Goal: Task Accomplishment & Management: Manage account settings

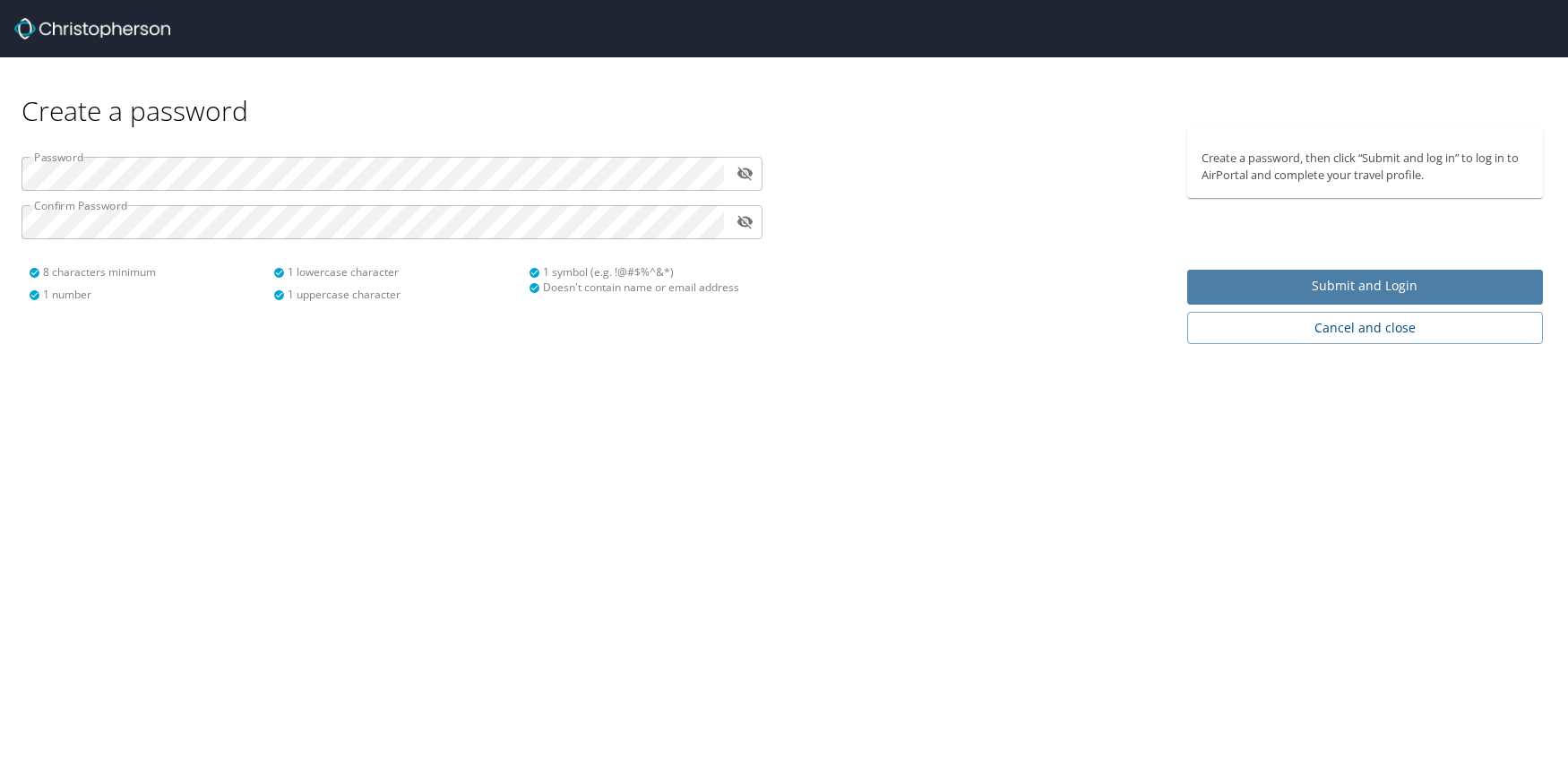
click at [1458, 288] on span "Submit and Login" at bounding box center [1365, 286] width 328 height 23
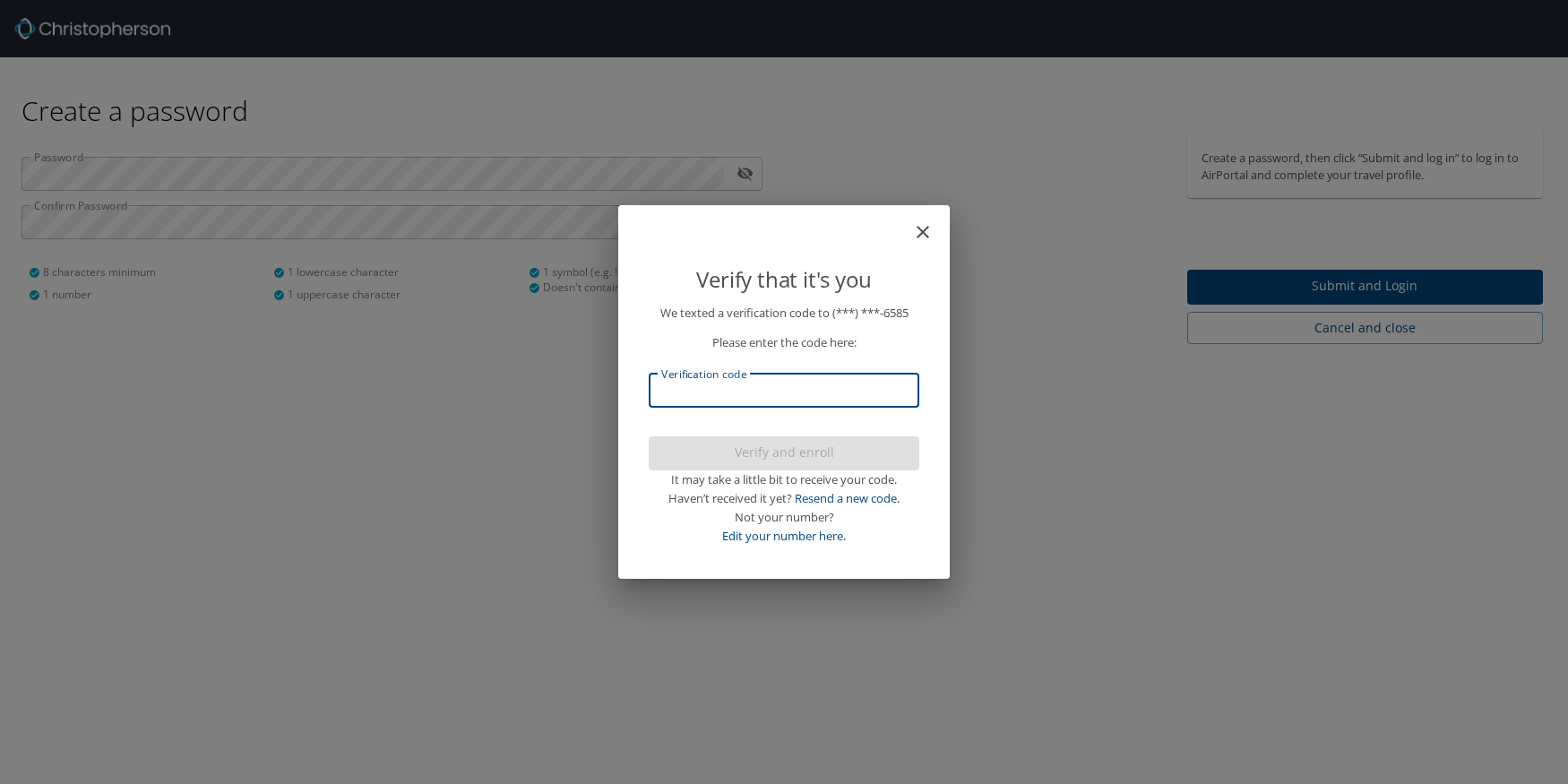
click at [854, 376] on input "Verification code" at bounding box center [783, 391] width 270 height 34
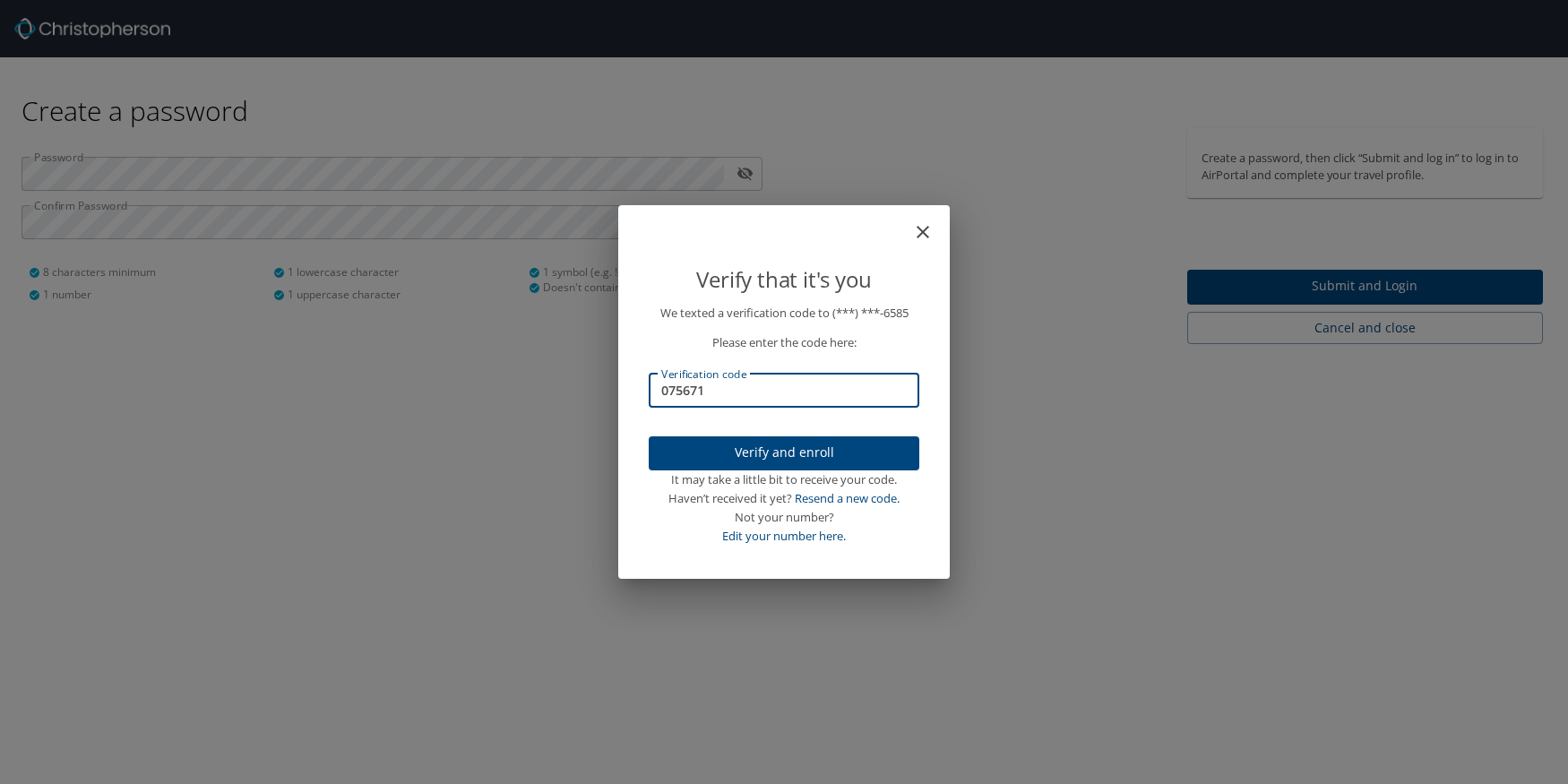
type input "075671"
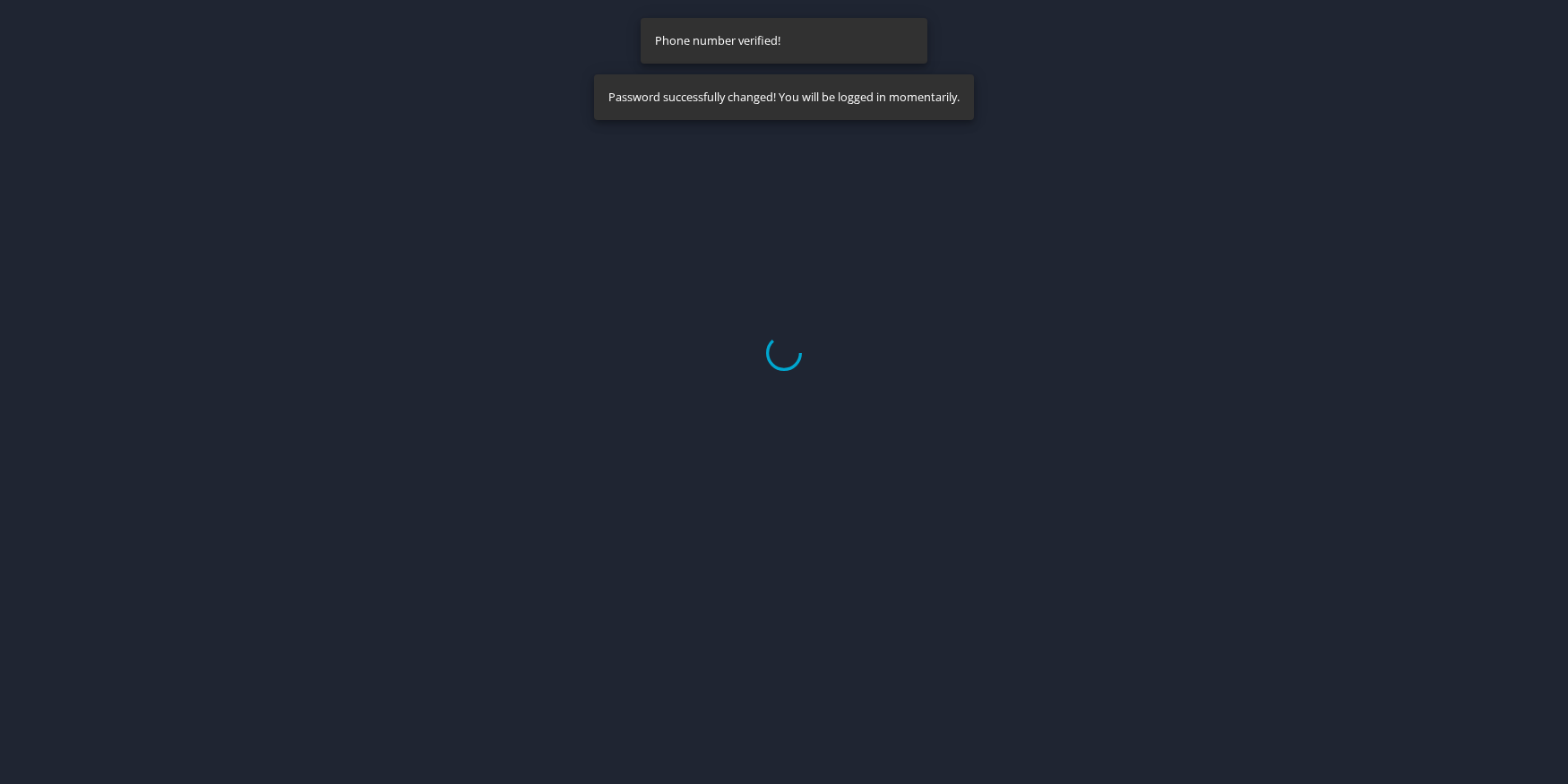
select select "US"
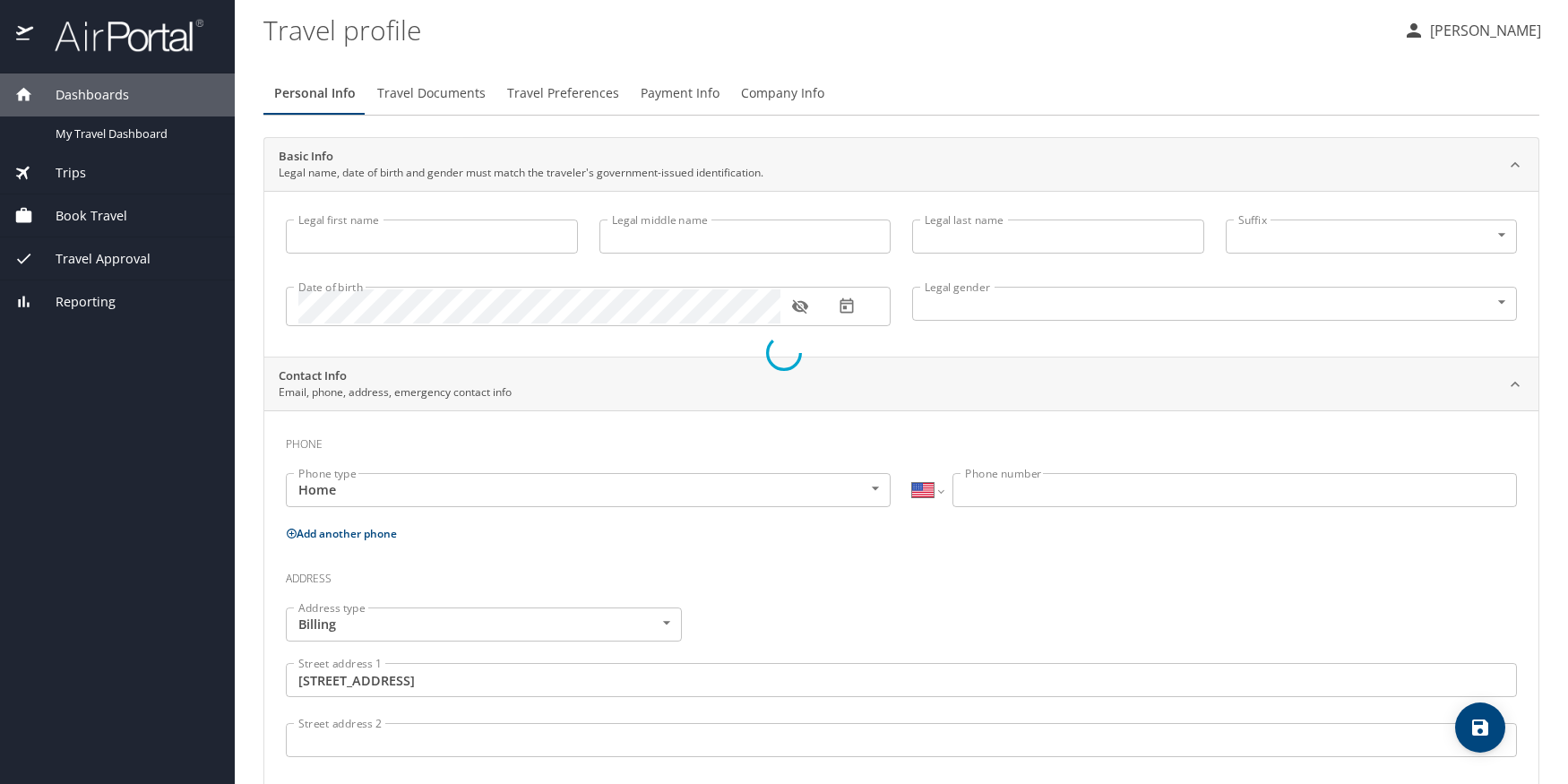
type input "Catherine"
type input "Elizabeth"
type input "Cline"
type input "Female"
type input "Jarrett"
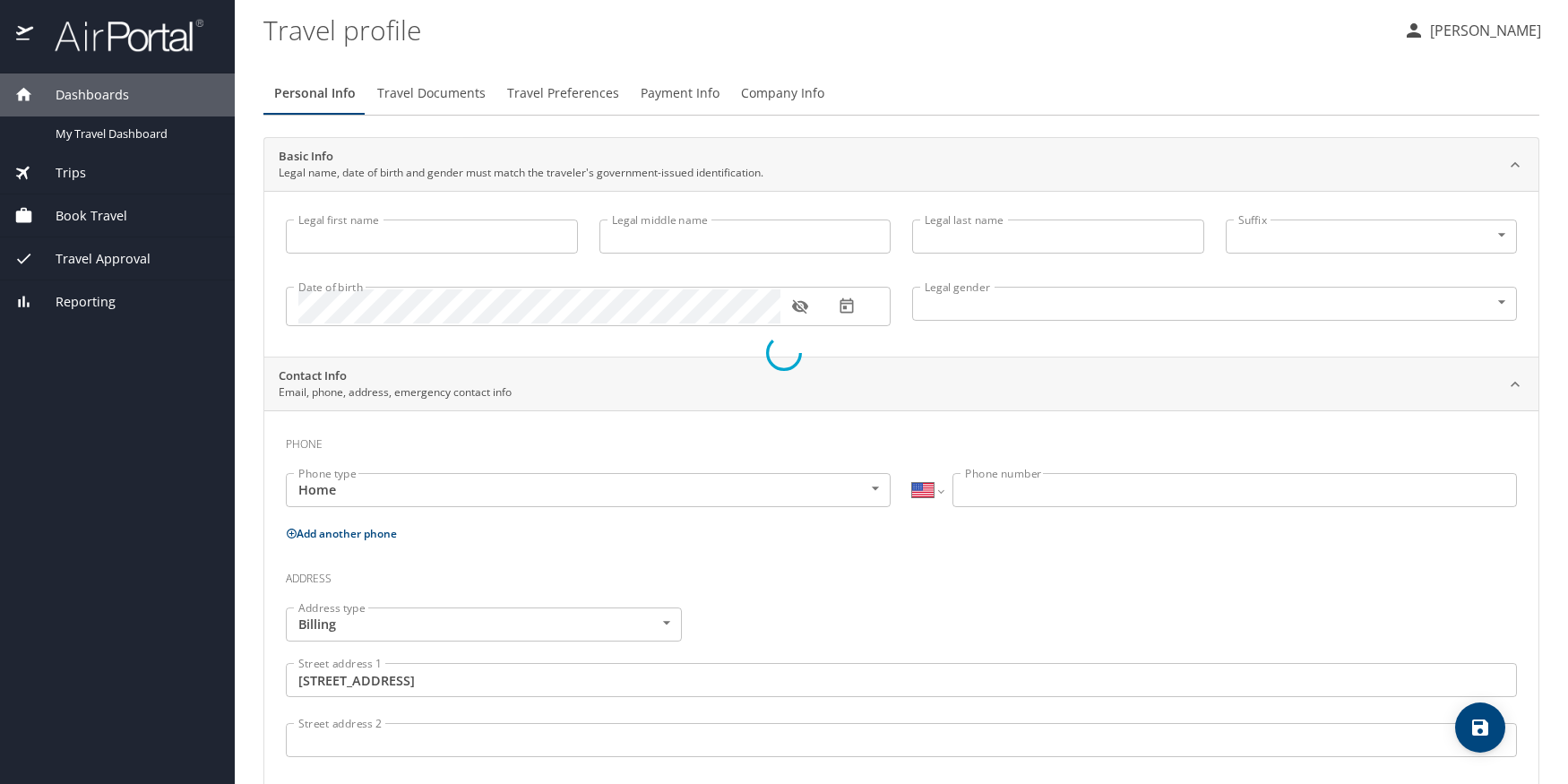
type input "Sanford"
select select "UG"
type input "9965682"
type input "United States of America"
type input "Alabama"
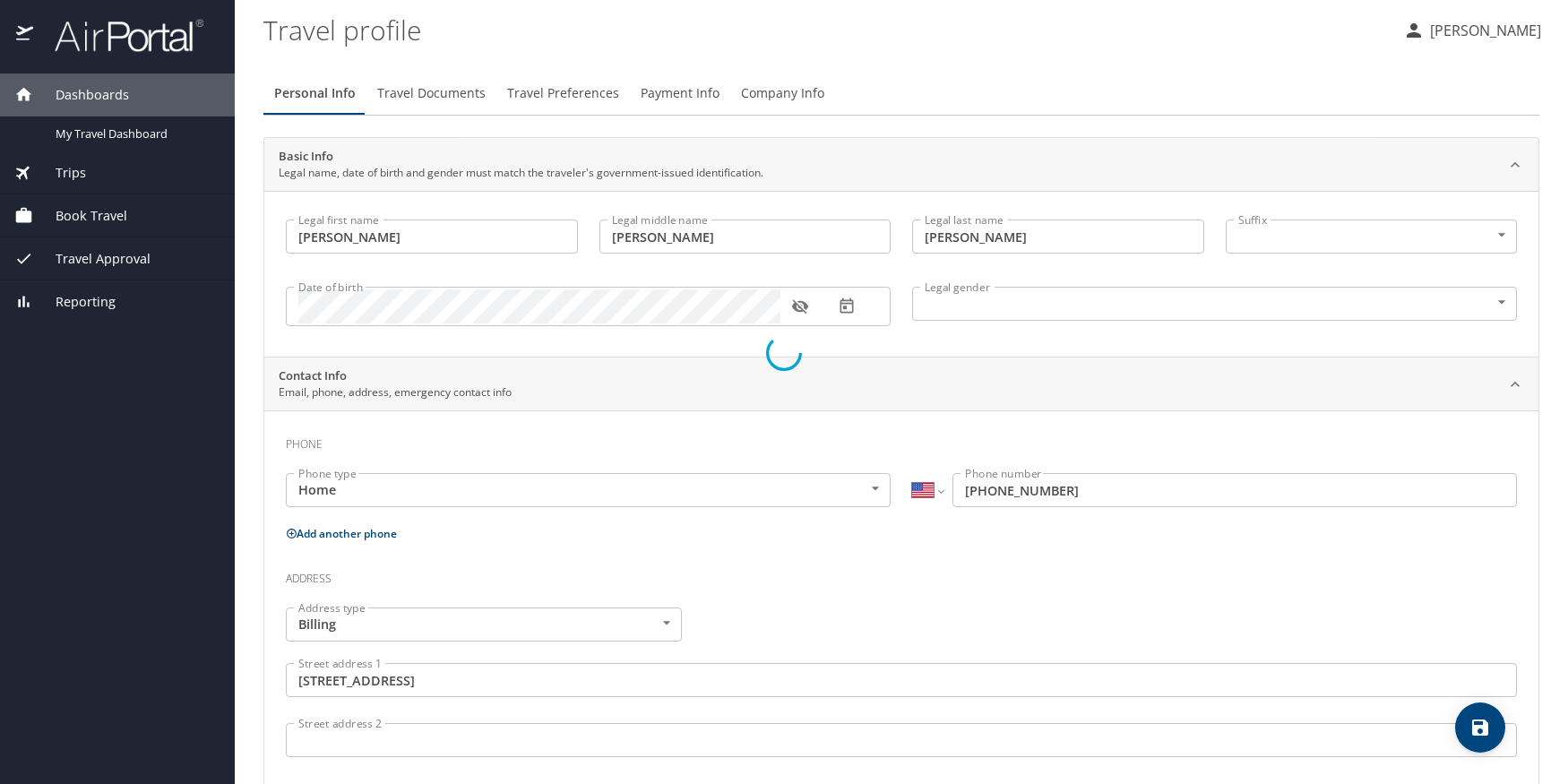
select select "US"
select select "UG"
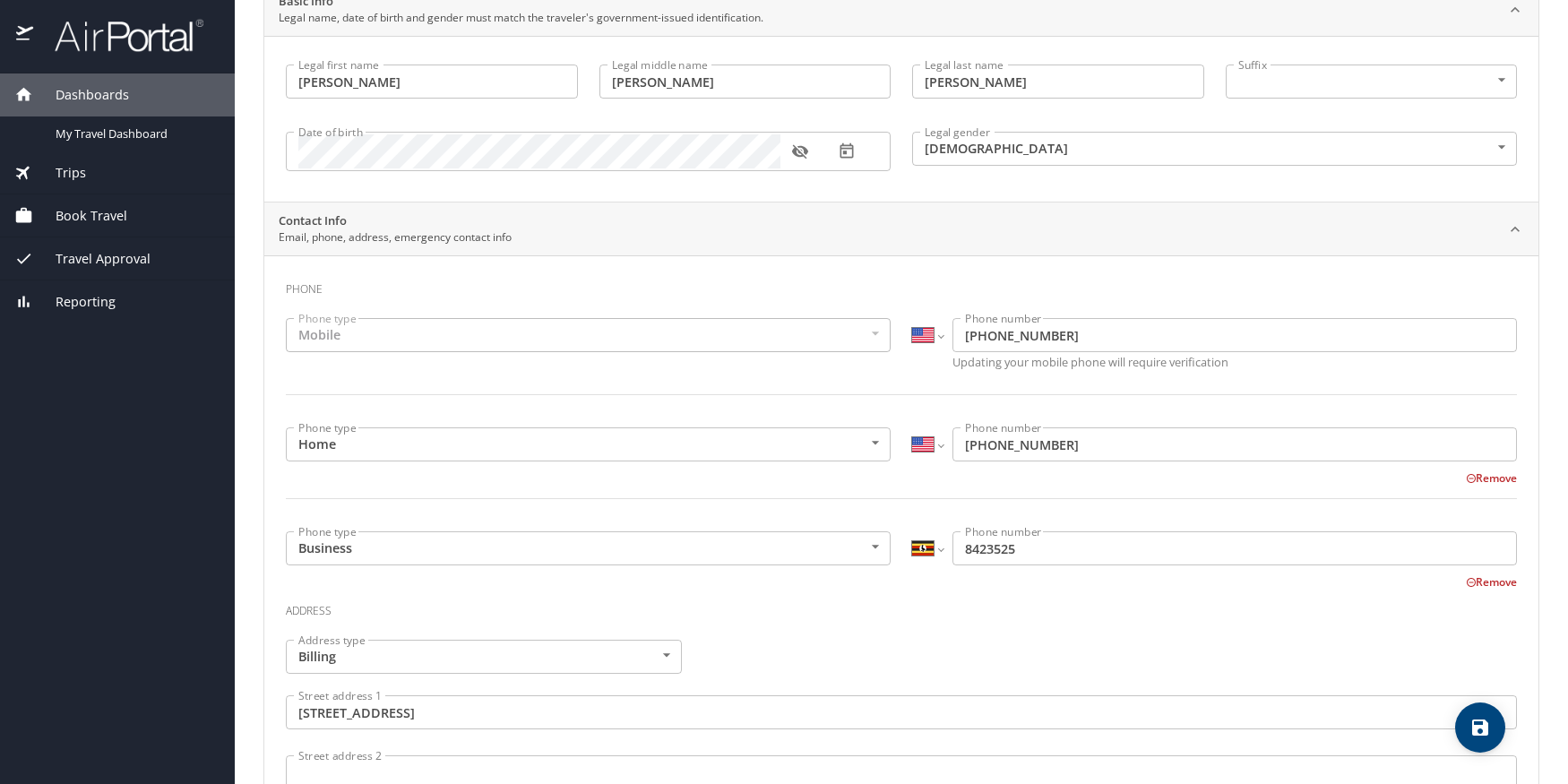
scroll to position [179, 0]
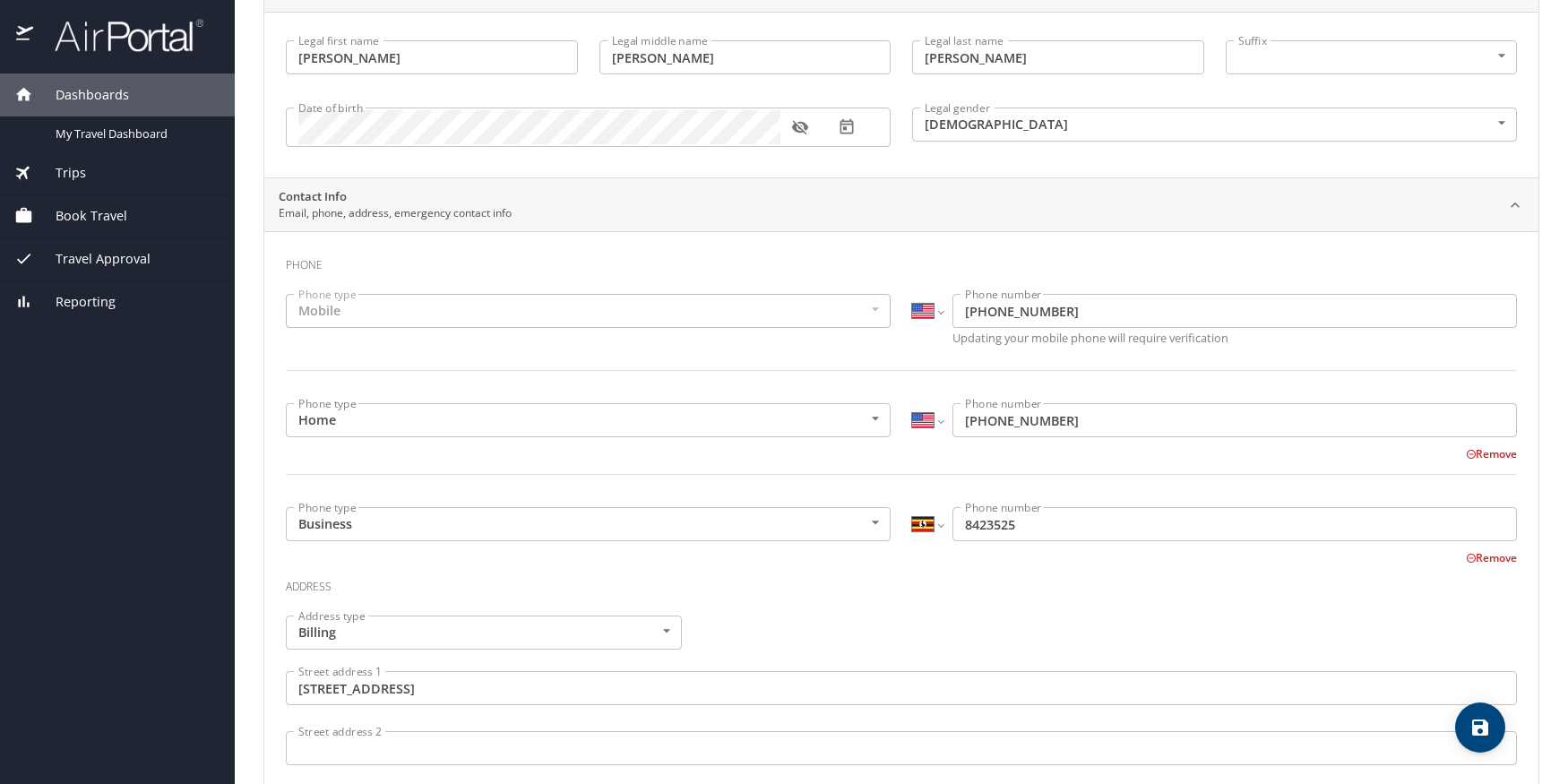
click at [1477, 559] on button "Remove" at bounding box center [1491, 557] width 51 height 15
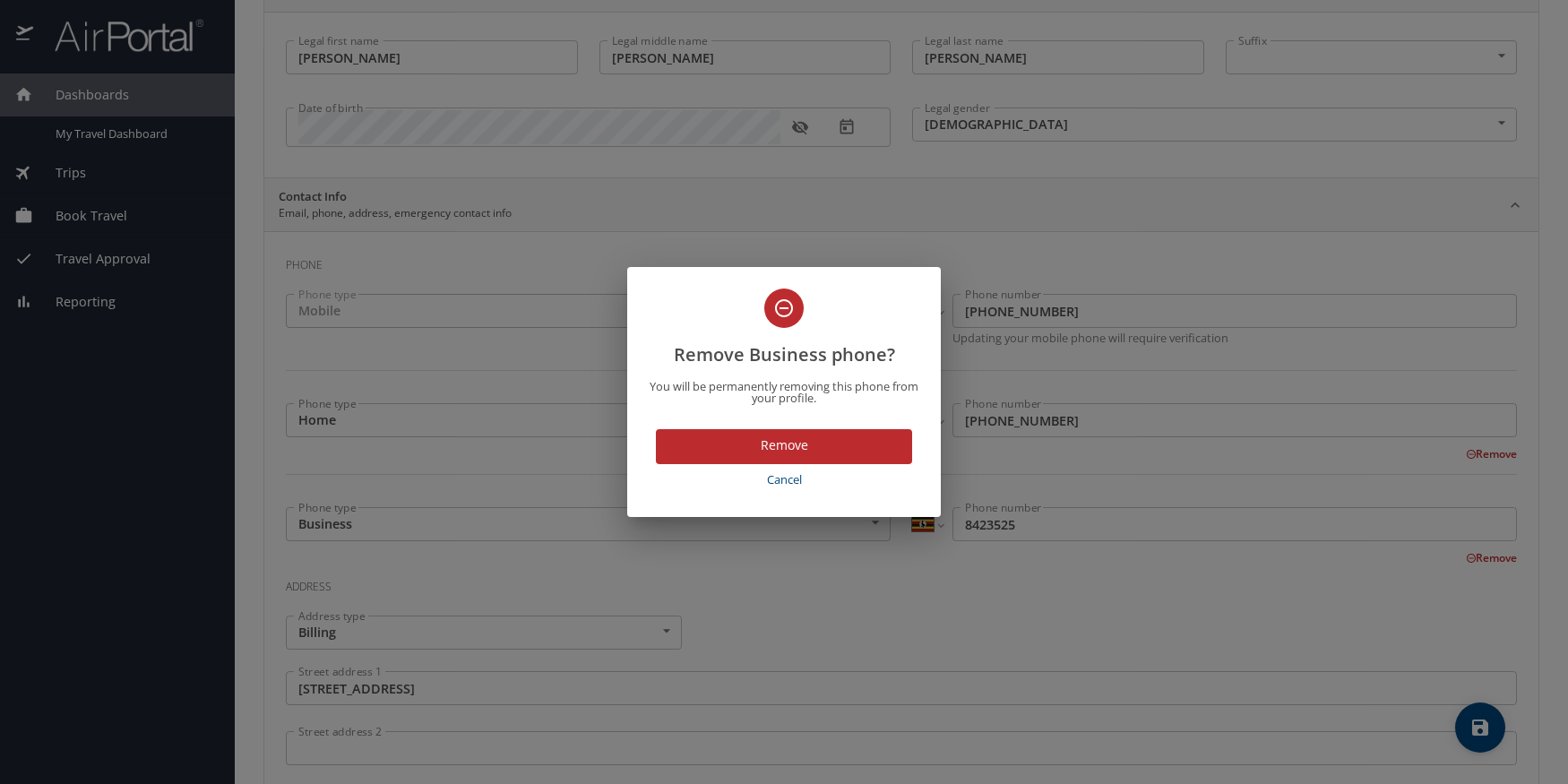
click at [744, 476] on span "Cancel" at bounding box center [783, 480] width 242 height 21
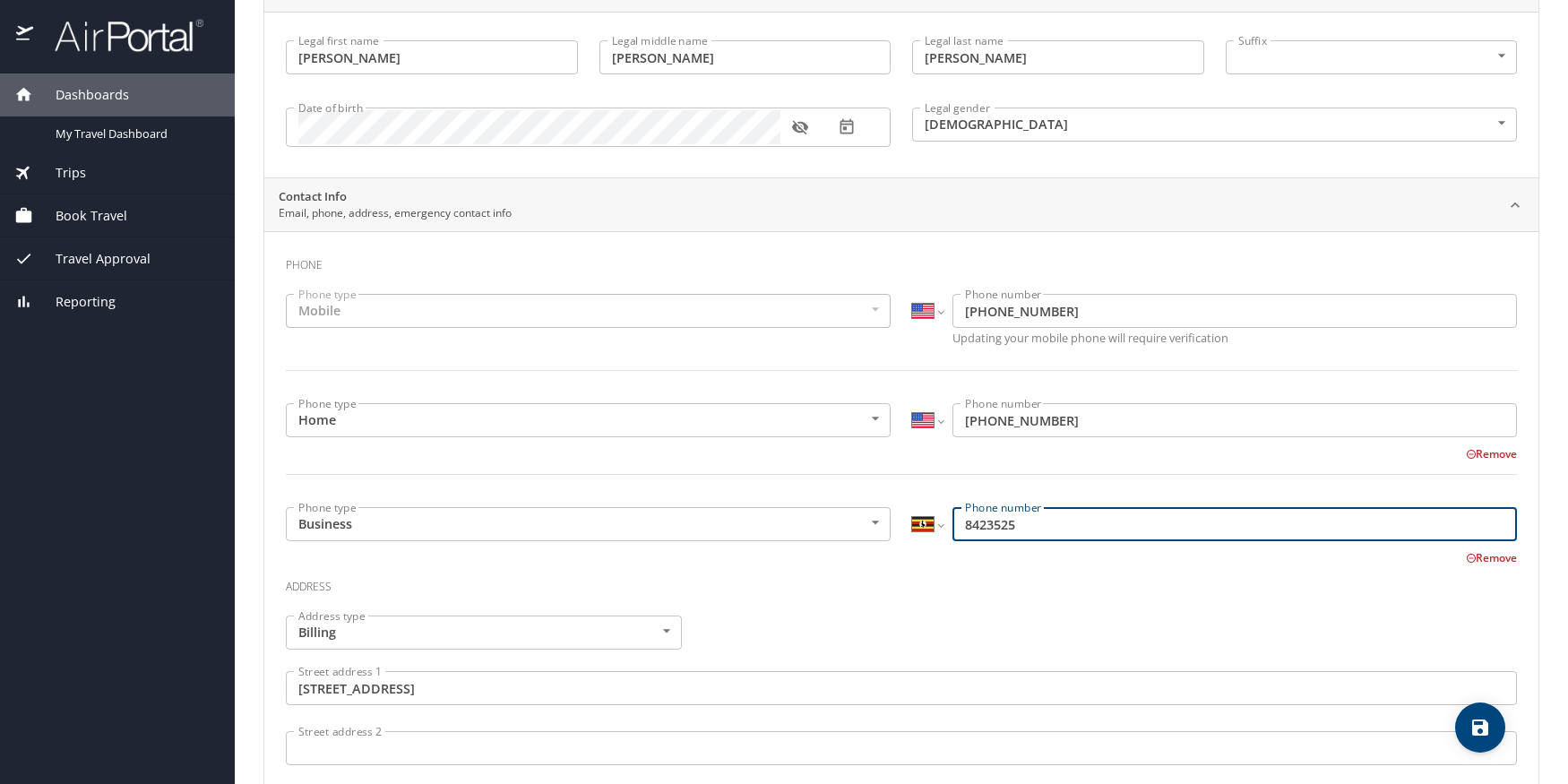
click at [956, 525] on input "8423525" at bounding box center [1234, 524] width 564 height 34
type input "256 842 3525"
click at [1075, 602] on div "Address" at bounding box center [901, 591] width 1231 height 48
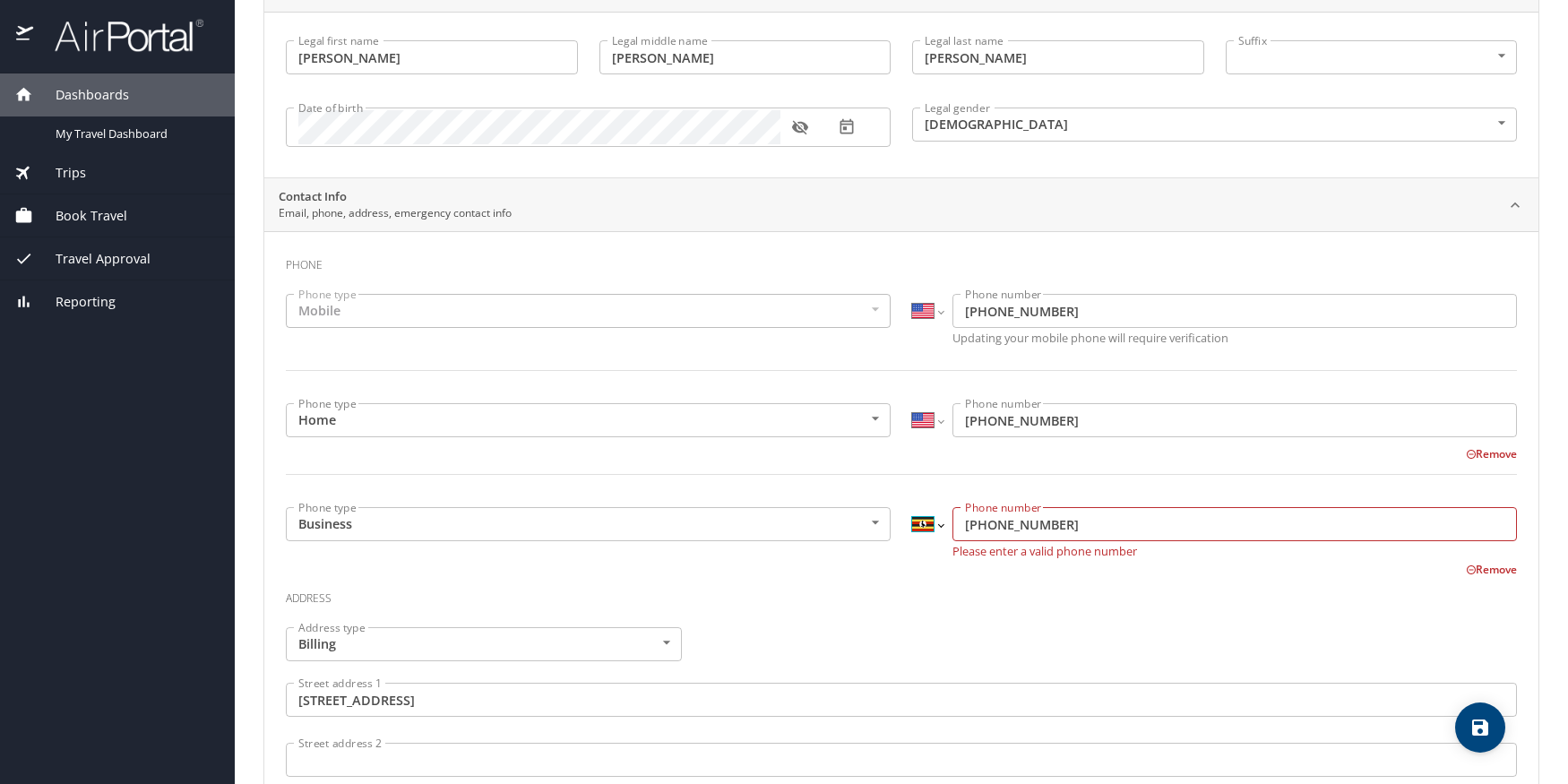
click at [931, 527] on select "International Afghanistan Åland Islands Albania Algeria American Samoa Andorra …" at bounding box center [927, 524] width 30 height 34
select select "US"
click at [912, 507] on select "International Afghanistan Åland Islands Albania Algeria American Samoa Andorra …" at bounding box center [927, 524] width 30 height 34
type input "(256) 842-3525"
click at [1022, 576] on div "Phone Phone type Mobile Mobile Phone type International Afghanistan Åland Islan…" at bounding box center [901, 674] width 1231 height 858
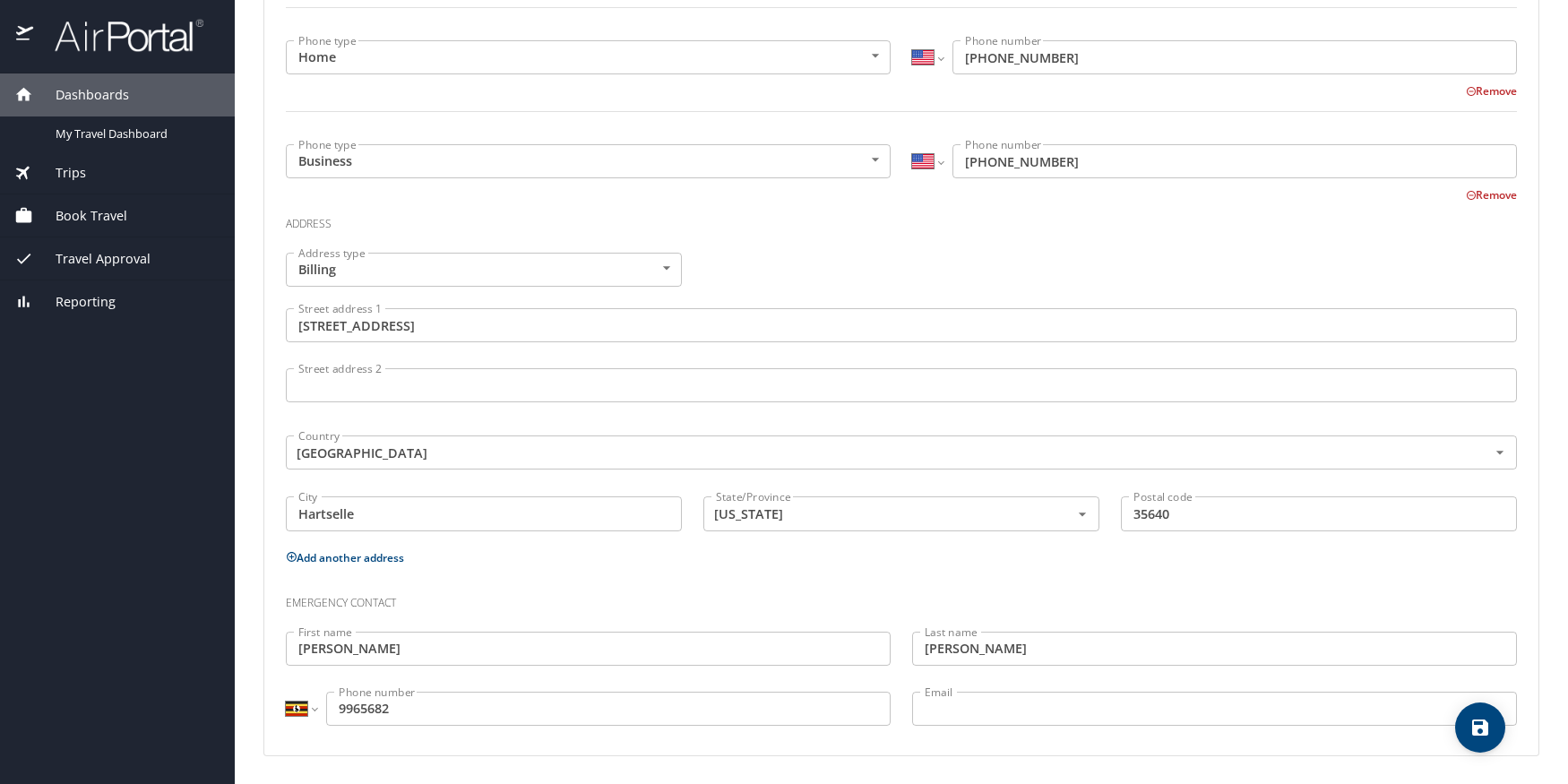
scroll to position [543, 0]
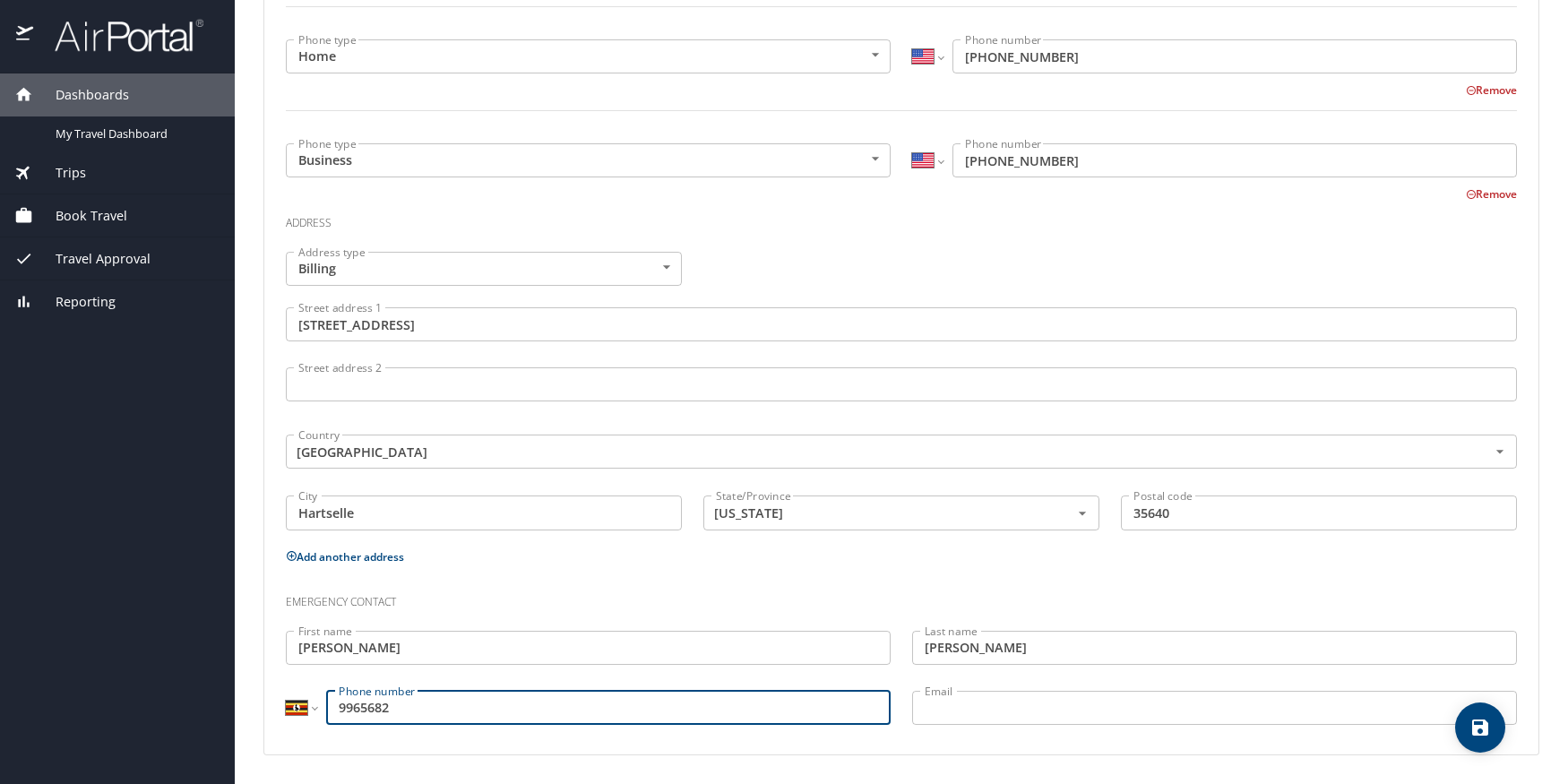
click at [341, 708] on input "9965682" at bounding box center [608, 708] width 564 height 34
type input "256 996 5682"
click at [313, 710] on select "International Afghanistan Åland Islands Albania Algeria American Samoa Andorra …" at bounding box center [301, 708] width 30 height 34
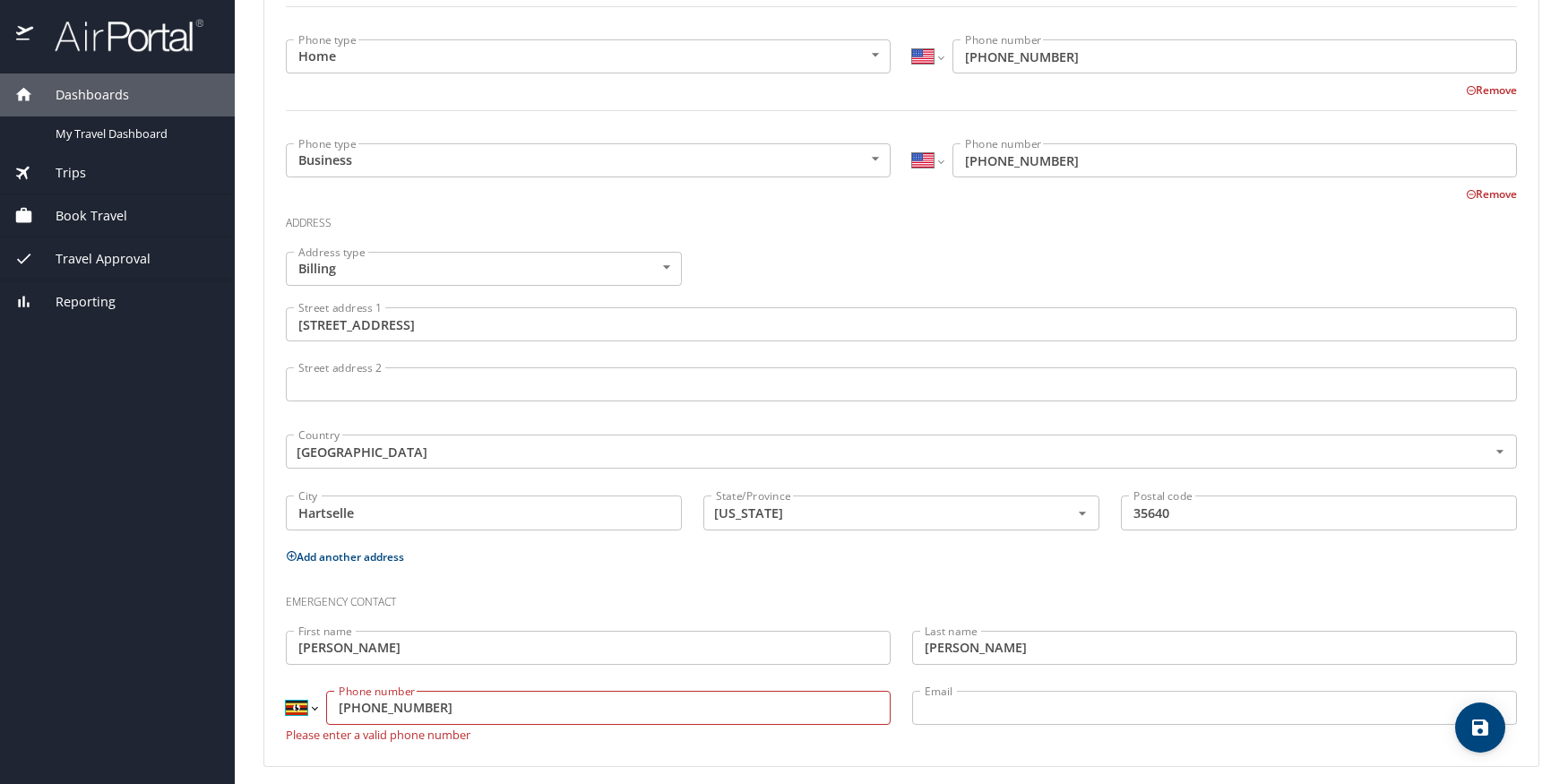
select select "US"
click at [285, 691] on select "International Afghanistan Åland Islands Albania Algeria American Samoa Andorra …" at bounding box center [301, 708] width 30 height 34
type input "(256) 996-5682"
click at [1052, 748] on div "Phone Phone type Mobile Mobile Phone type International Afghanistan Åland Islan…" at bounding box center [902, 311] width 1274 height 887
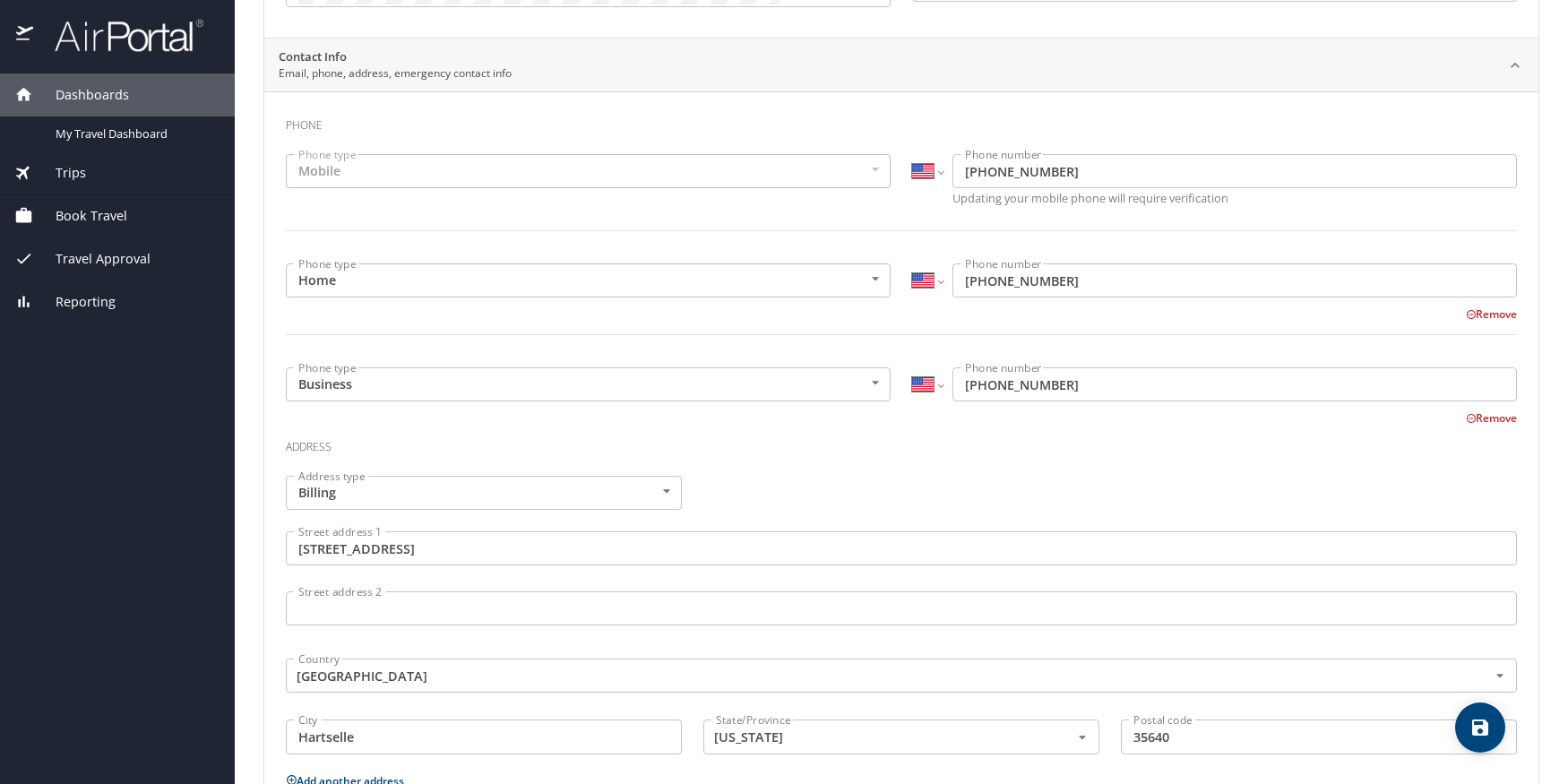
scroll to position [0, 0]
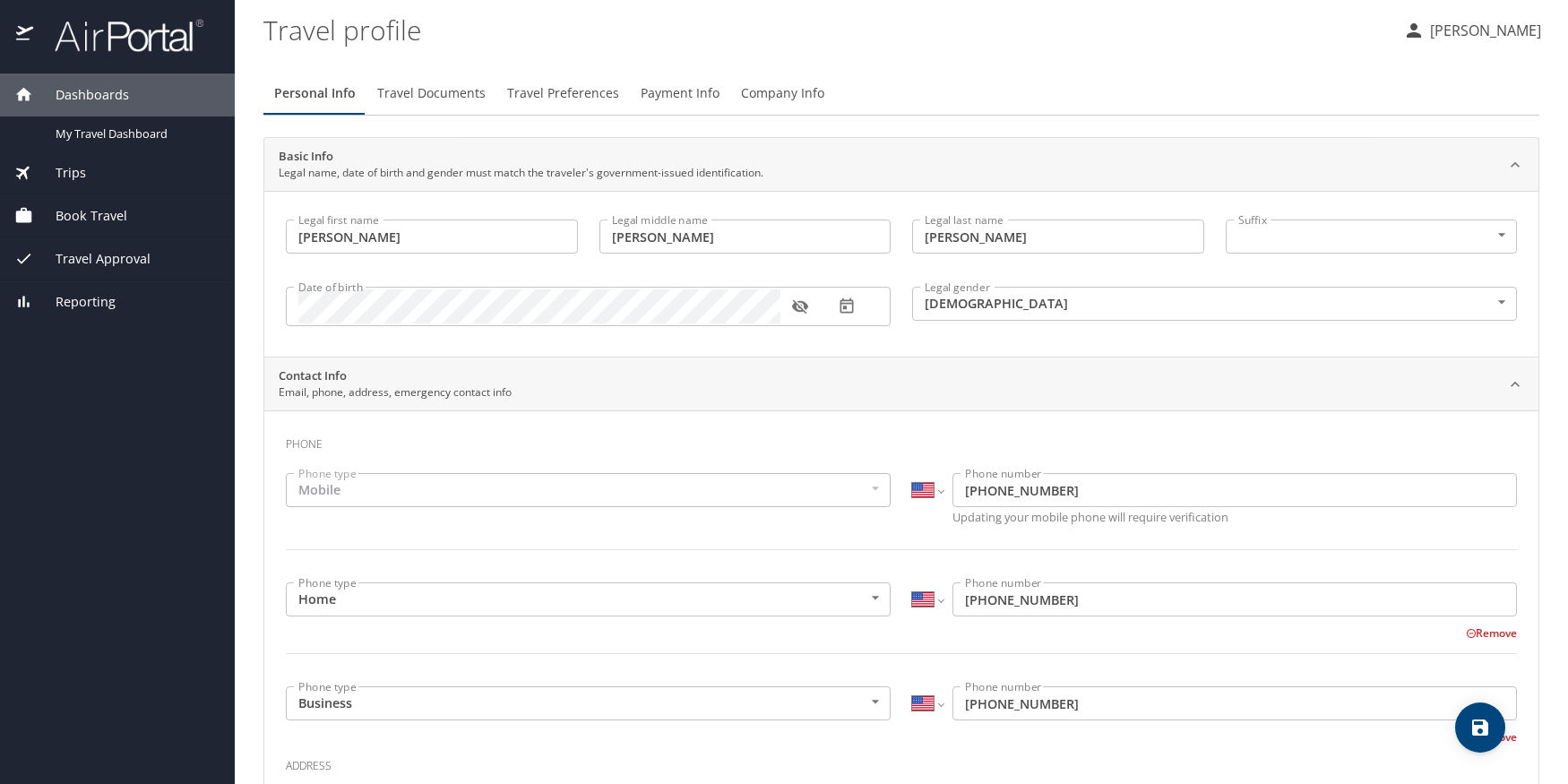
click at [553, 90] on span "Travel Preferences" at bounding box center [563, 94] width 112 height 23
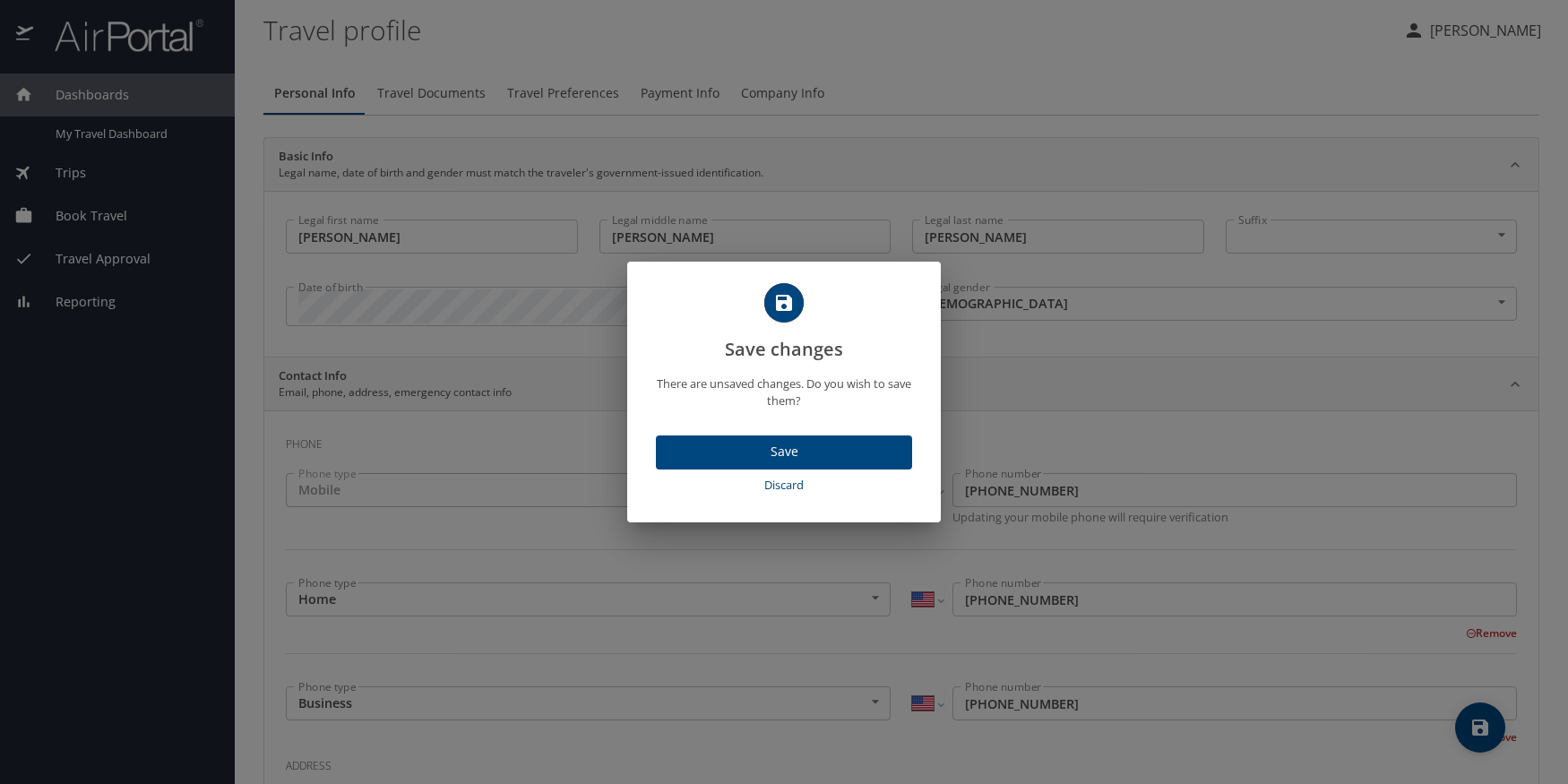
click at [807, 447] on span "Save" at bounding box center [784, 452] width 228 height 23
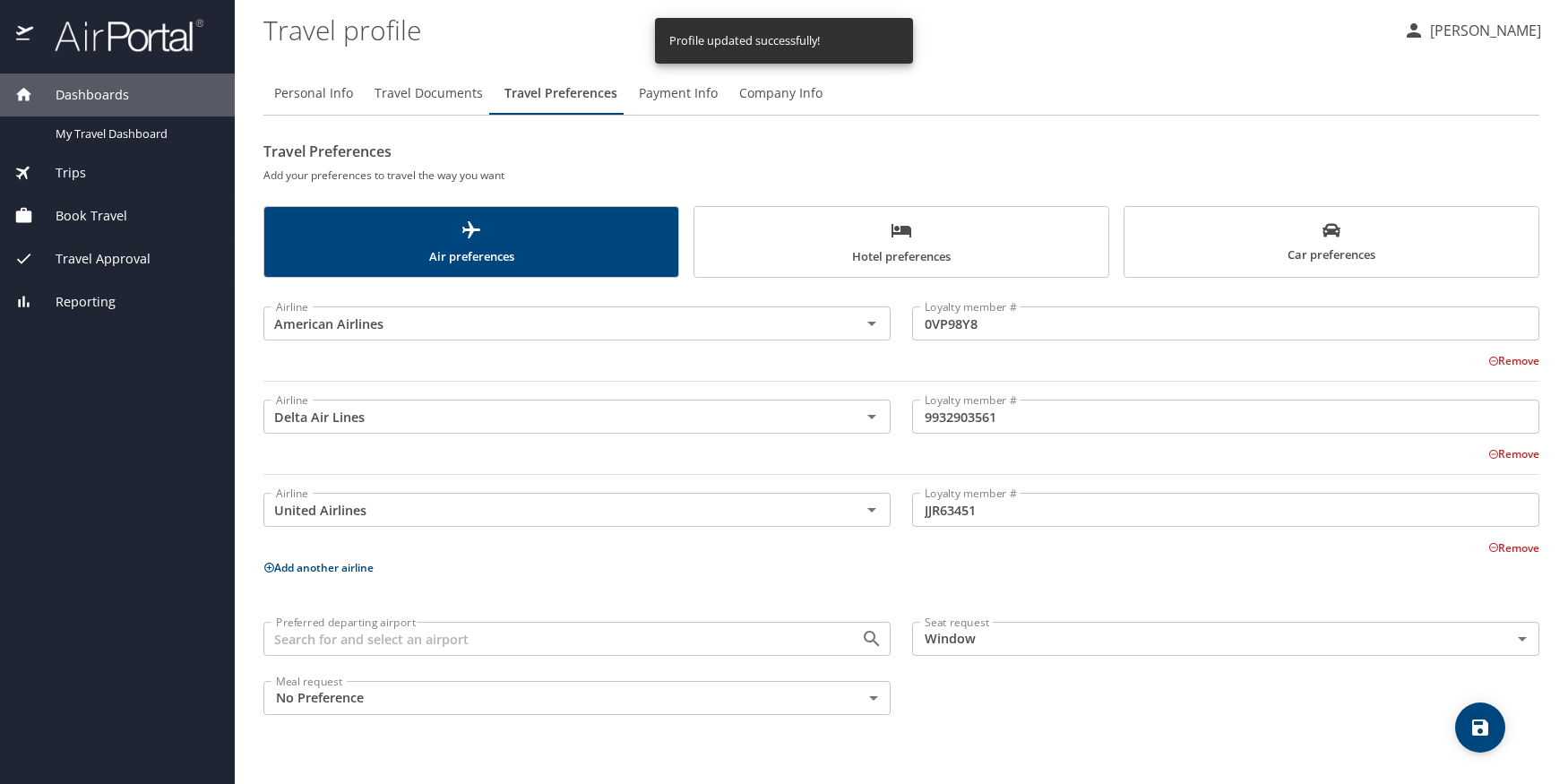
click at [887, 243] on span "Hotel preferences" at bounding box center [902, 244] width 392 height 47
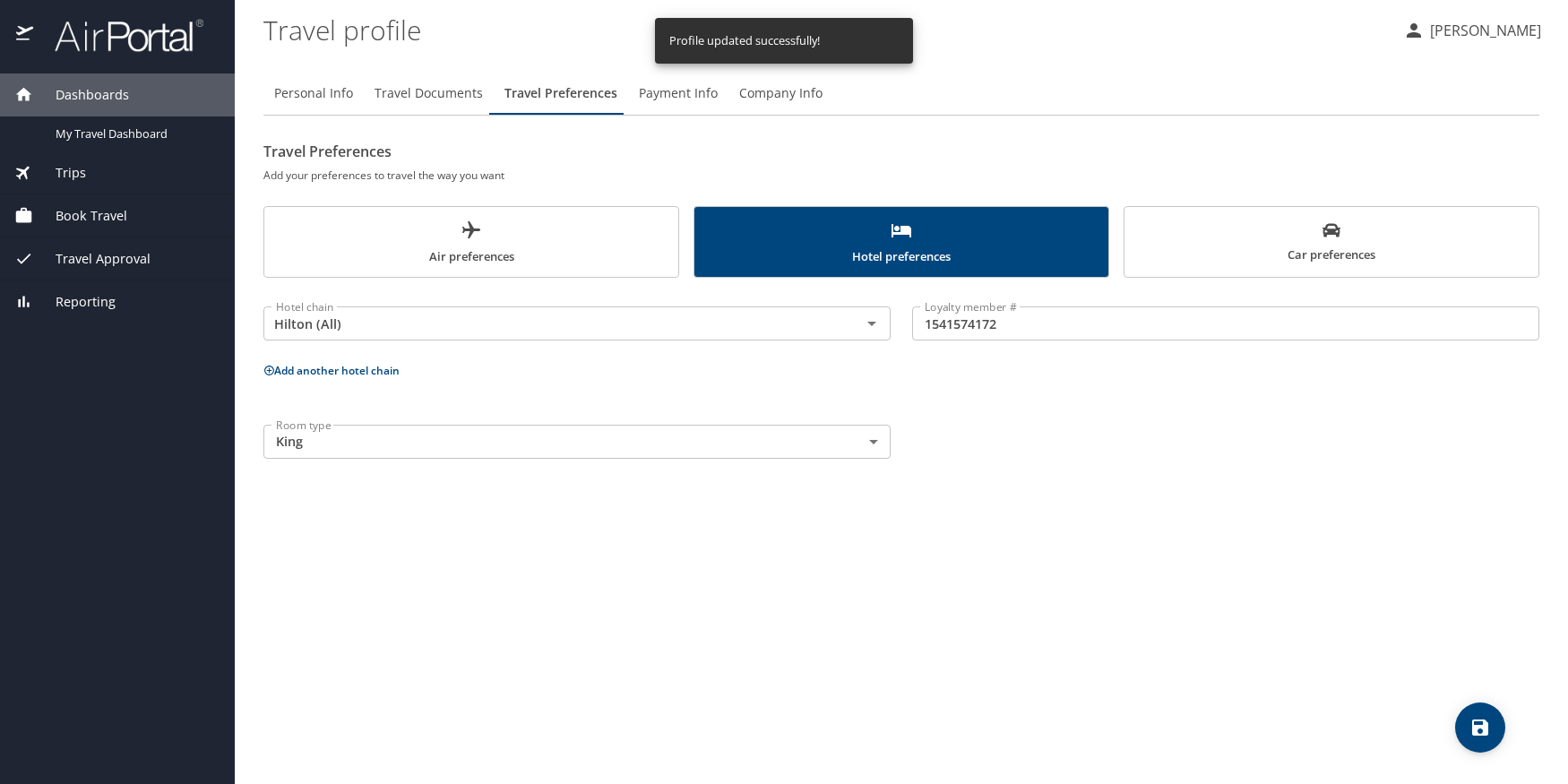
click at [378, 369] on button "Add another hotel chain" at bounding box center [332, 371] width 137 height 15
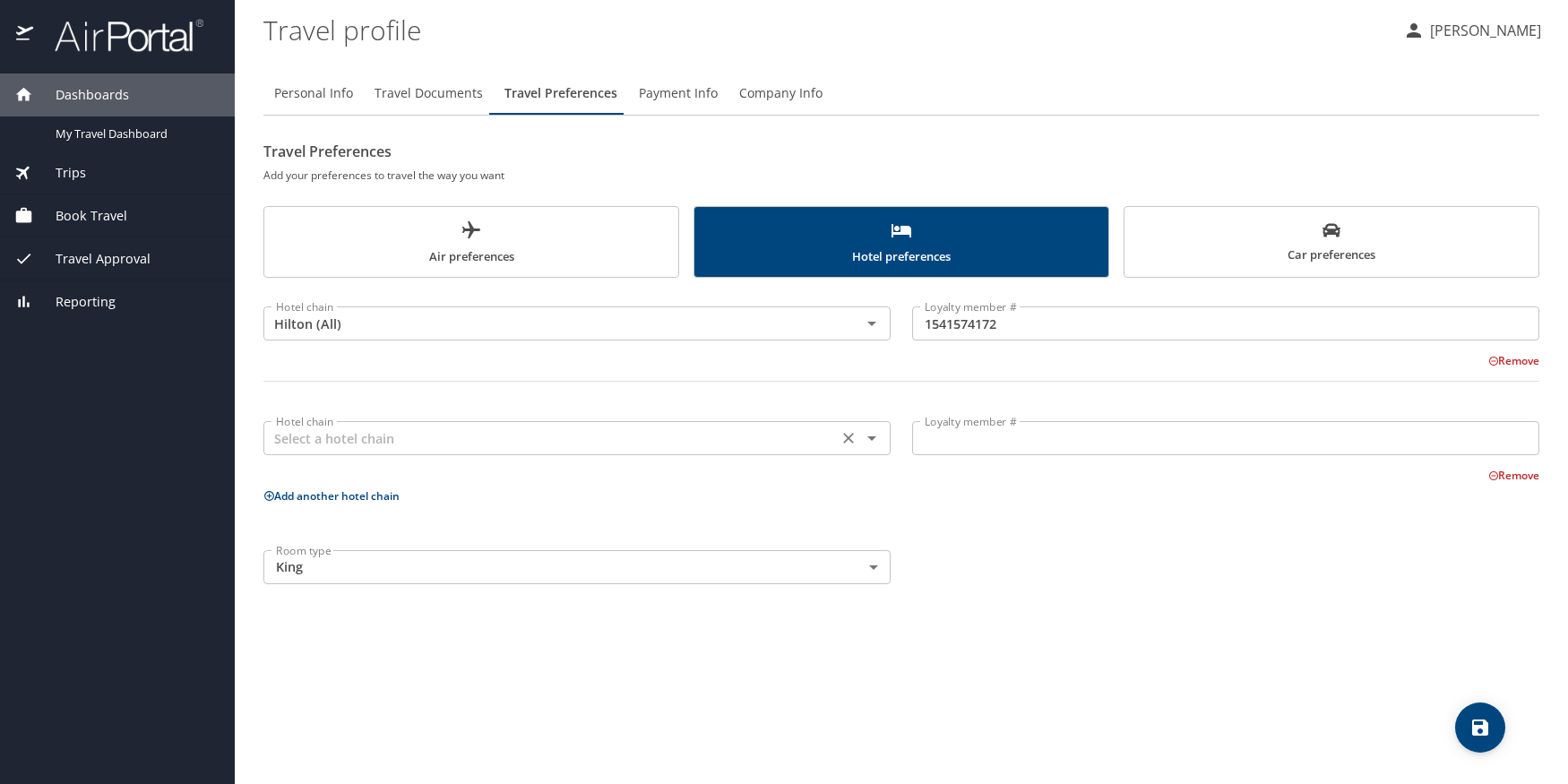
click at [385, 444] on input "text" at bounding box center [551, 438] width 563 height 24
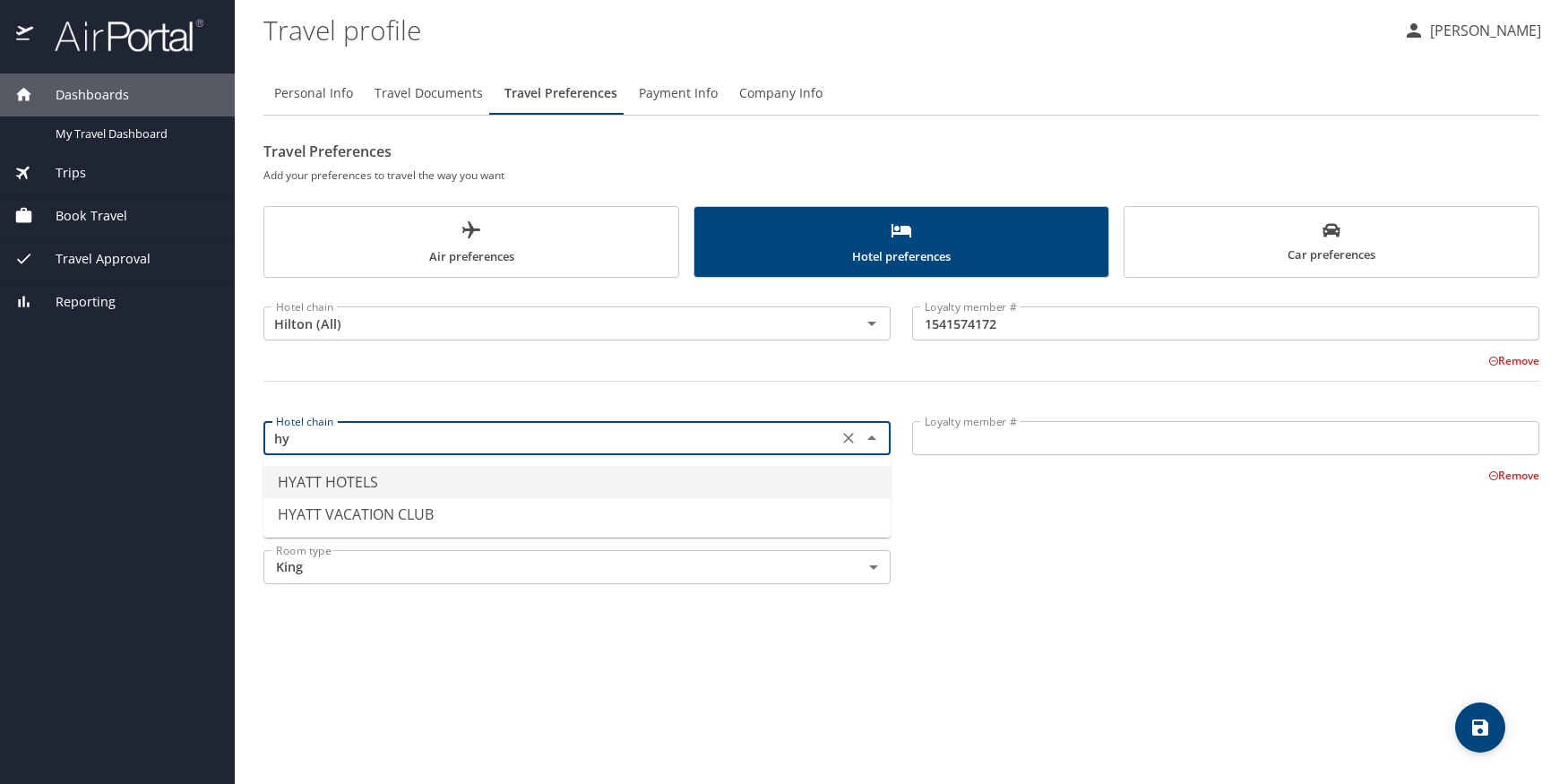
click at [405, 480] on li "HYATT HOTELS" at bounding box center [577, 482] width 628 height 32
type input "HYATT HOTELS"
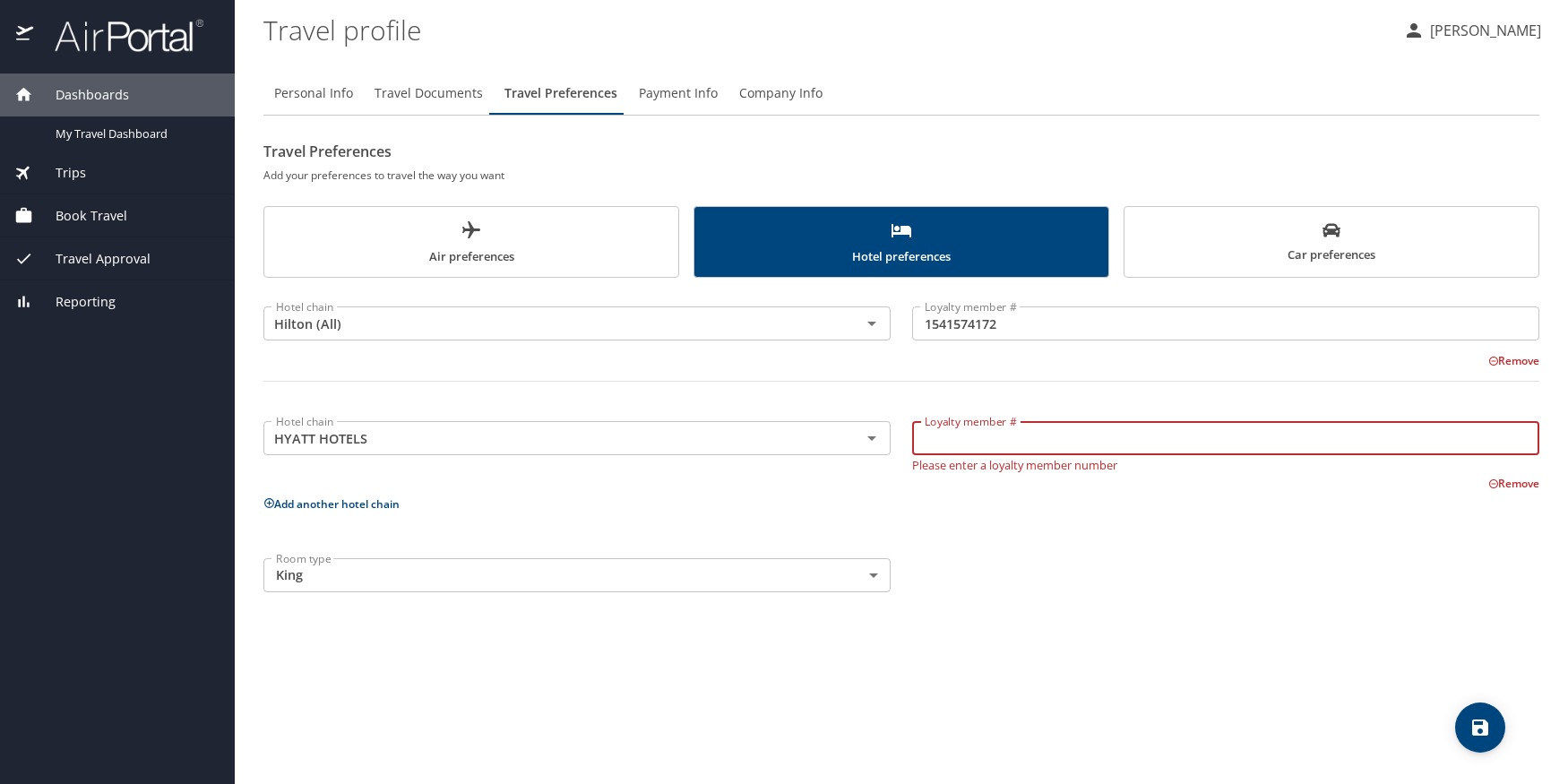
click at [1031, 423] on input "Loyalty member #" at bounding box center [1226, 438] width 628 height 34
paste input "590818934G"
type input "590818934G"
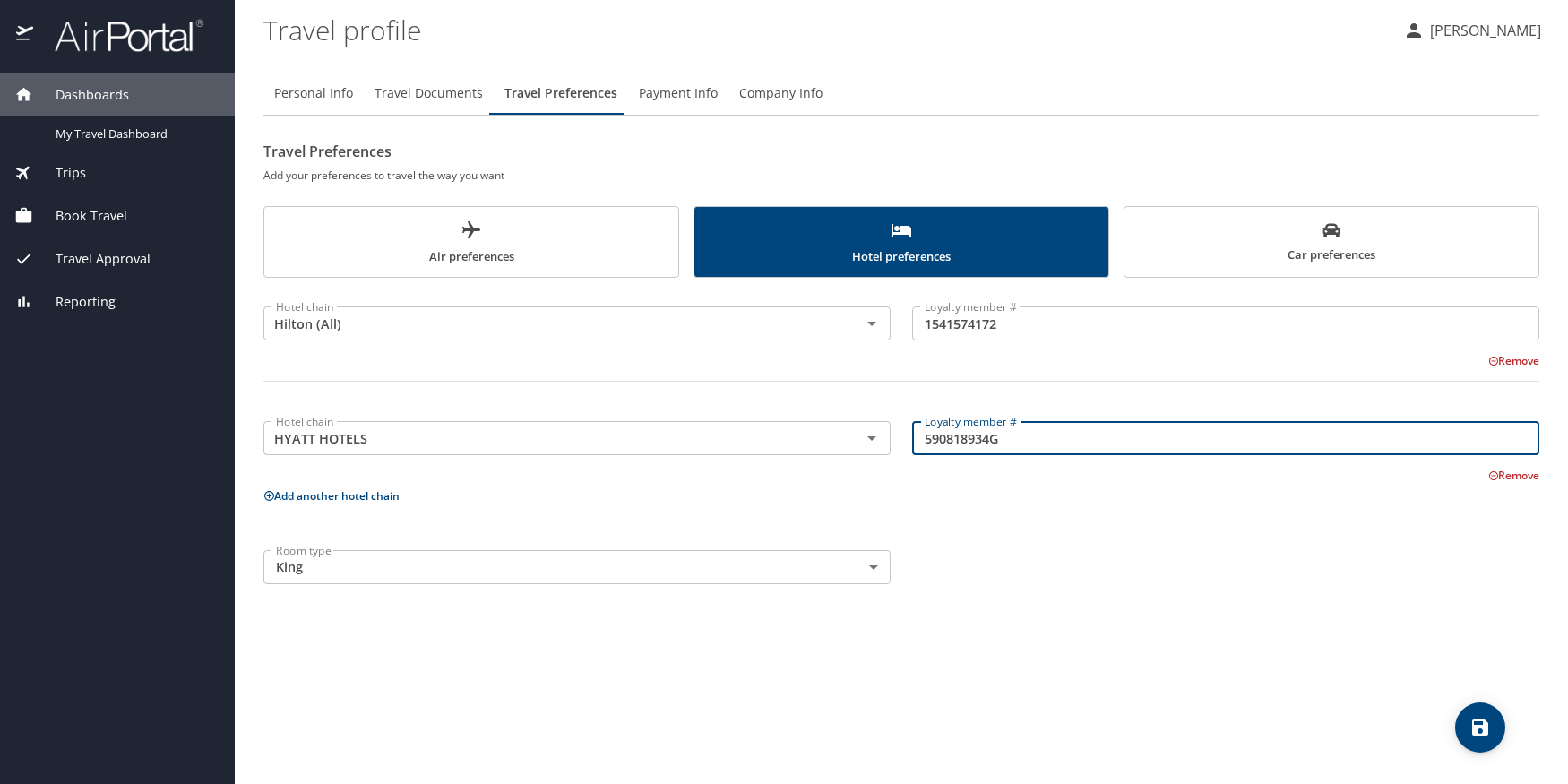
click at [521, 506] on p "Add another hotel chain" at bounding box center [902, 496] width 1276 height 23
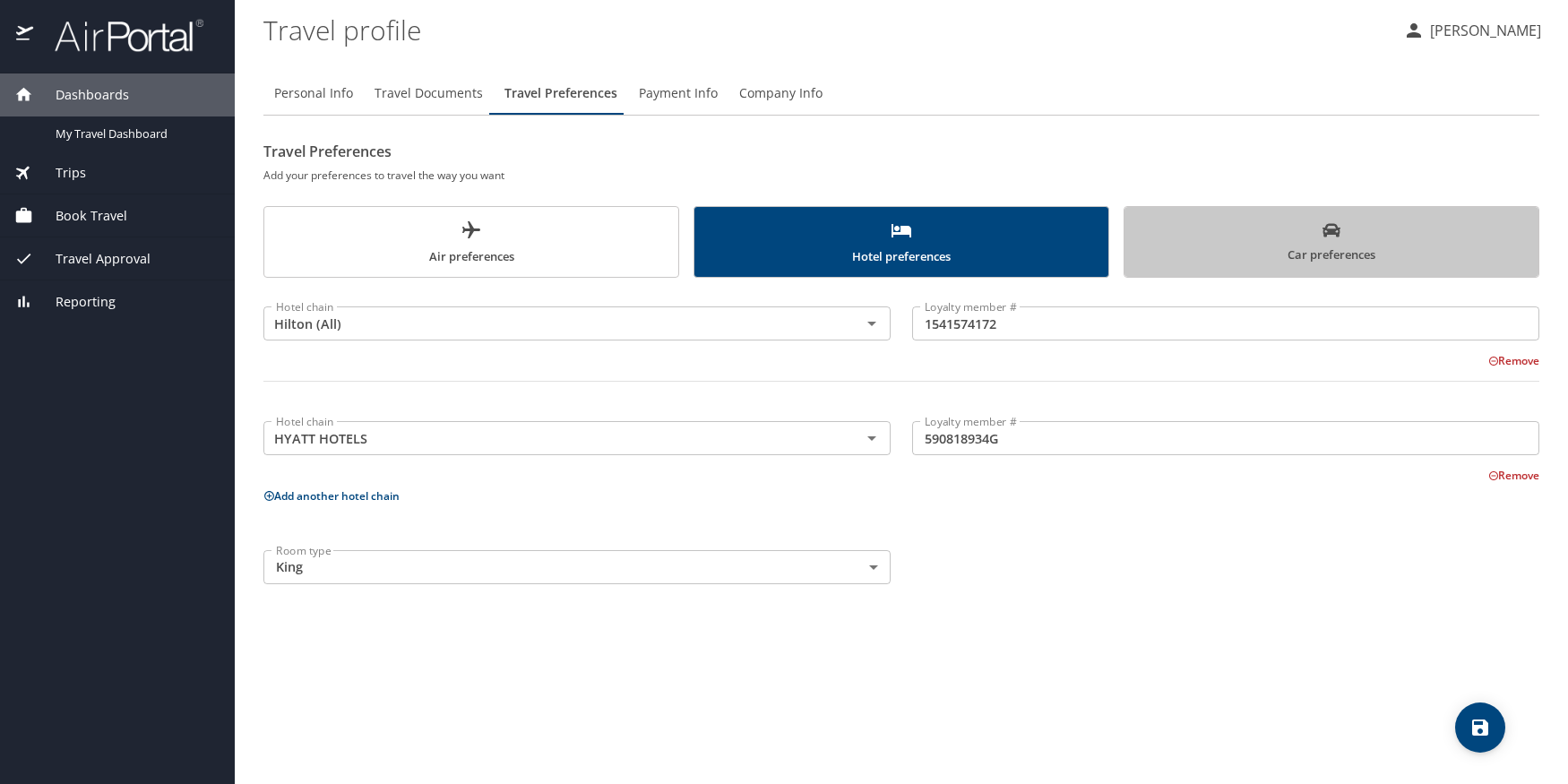
click at [1288, 240] on span "Car preferences" at bounding box center [1331, 243] width 392 height 44
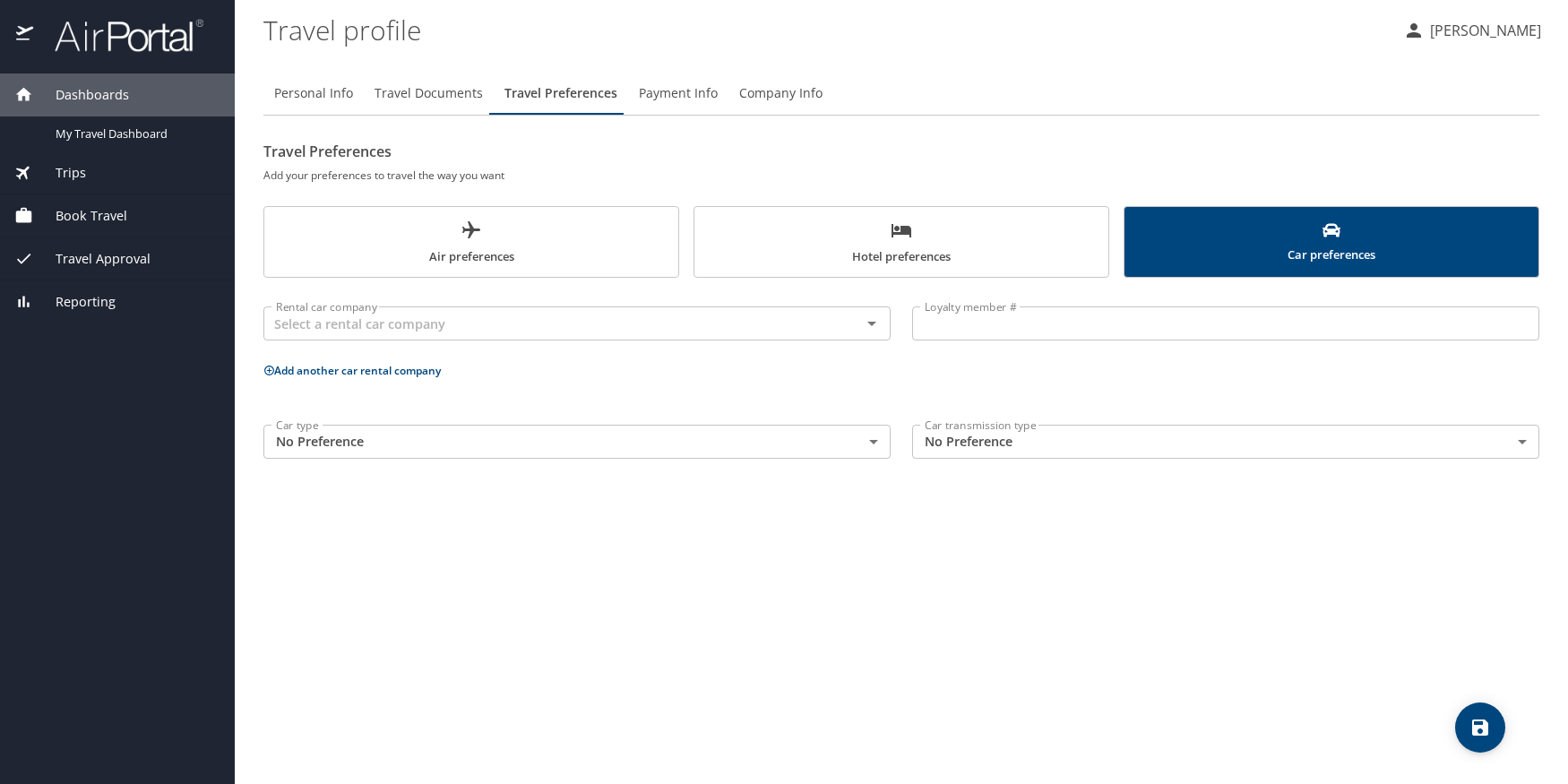
click at [1130, 448] on body "Dashboards My Travel Dashboard Trips Current / Future Trips Past Trips Trips Mi…" at bounding box center [784, 392] width 1568 height 784
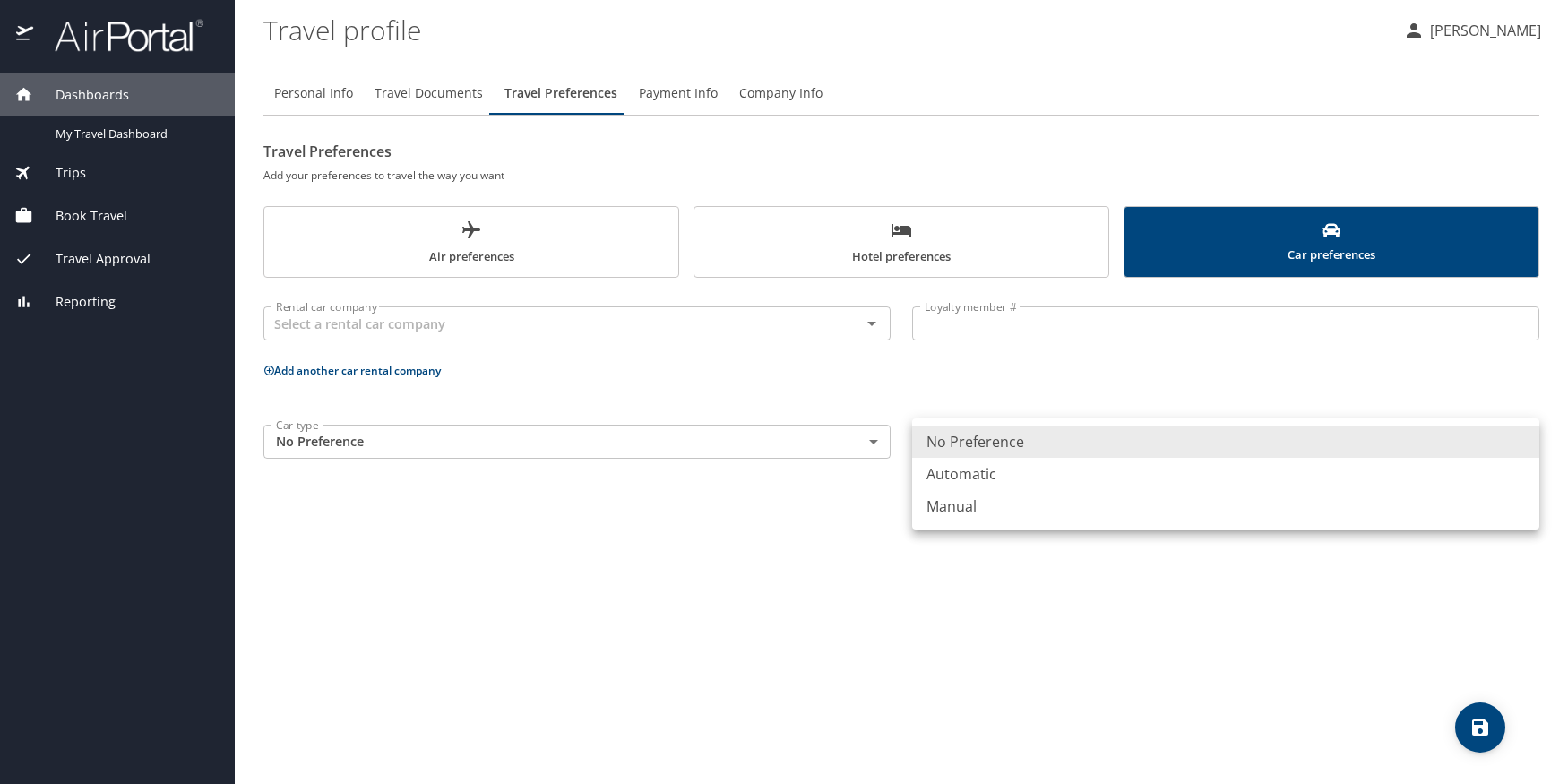
click at [1130, 448] on li "No Preference" at bounding box center [1226, 442] width 628 height 32
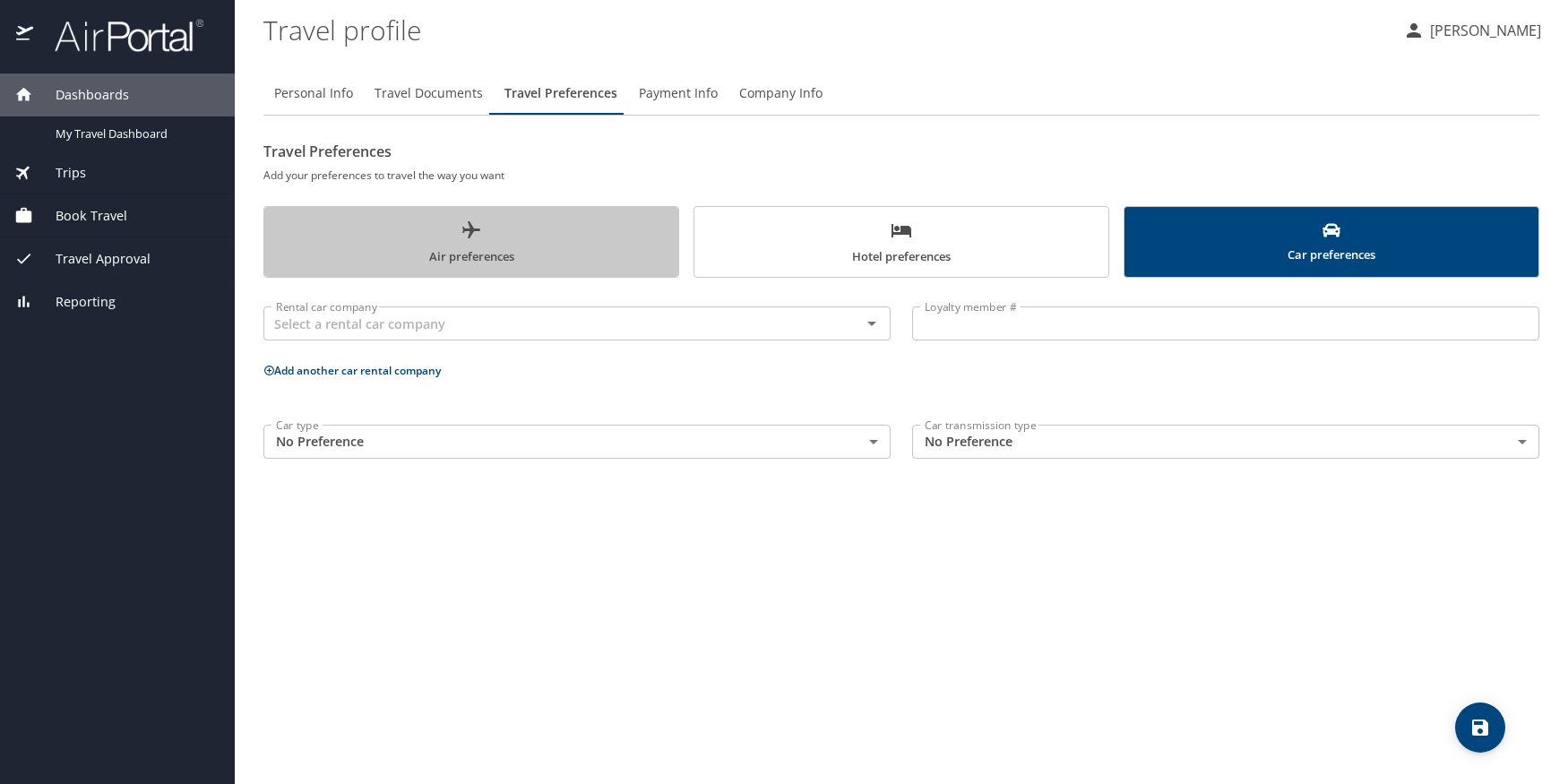
click at [517, 248] on span "Air preferences" at bounding box center [471, 244] width 392 height 47
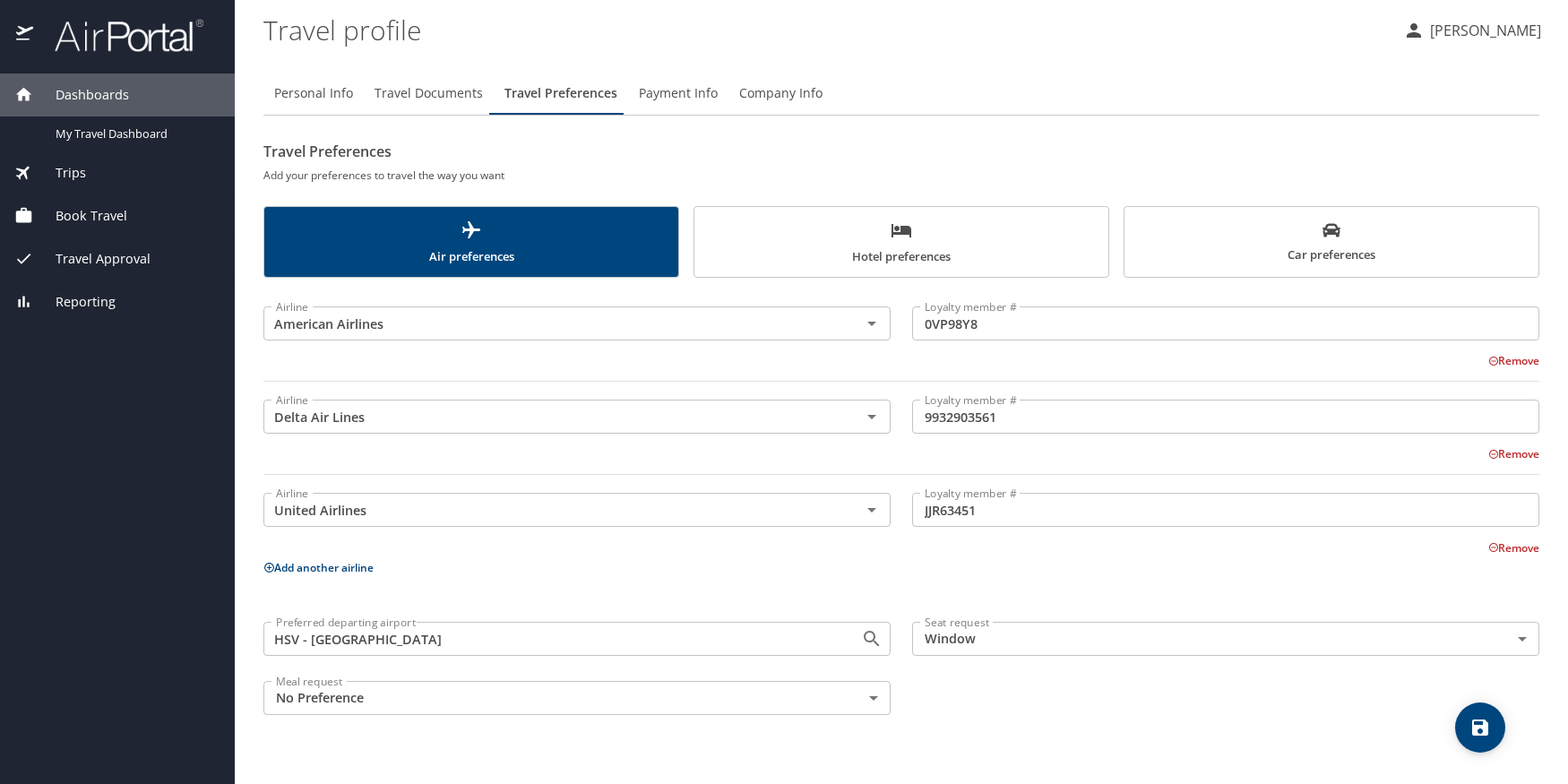
click at [900, 248] on span "Hotel preferences" at bounding box center [902, 244] width 392 height 47
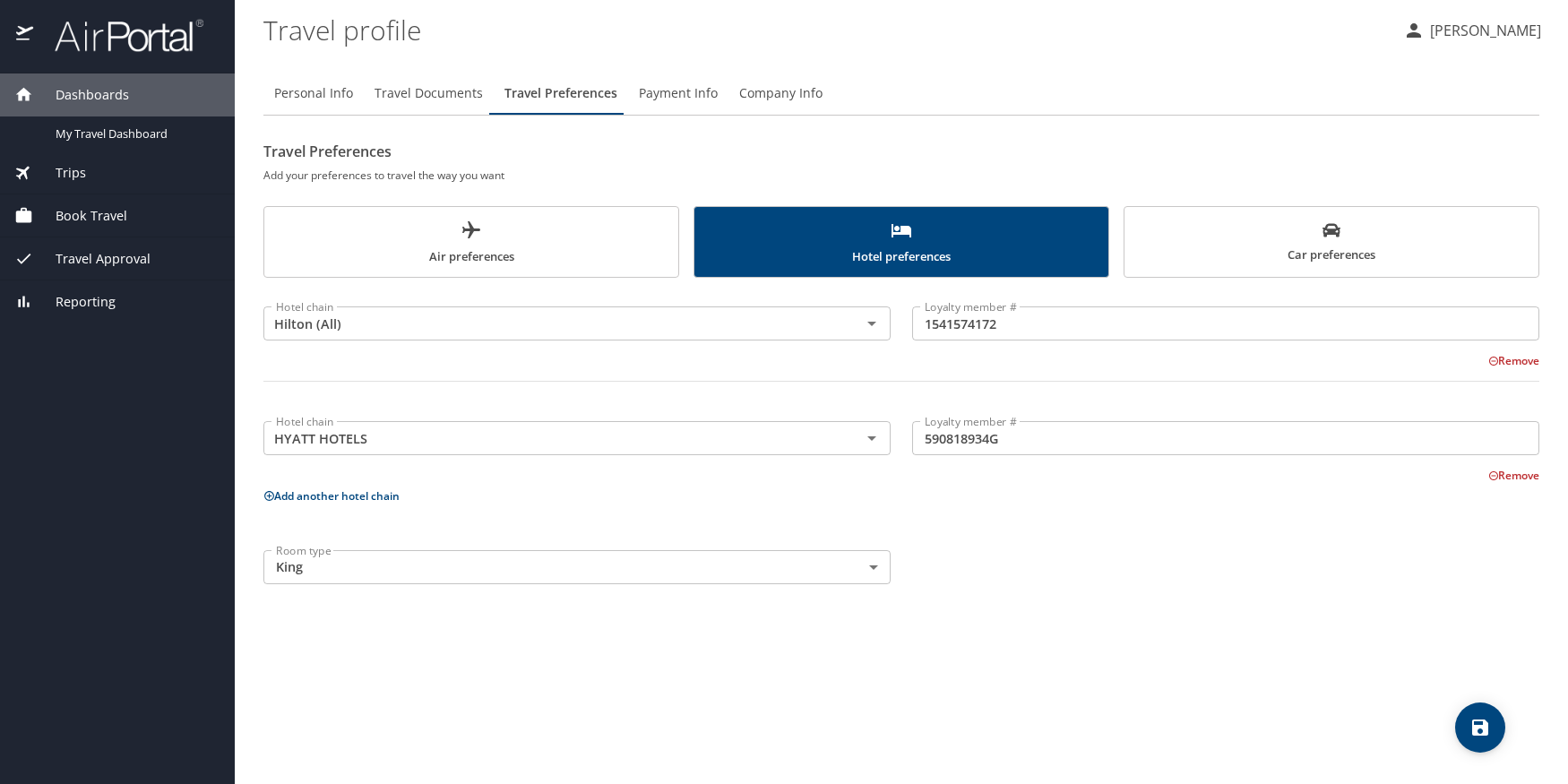
click at [654, 78] on button "Payment Info" at bounding box center [678, 93] width 100 height 43
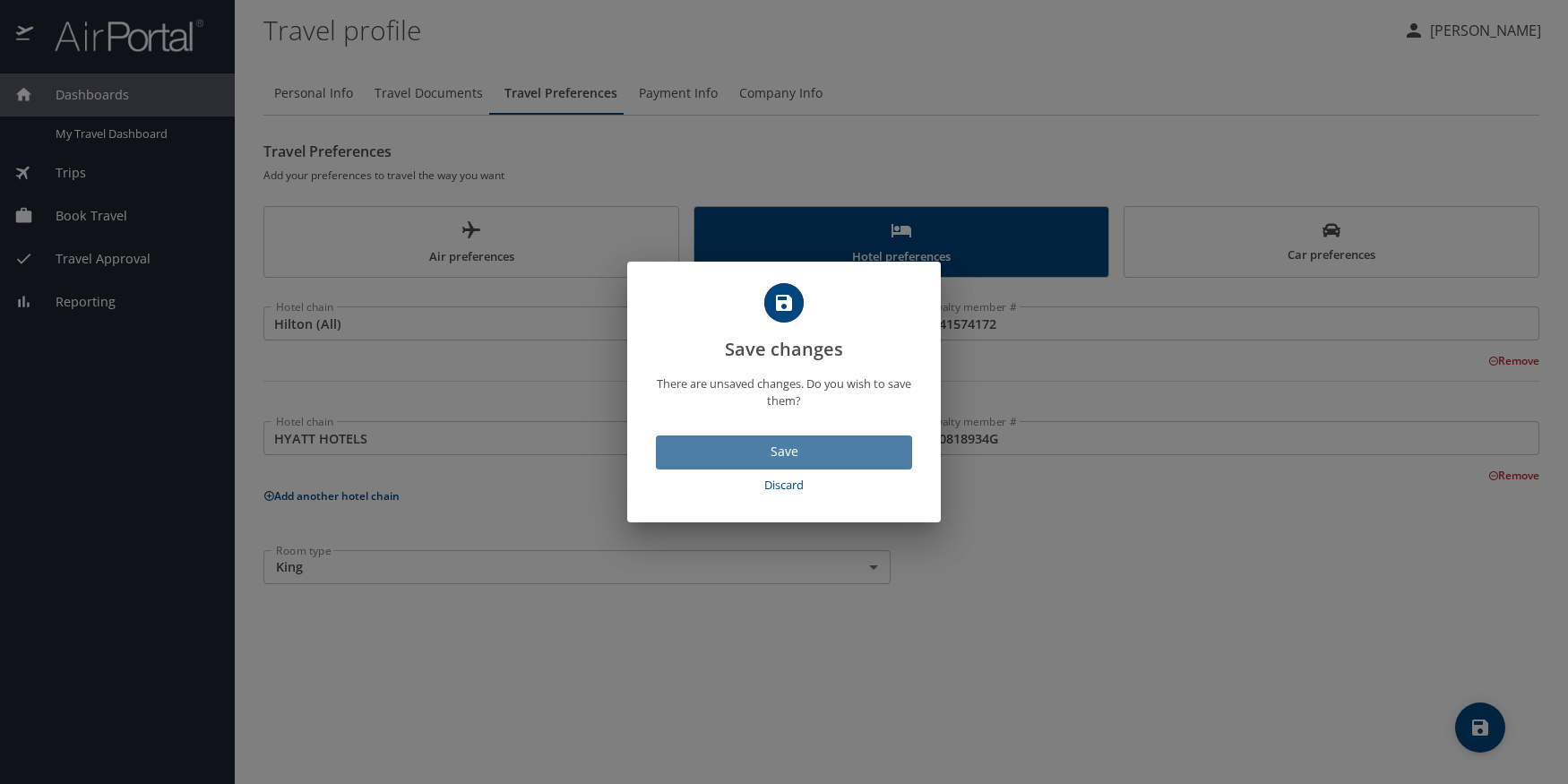
click at [832, 441] on span "Save" at bounding box center [784, 452] width 228 height 23
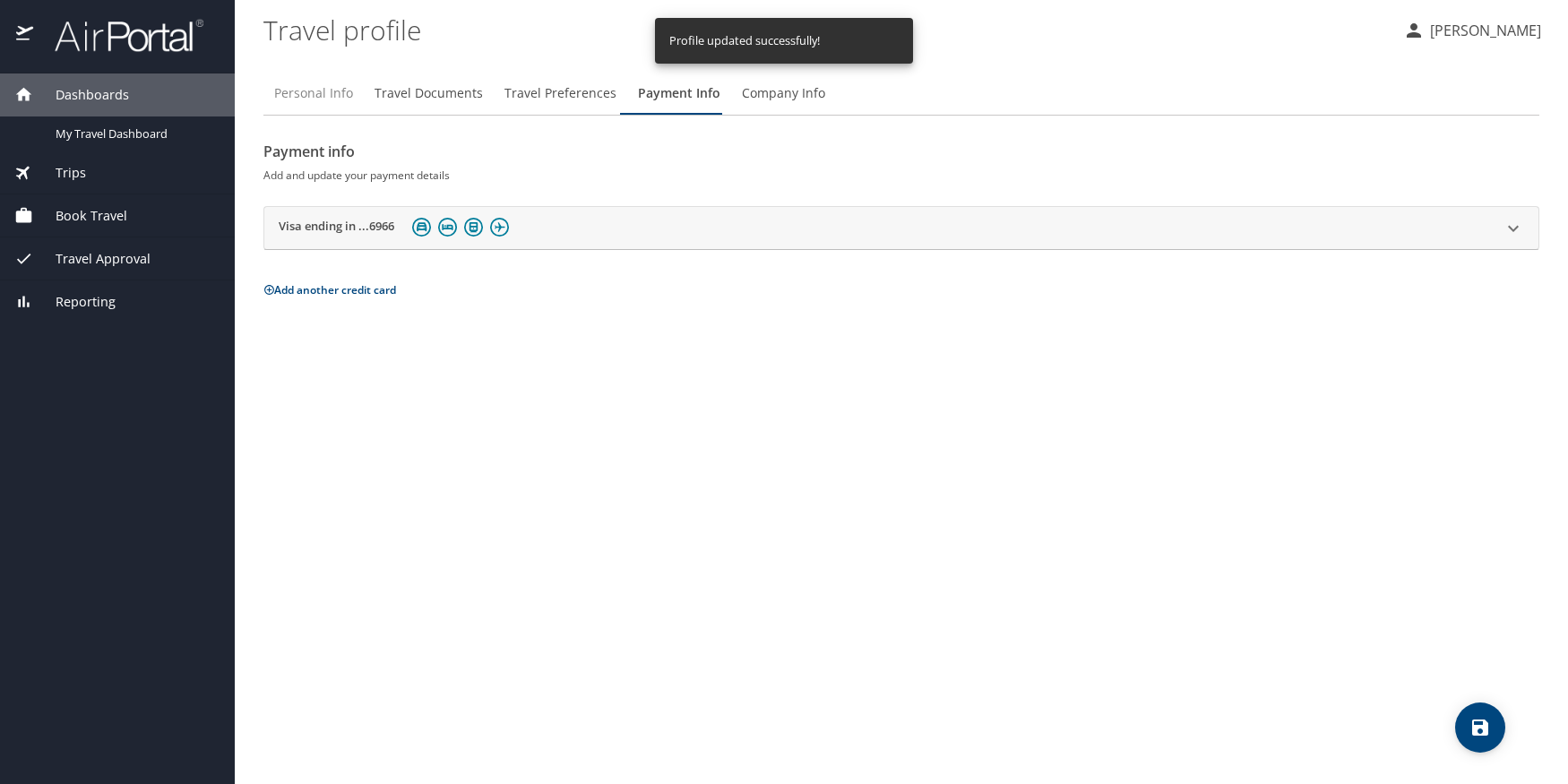
click at [306, 92] on span "Personal Info" at bounding box center [313, 94] width 79 height 23
select select "US"
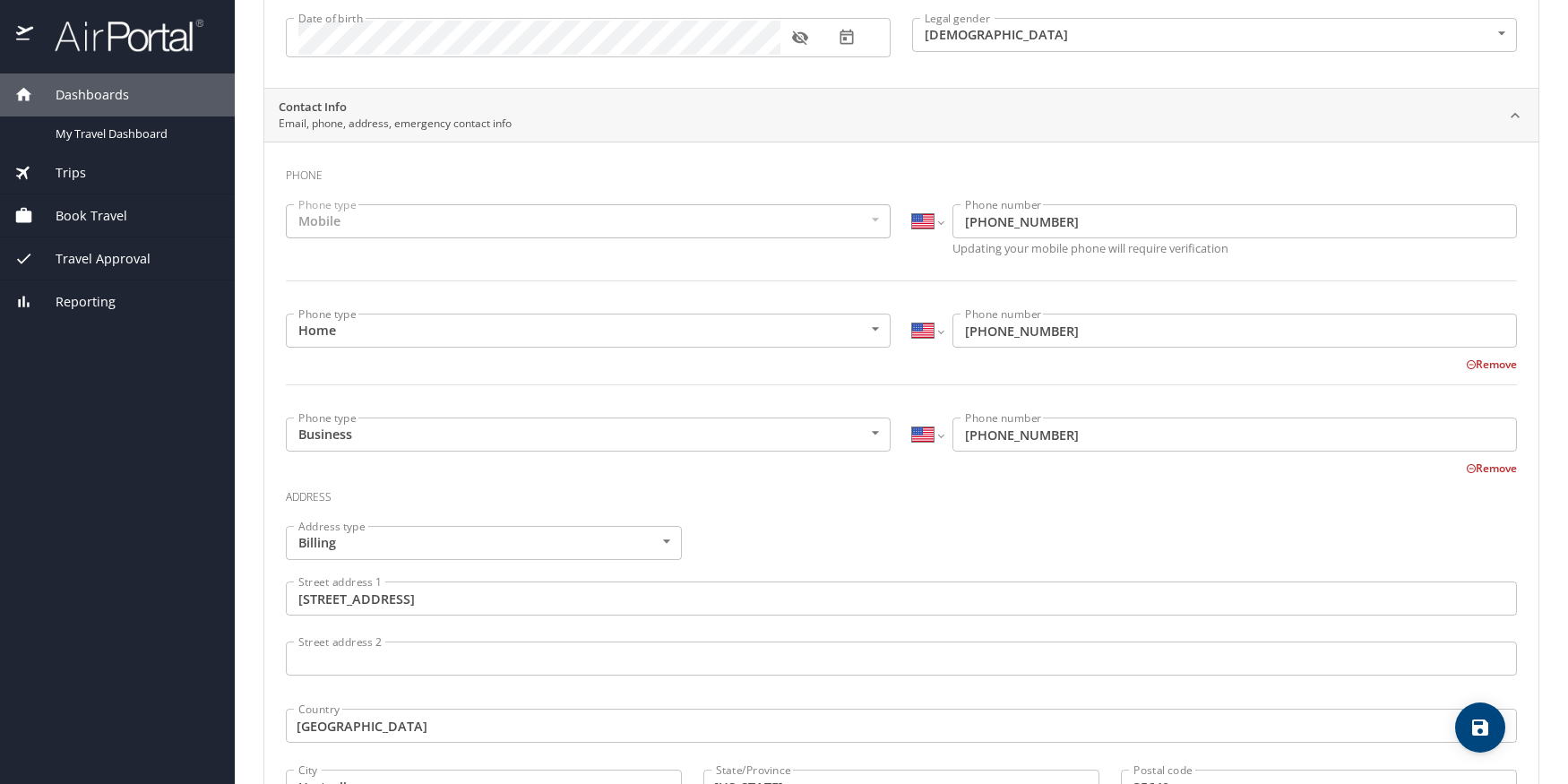
scroll to position [179, 0]
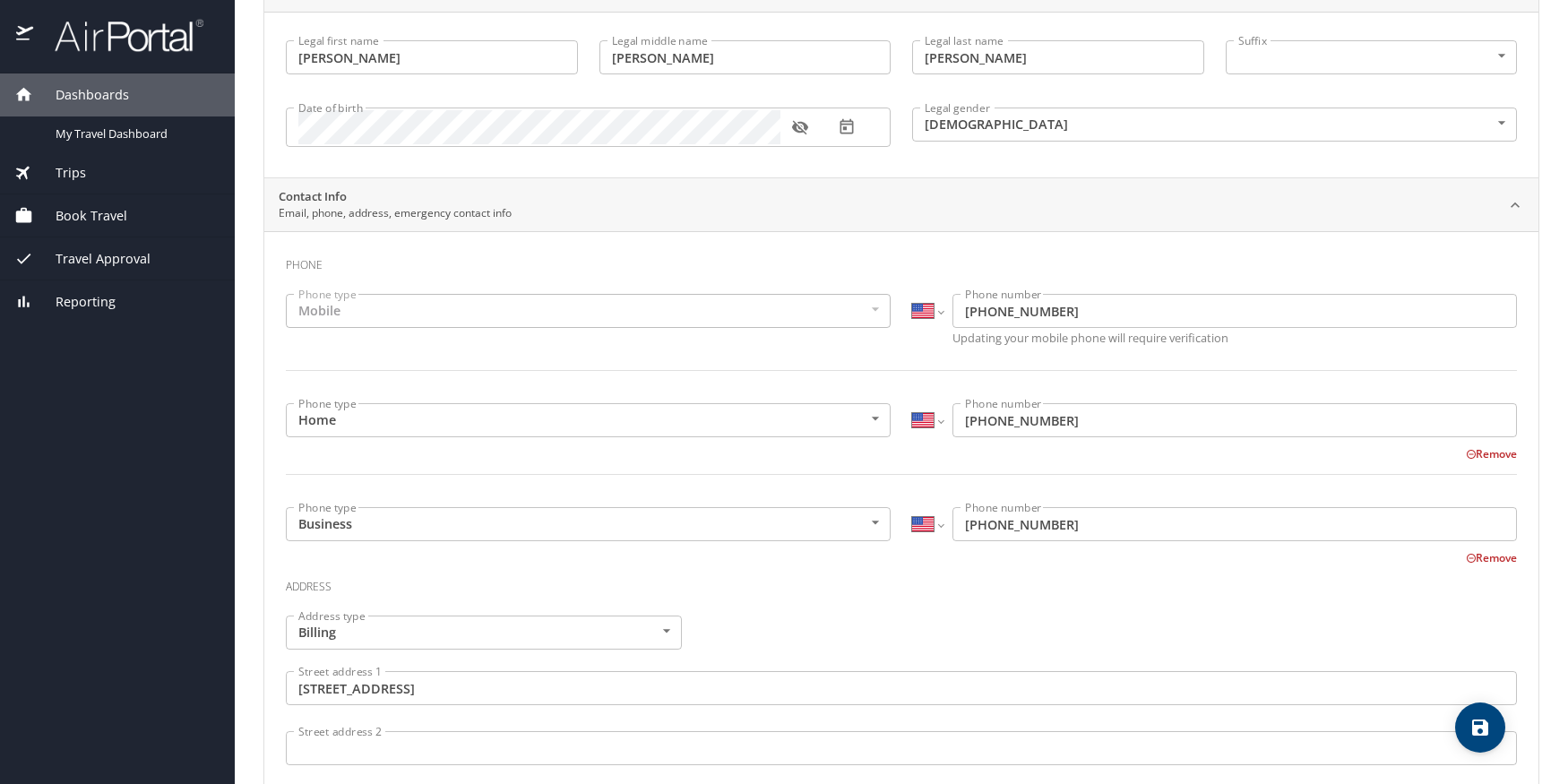
click at [1486, 451] on button "Remove" at bounding box center [1491, 454] width 51 height 15
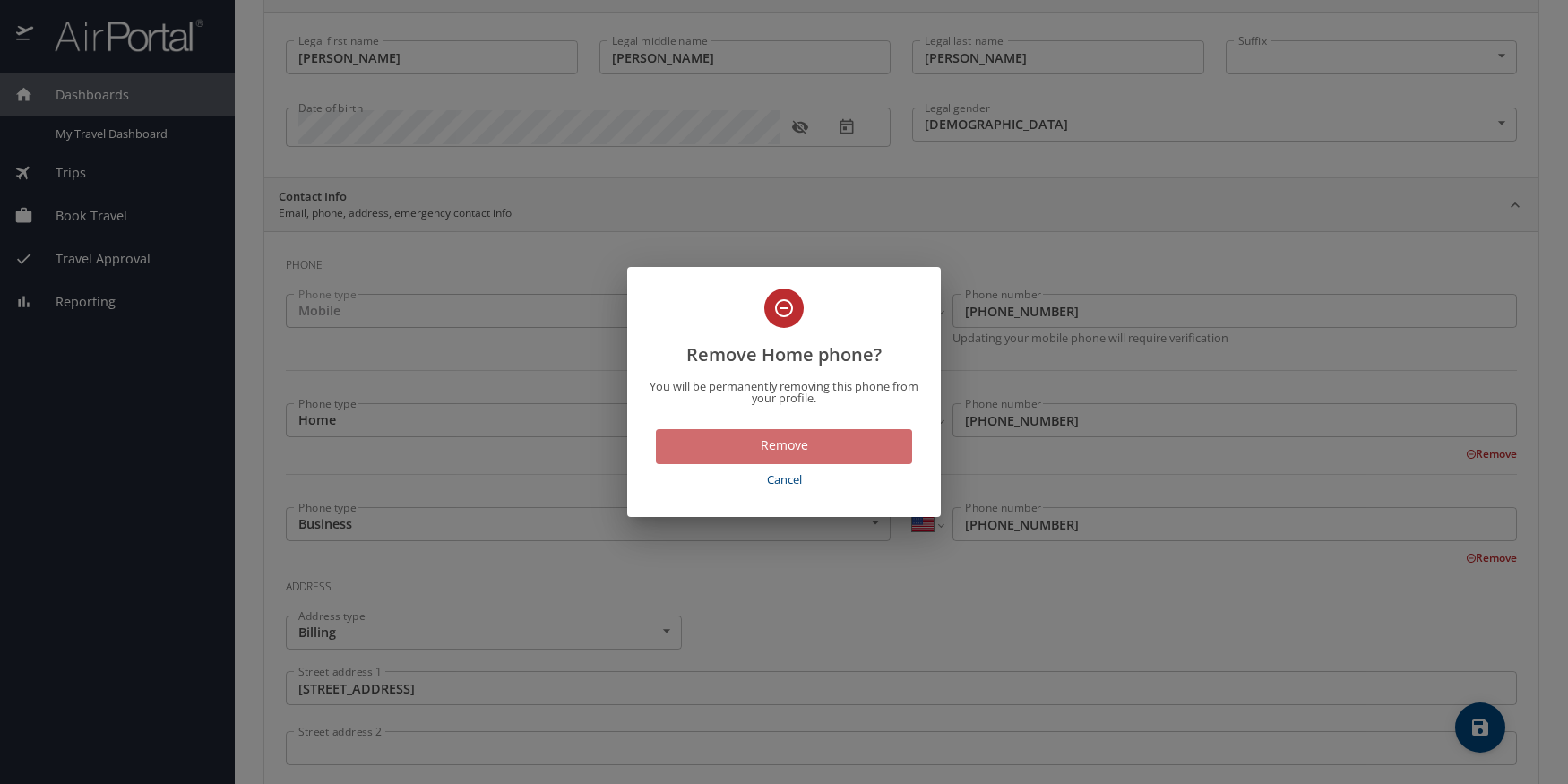
click at [853, 451] on span "Remove" at bounding box center [784, 446] width 228 height 23
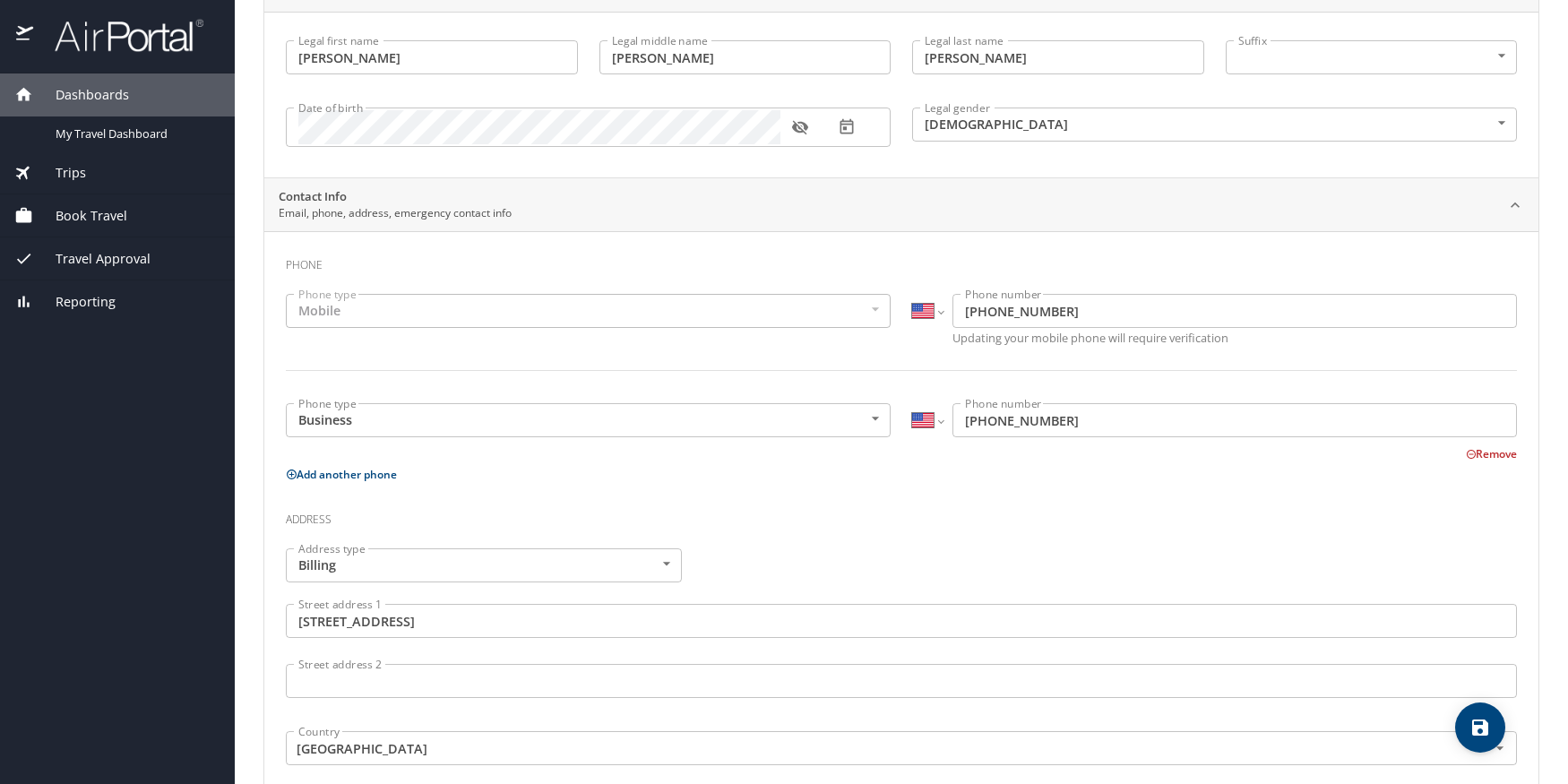
click at [1022, 538] on div "Address type Billing Billing Address type Street address 1 509 Chantels Way SW …" at bounding box center [901, 689] width 1252 height 303
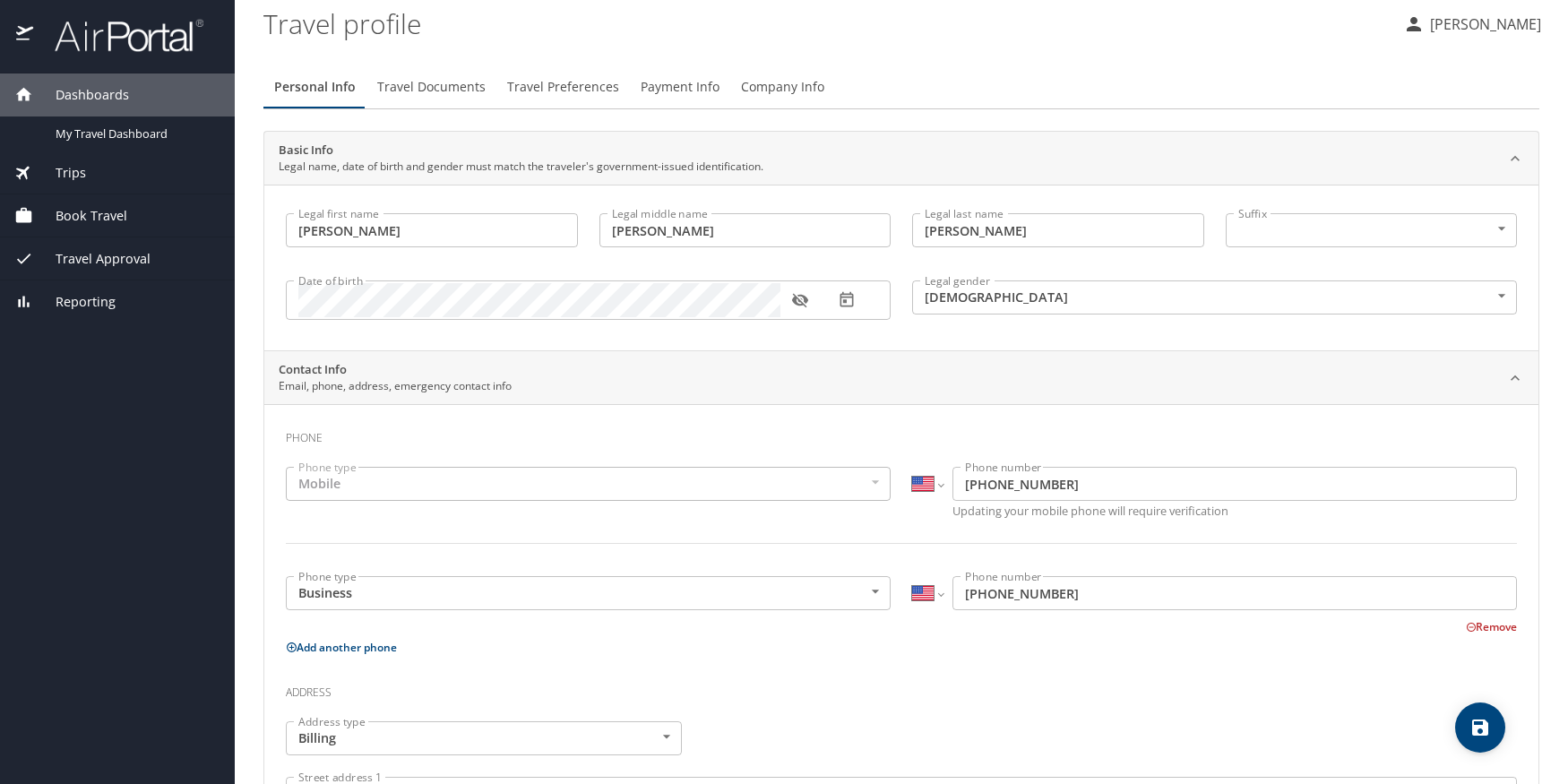
scroll to position [0, 0]
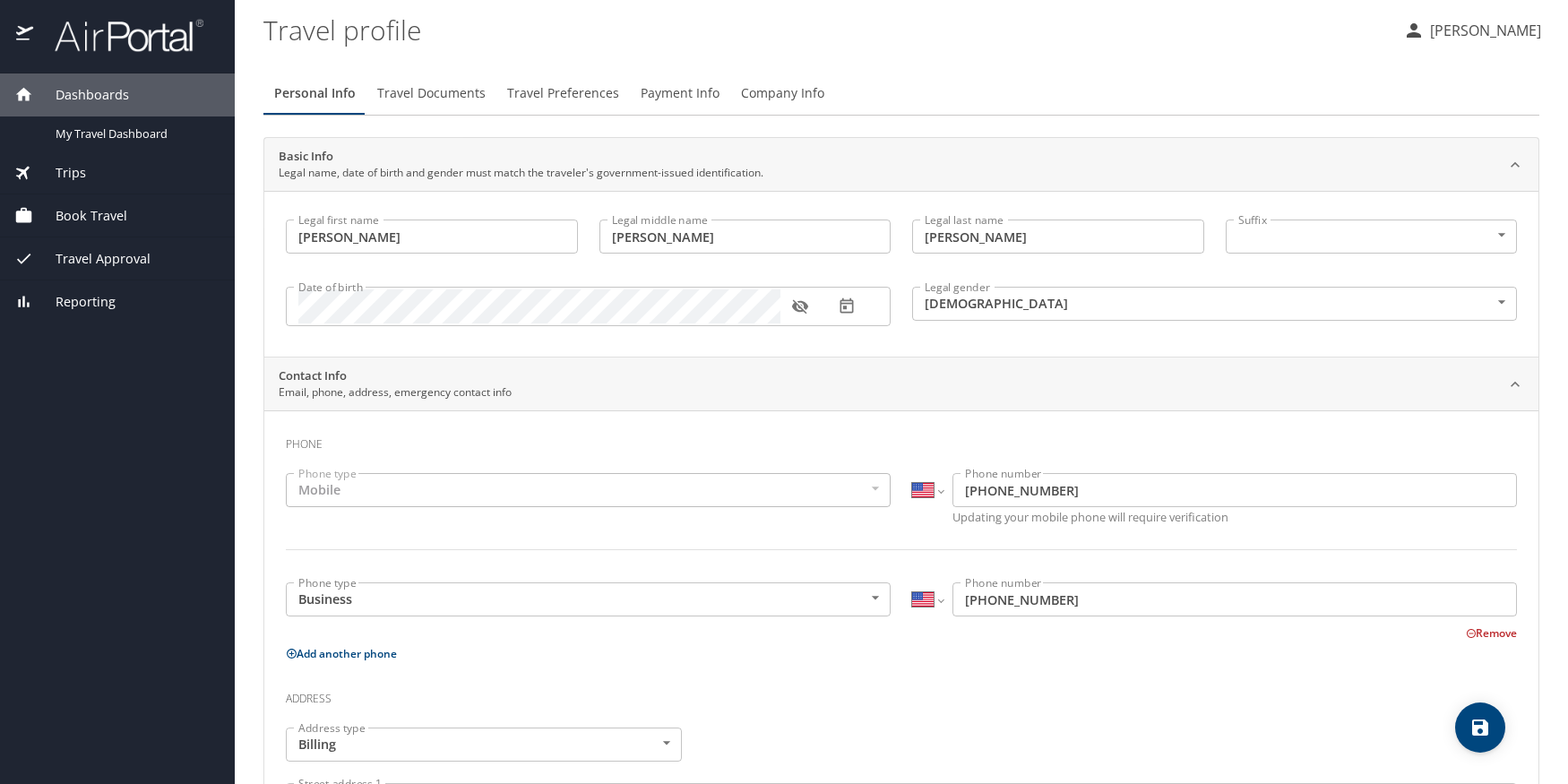
click at [116, 263] on span "Travel Approval" at bounding box center [92, 259] width 118 height 20
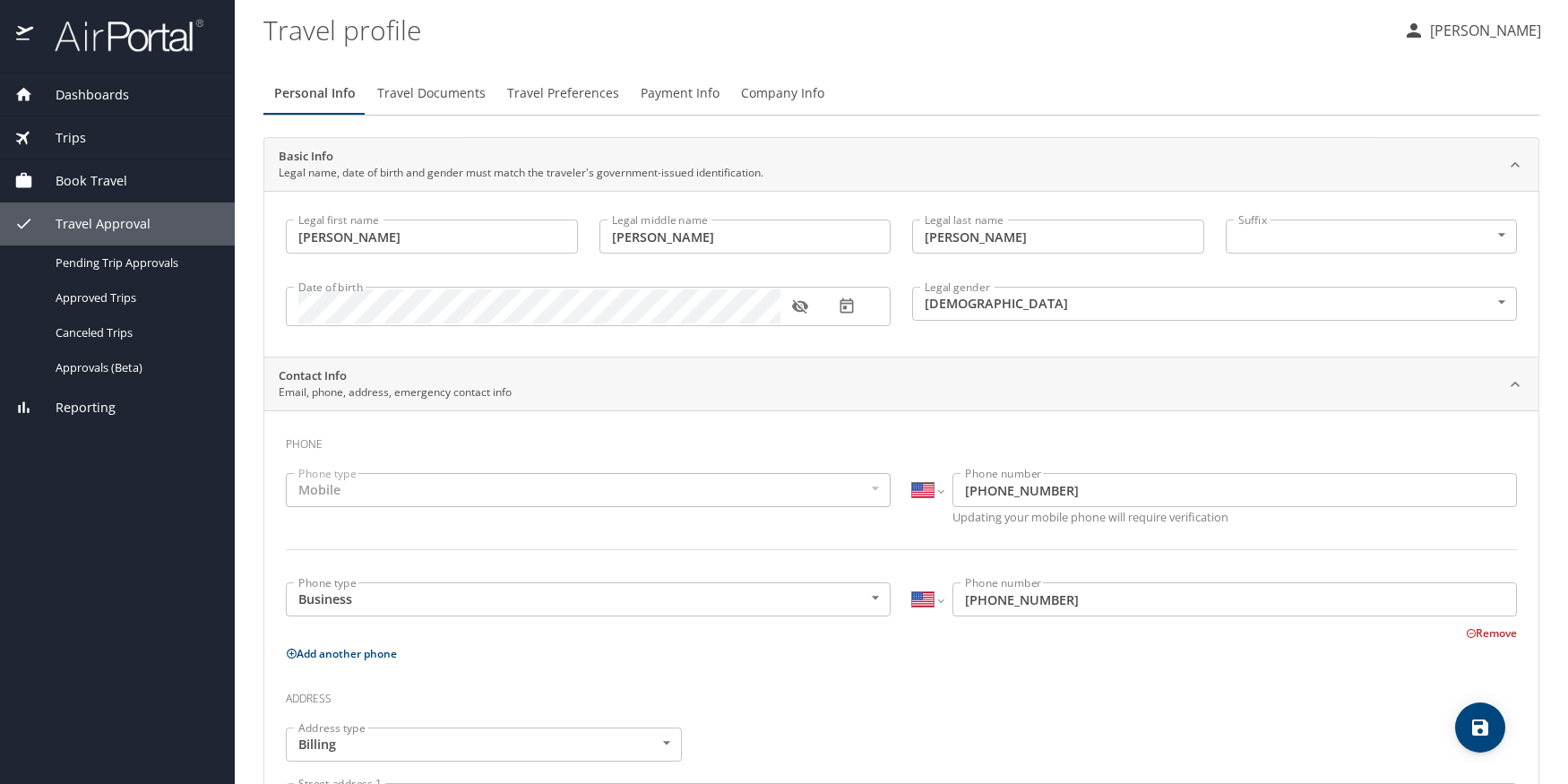
click at [131, 417] on div "Reporting" at bounding box center [118, 407] width 235 height 43
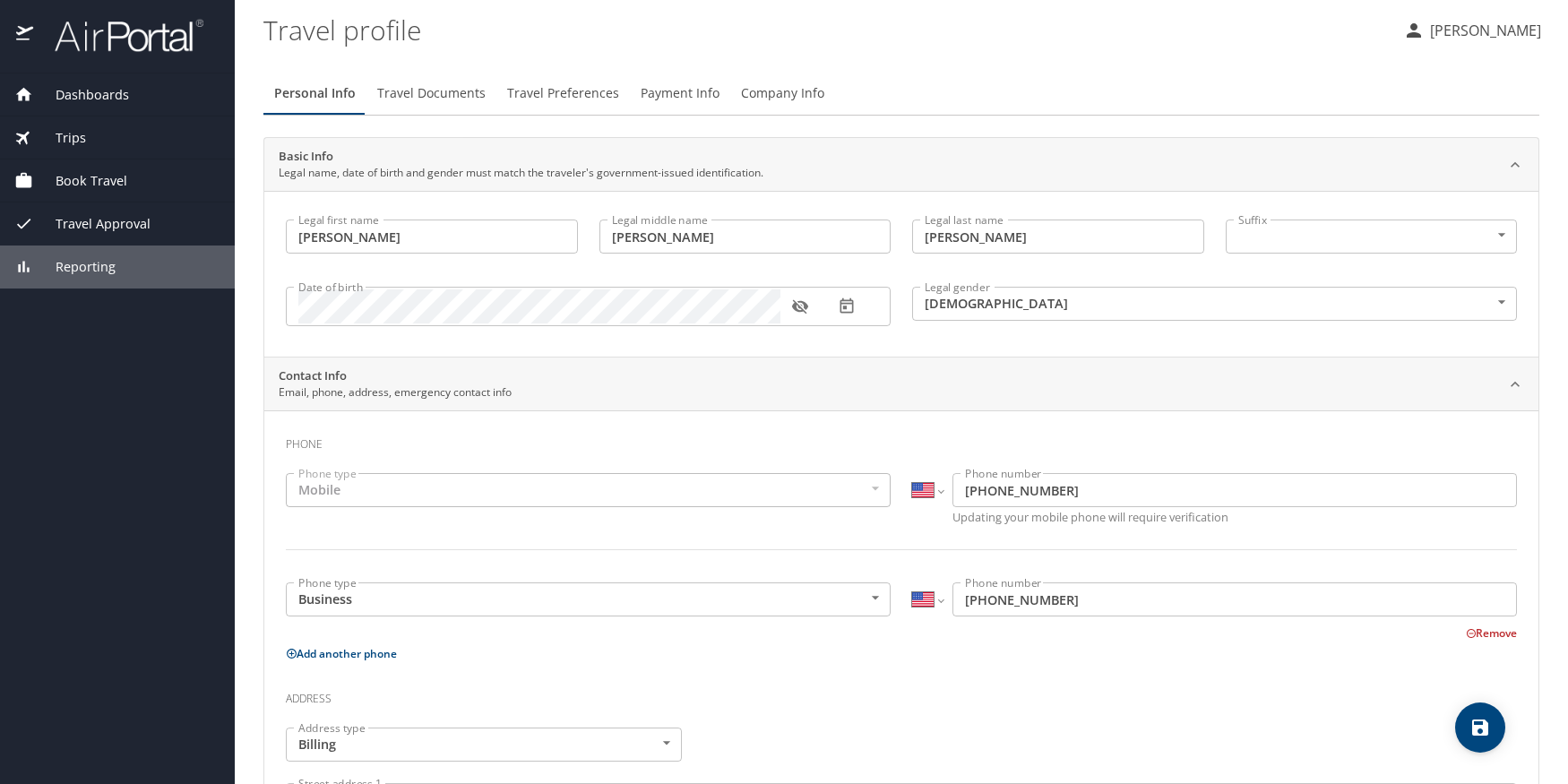
click at [76, 256] on div "Reporting" at bounding box center [118, 266] width 235 height 43
click at [90, 267] on span "Reporting" at bounding box center [74, 266] width 82 height 20
click at [118, 177] on span "Book Travel" at bounding box center [80, 180] width 94 height 20
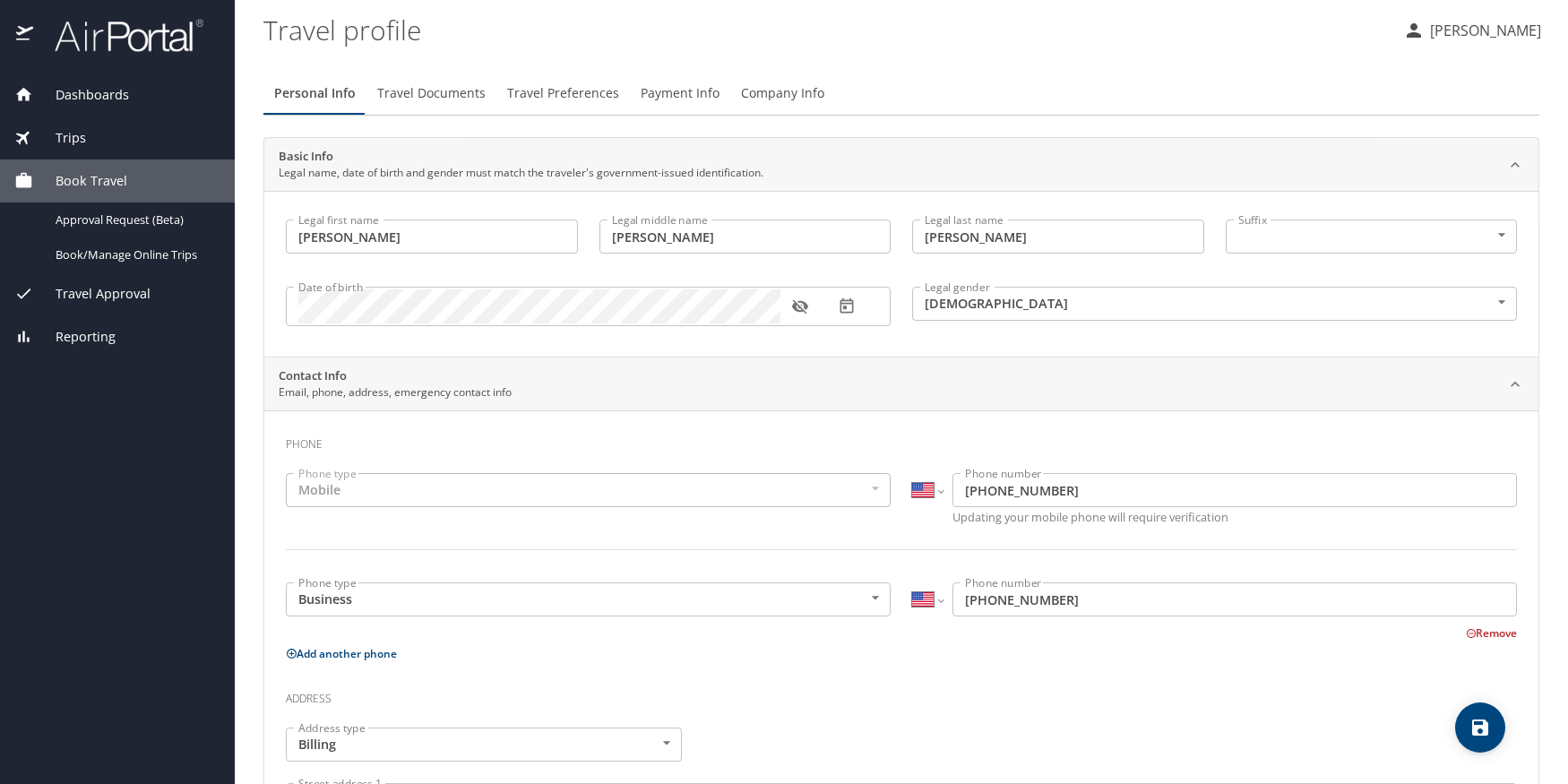
click at [123, 136] on div "Trips" at bounding box center [117, 137] width 206 height 20
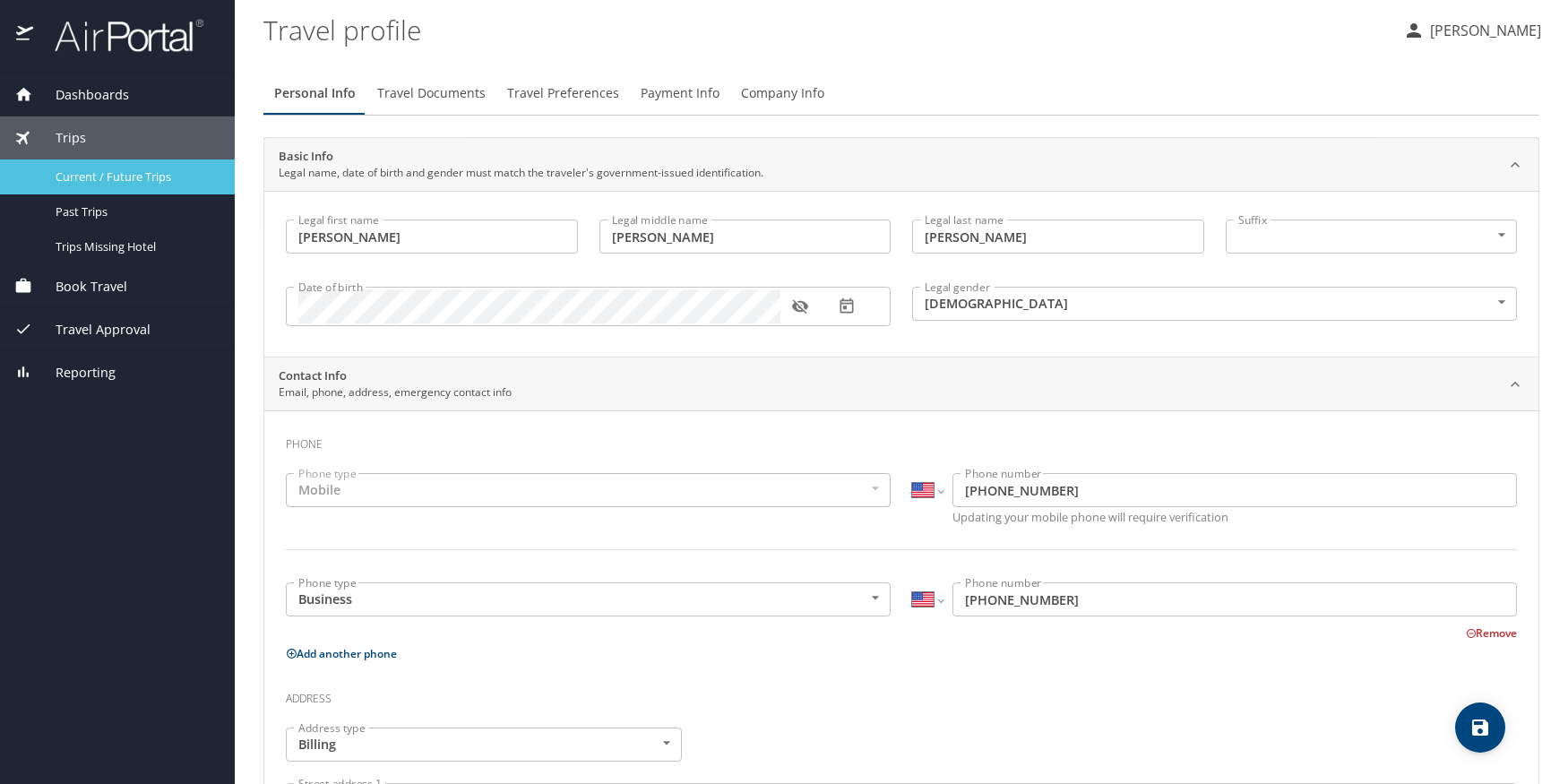
click at [170, 186] on div "Current / Future Trips" at bounding box center [117, 177] width 206 height 21
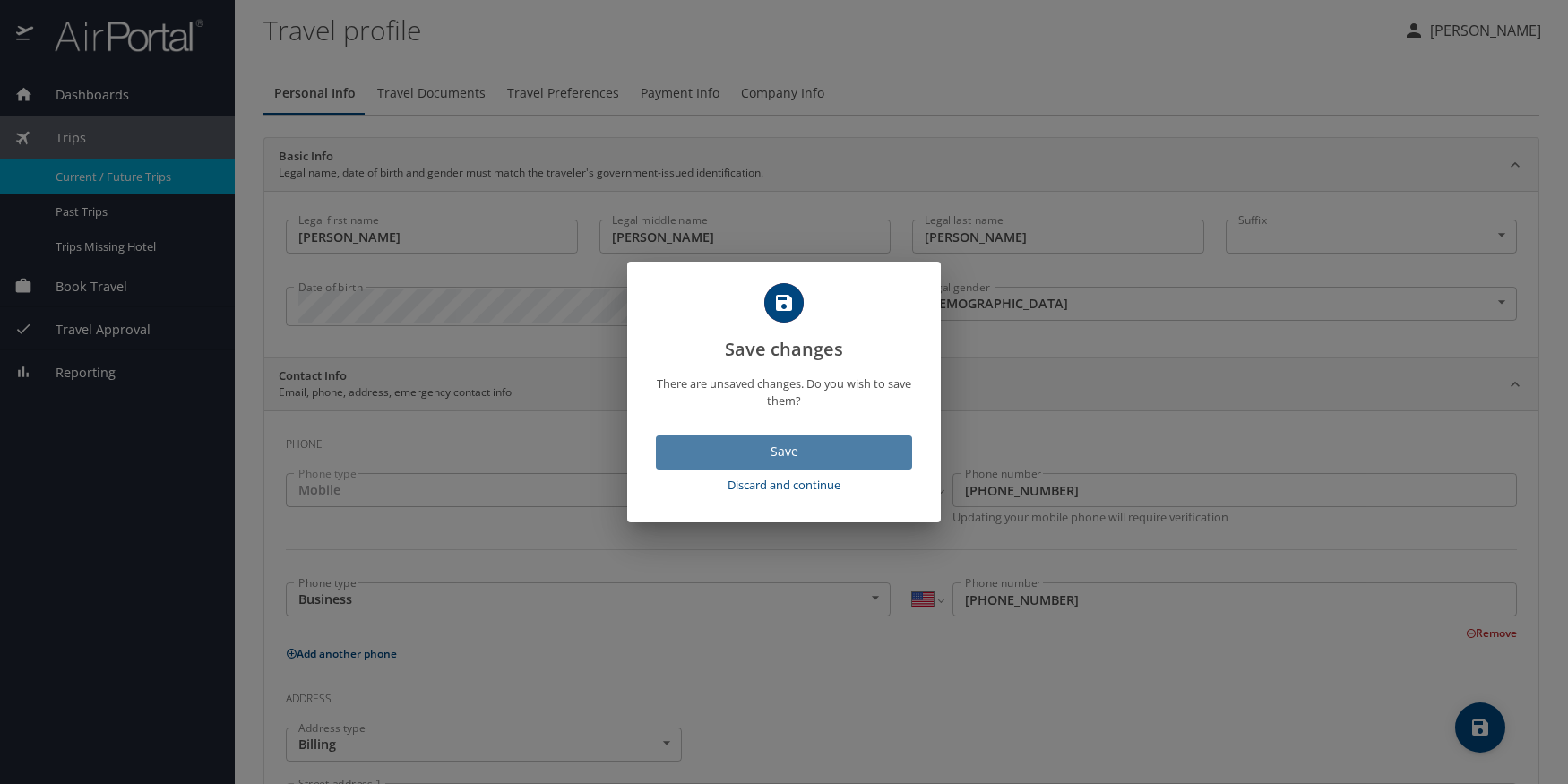
click at [784, 464] on button "Save" at bounding box center [784, 452] width 256 height 35
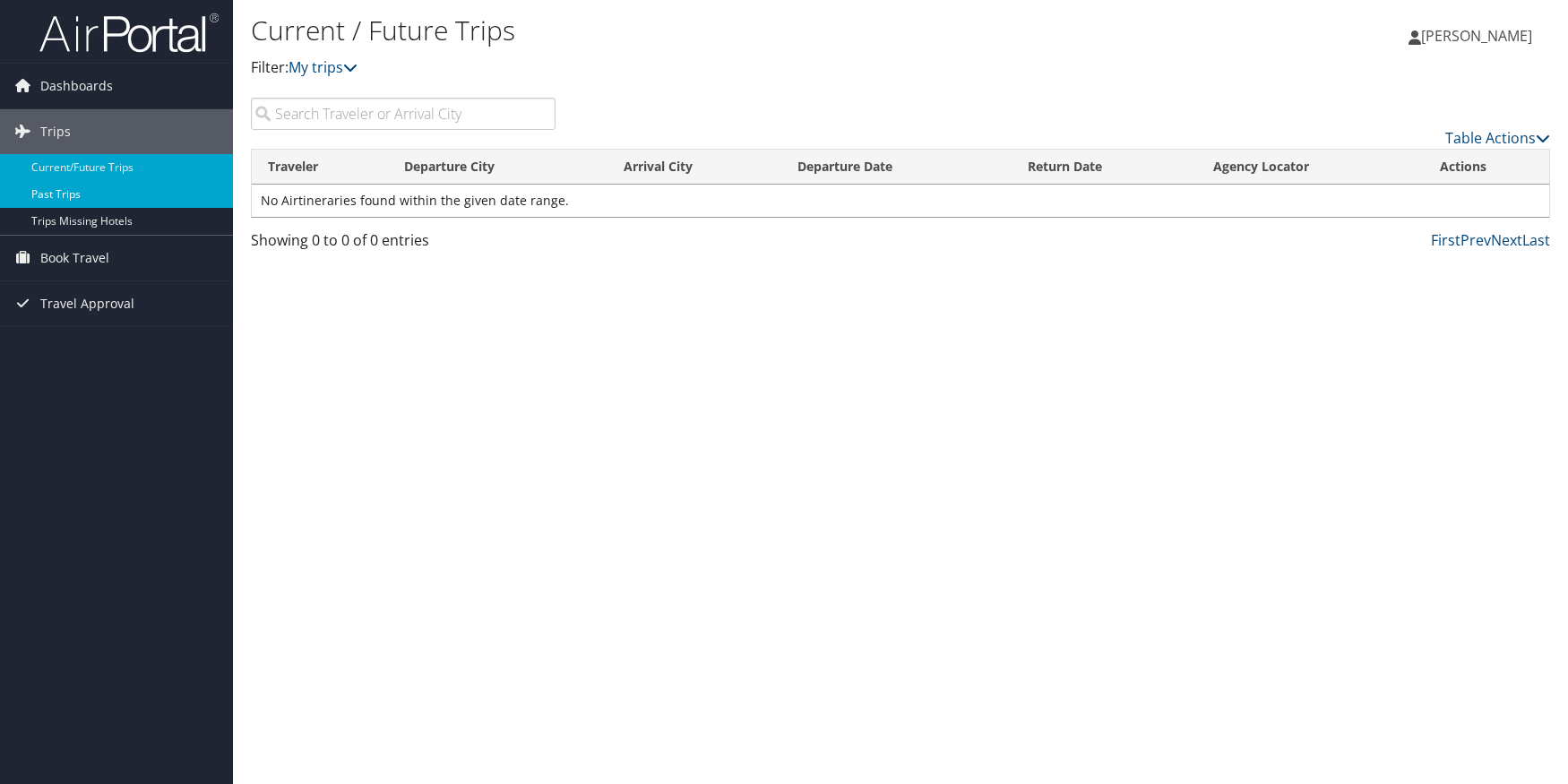
click at [46, 191] on link "Past Trips" at bounding box center [117, 194] width 233 height 27
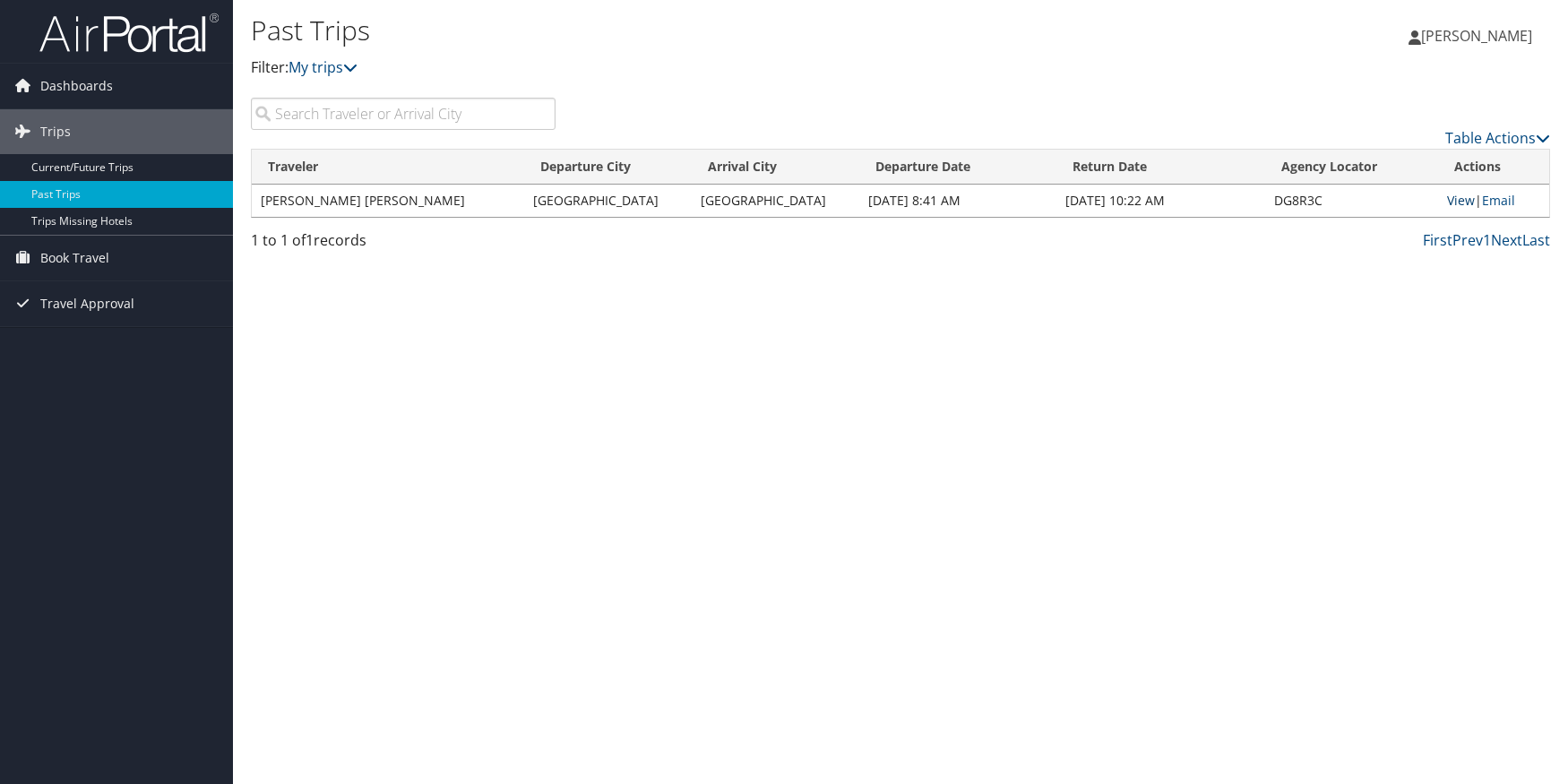
click at [1458, 200] on link "View" at bounding box center [1460, 200] width 27 height 17
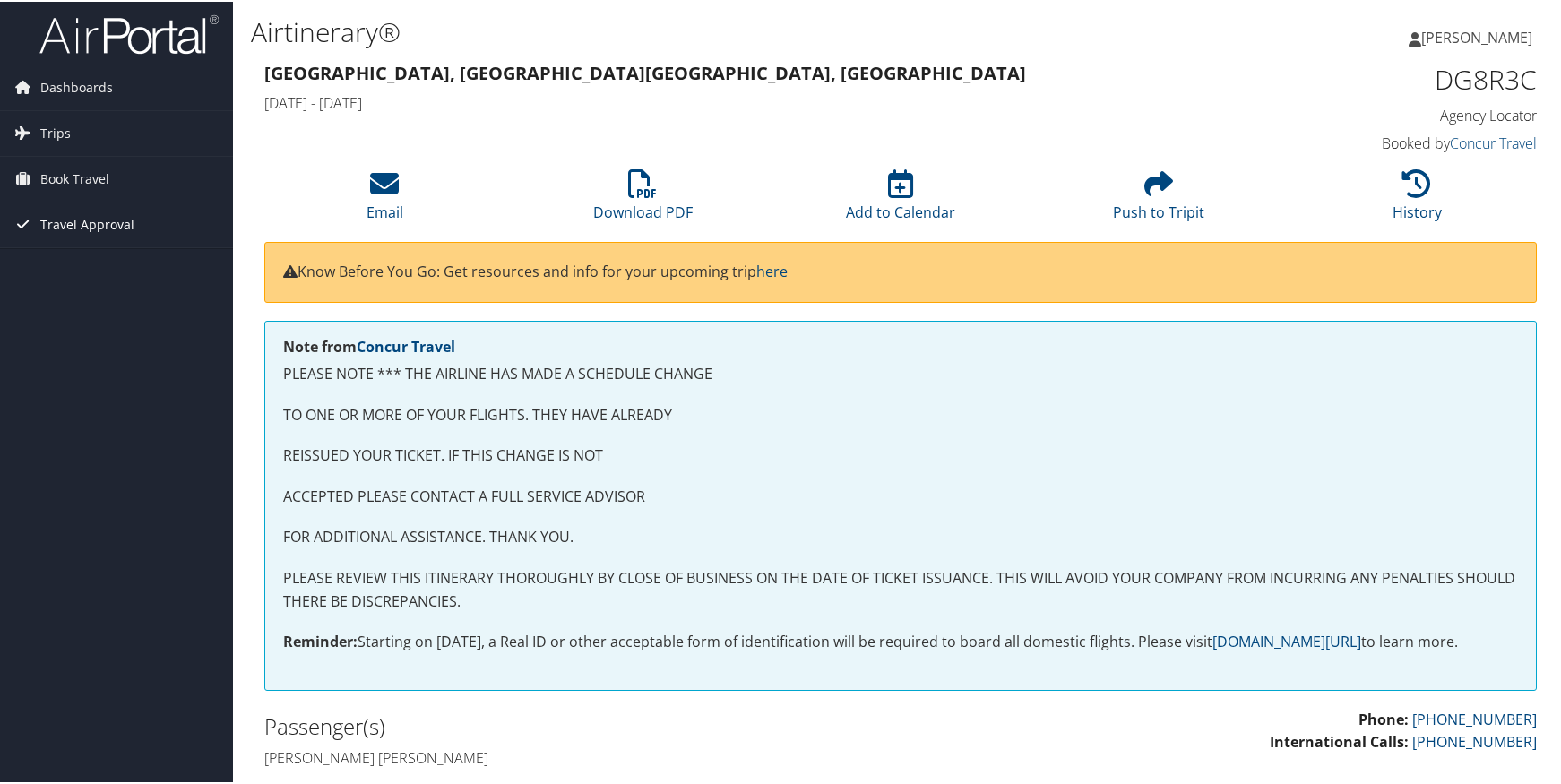
click at [72, 213] on span "Travel Approval" at bounding box center [87, 223] width 94 height 45
click at [166, 255] on link "Pending Trip Approvals" at bounding box center [117, 259] width 233 height 27
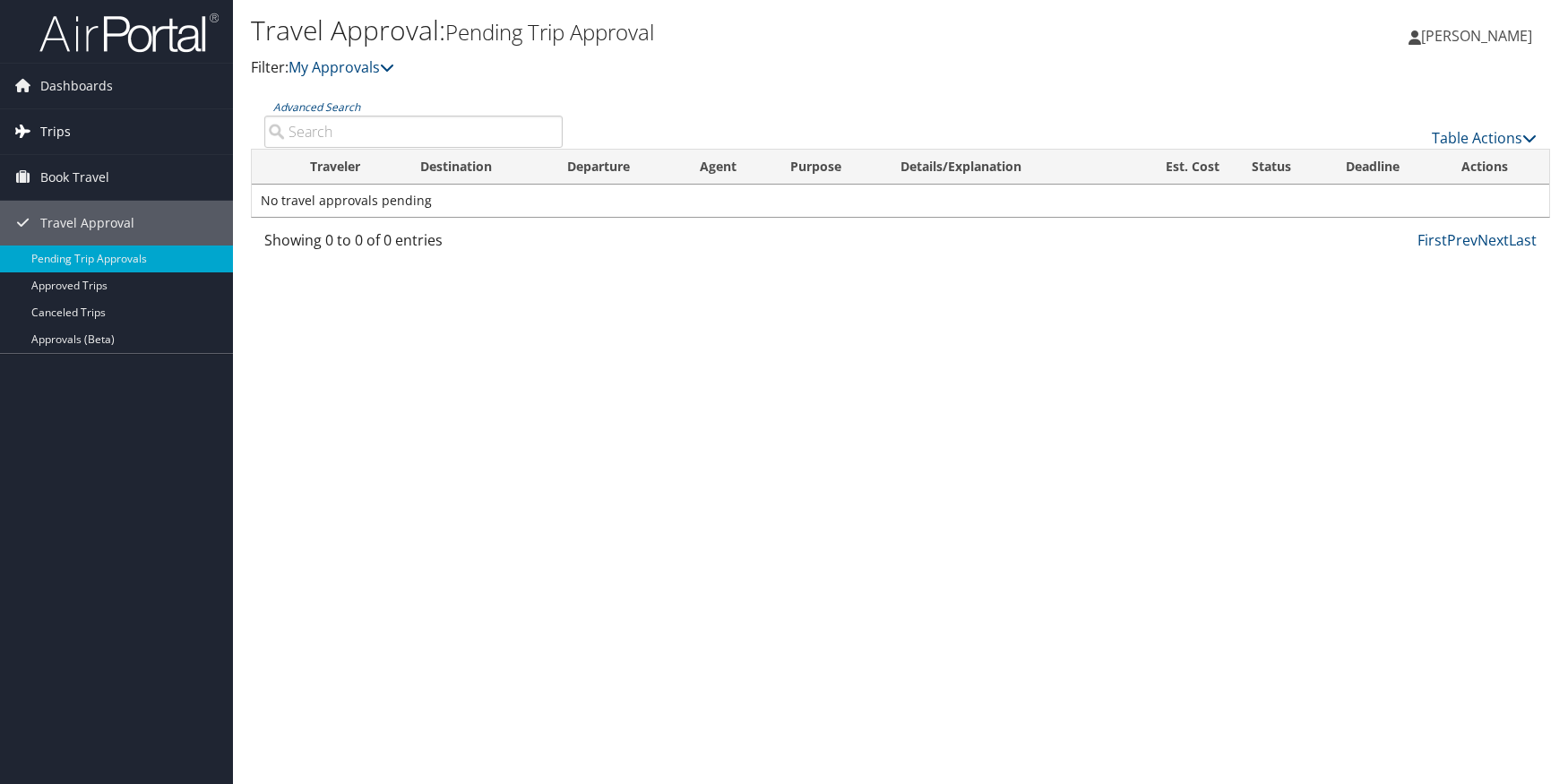
click at [134, 120] on link "Trips" at bounding box center [117, 131] width 233 height 45
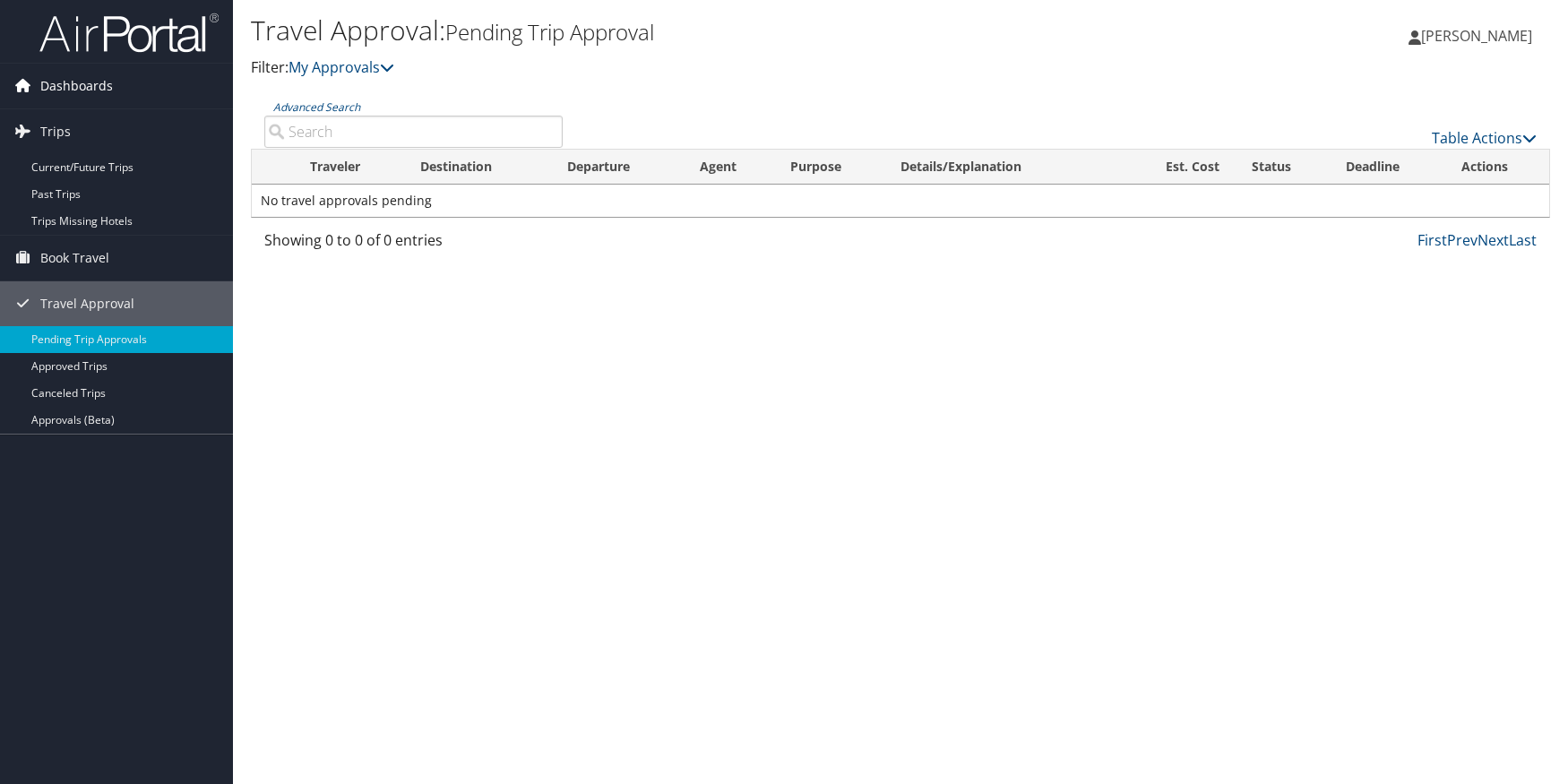
click at [134, 87] on link "Dashboards" at bounding box center [117, 85] width 233 height 45
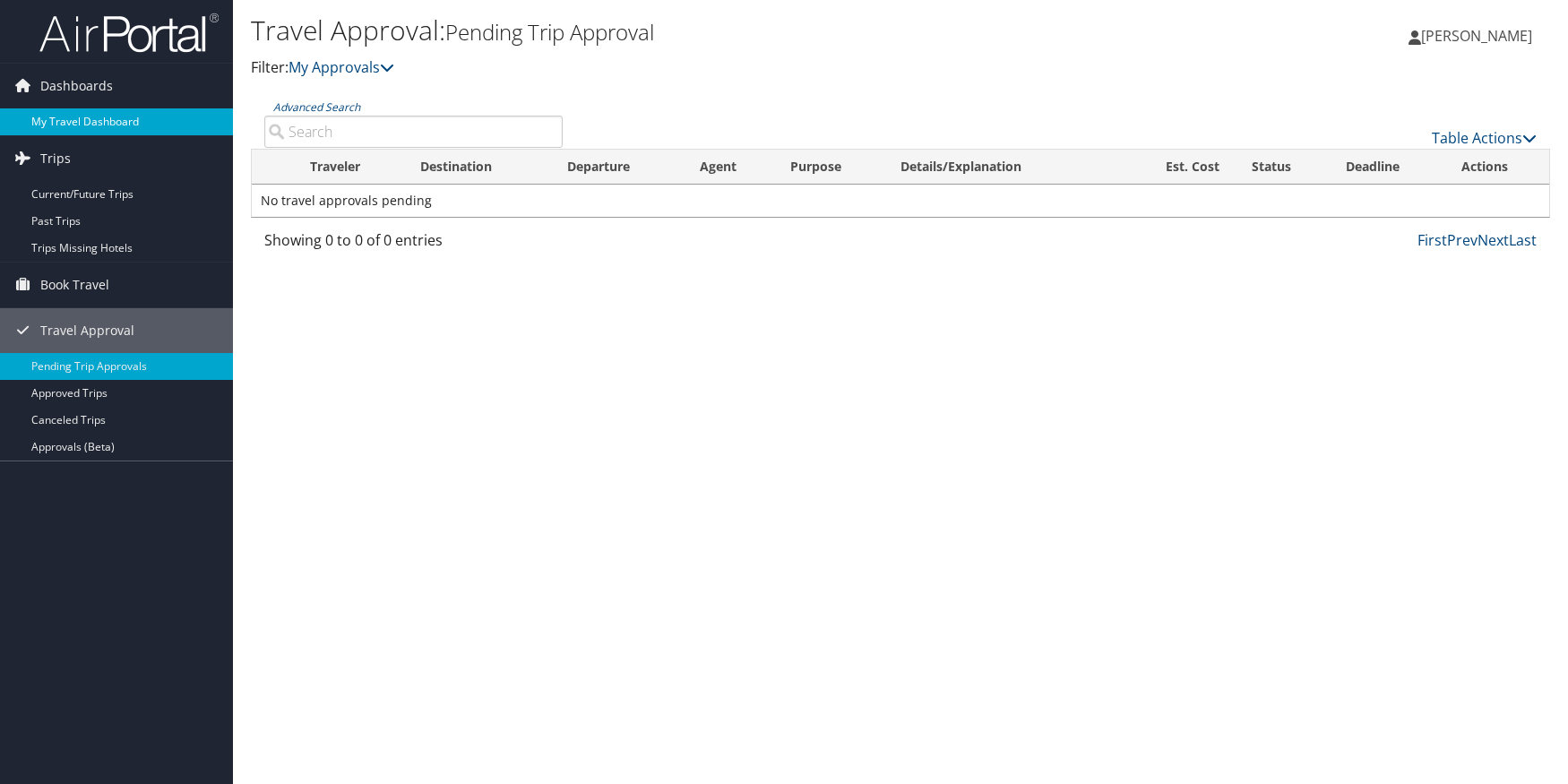
click at [132, 127] on link "My Travel Dashboard" at bounding box center [117, 121] width 233 height 27
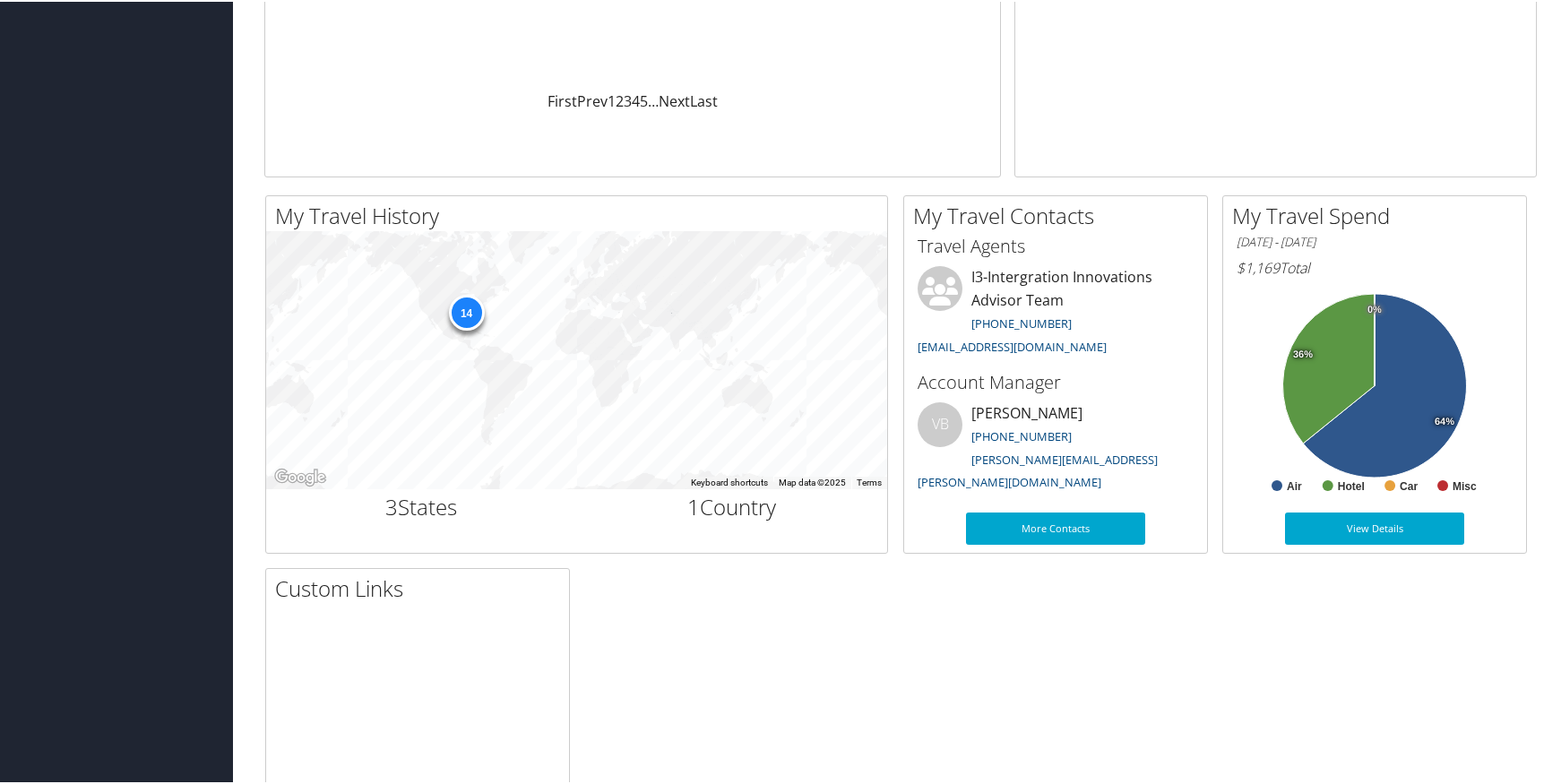
scroll to position [409, 0]
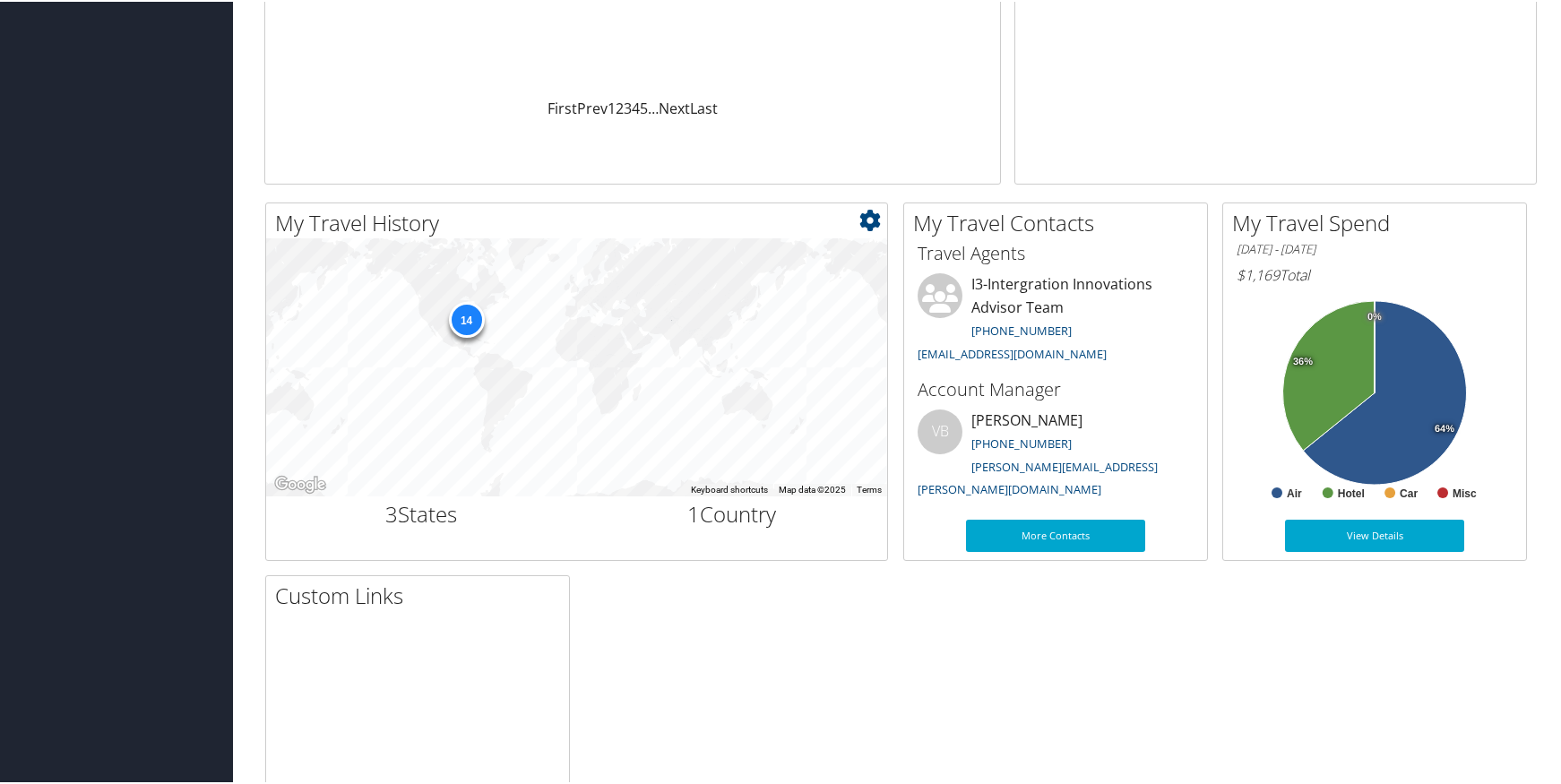
click at [468, 309] on div "14" at bounding box center [467, 319] width 36 height 36
click at [422, 515] on h2 "3 States" at bounding box center [422, 512] width 285 height 30
click at [488, 385] on div "14" at bounding box center [577, 365] width 621 height 258
click at [464, 315] on div "14" at bounding box center [467, 319] width 36 height 36
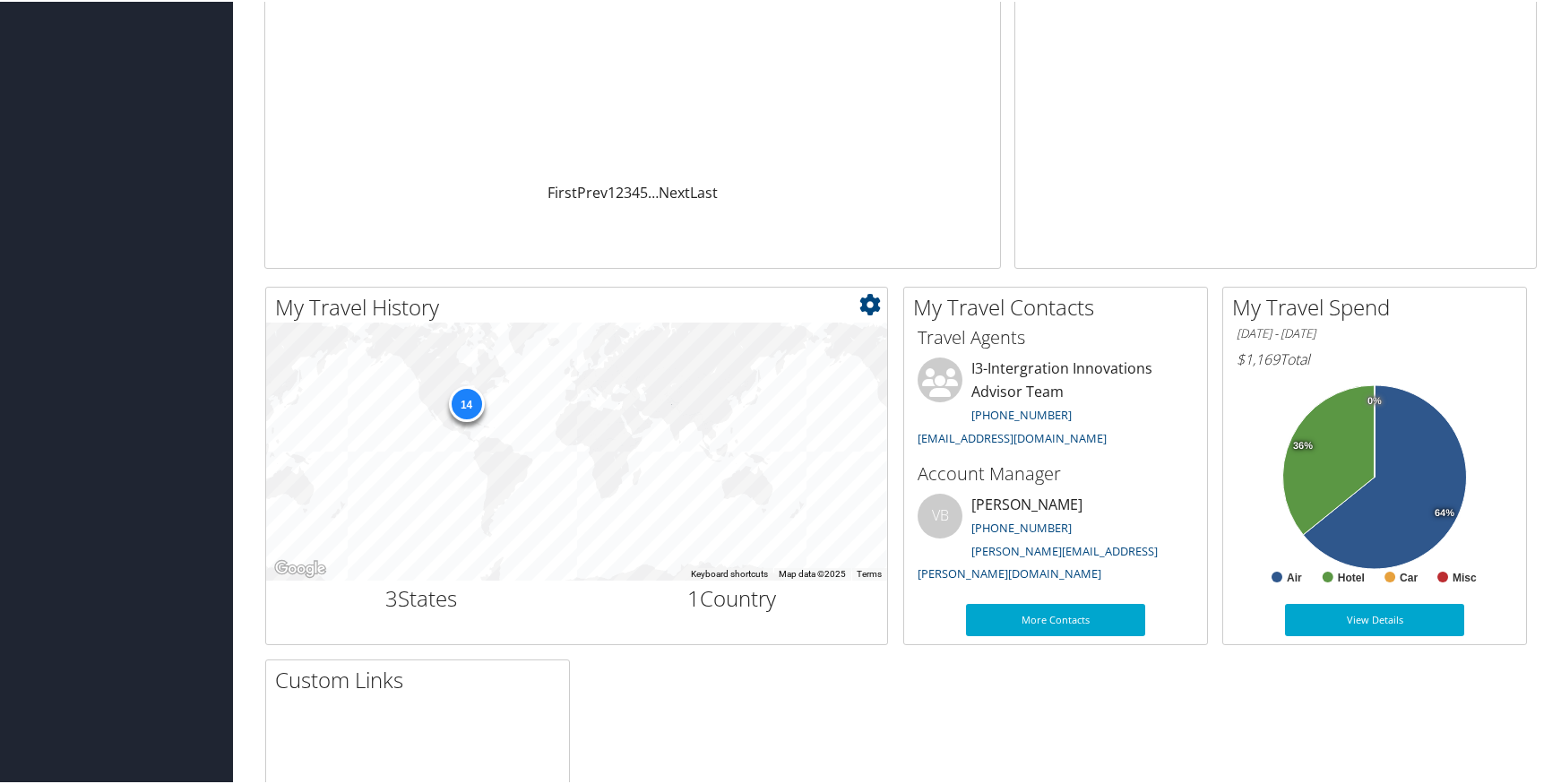
scroll to position [229, 0]
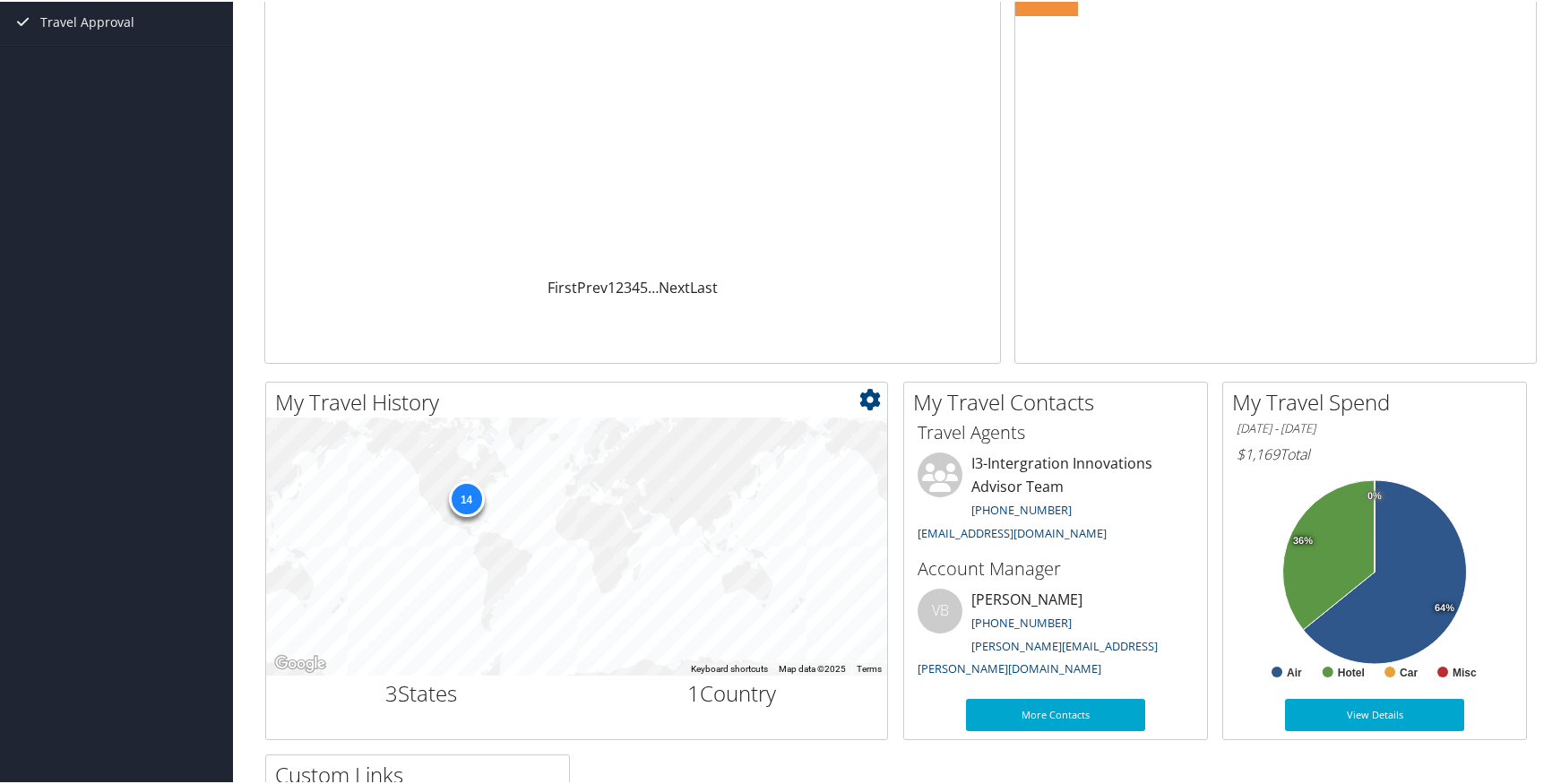
click at [467, 497] on div "14" at bounding box center [467, 498] width 36 height 36
drag, startPoint x: 471, startPoint y: 499, endPoint x: 570, endPoint y: 529, distance: 103.4
click at [570, 529] on div "14" at bounding box center [577, 544] width 621 height 258
click at [472, 502] on div "14" at bounding box center [467, 498] width 36 height 36
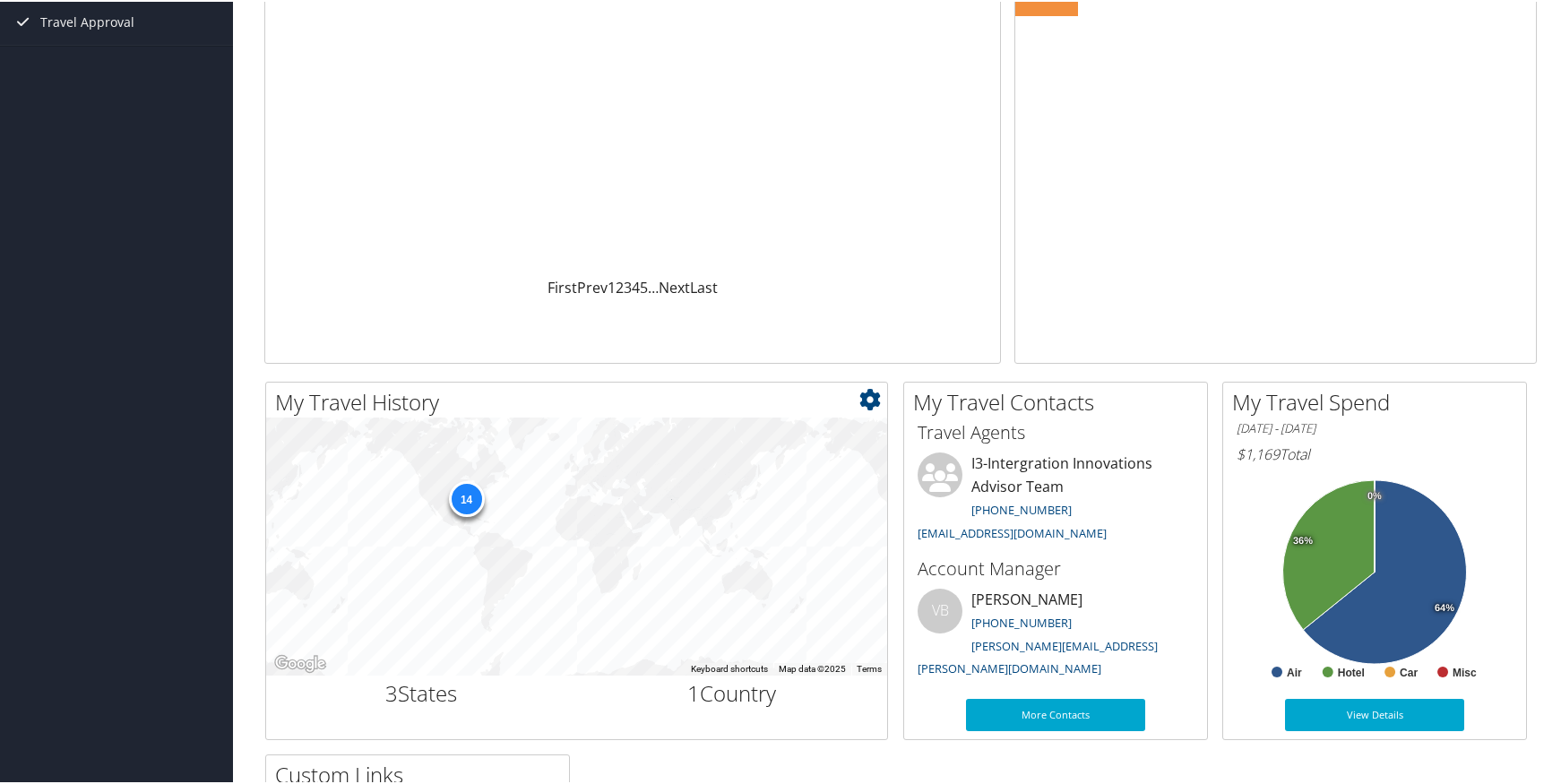
click at [871, 394] on icon at bounding box center [870, 397] width 22 height 22
click at [750, 462] on link "Medium" at bounding box center [762, 458] width 236 height 30
click at [869, 397] on icon at bounding box center [870, 397] width 22 height 22
click at [663, 493] on link "Large" at bounding box center [762, 488] width 236 height 30
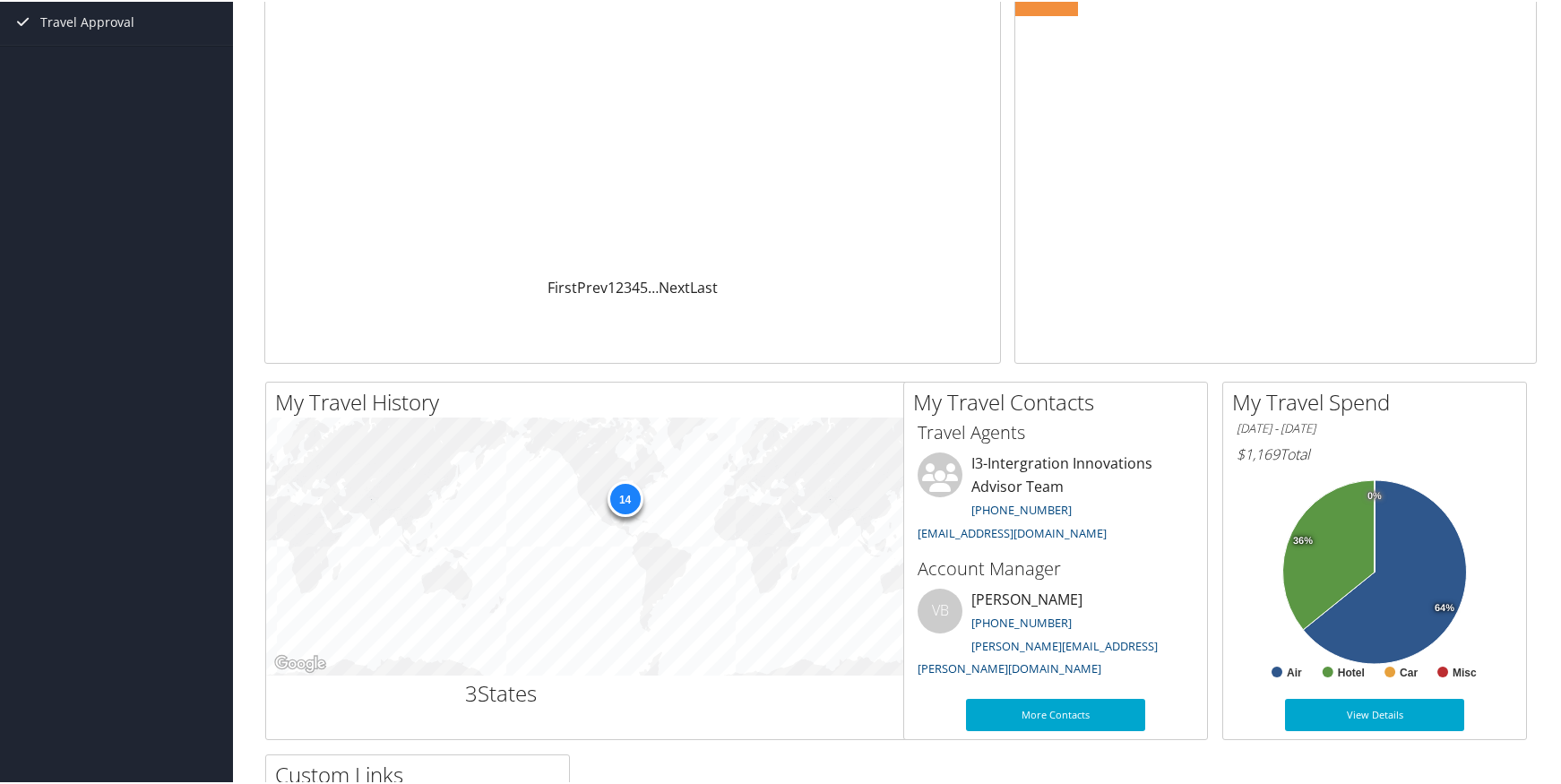
click at [850, 425] on div "14" at bounding box center [736, 544] width 939 height 258
drag, startPoint x: 618, startPoint y: 505, endPoint x: 551, endPoint y: 569, distance: 92.7
click at [551, 569] on div "14" at bounding box center [736, 544] width 939 height 258
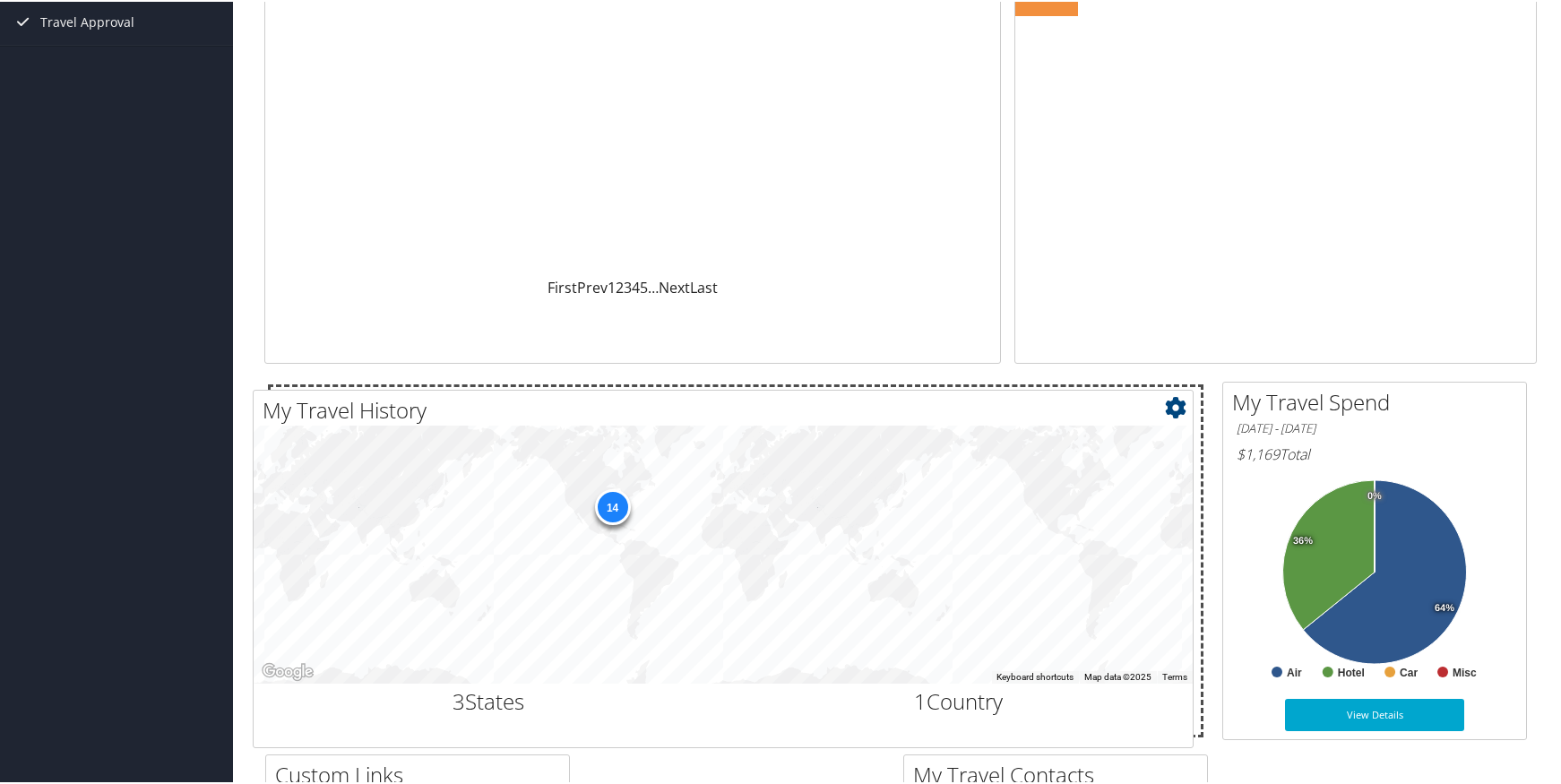
drag, startPoint x: 709, startPoint y: 401, endPoint x: 698, endPoint y: 395, distance: 12.5
click at [698, 399] on h2 "My Travel History" at bounding box center [727, 409] width 930 height 30
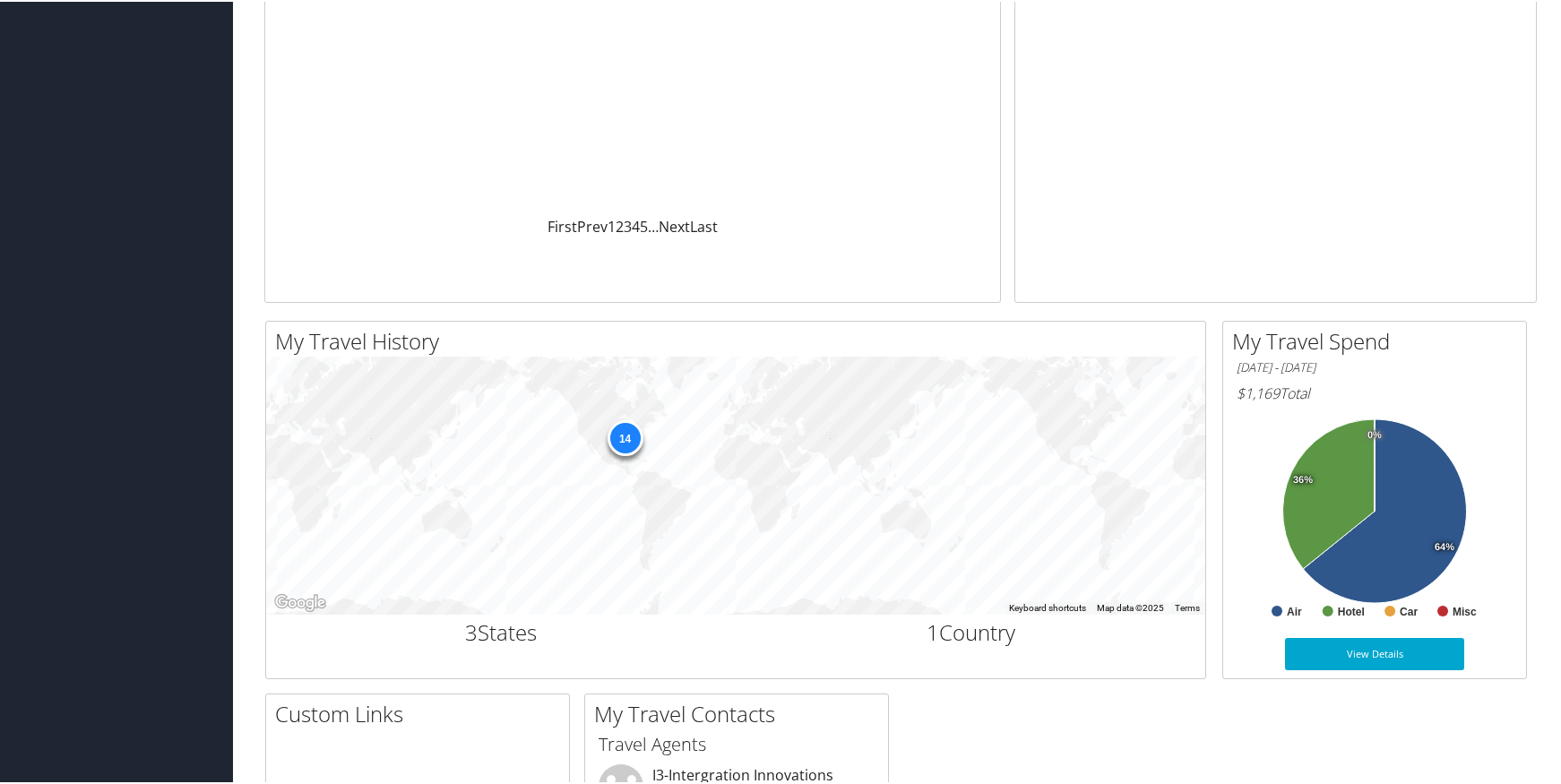
scroll to position [319, 0]
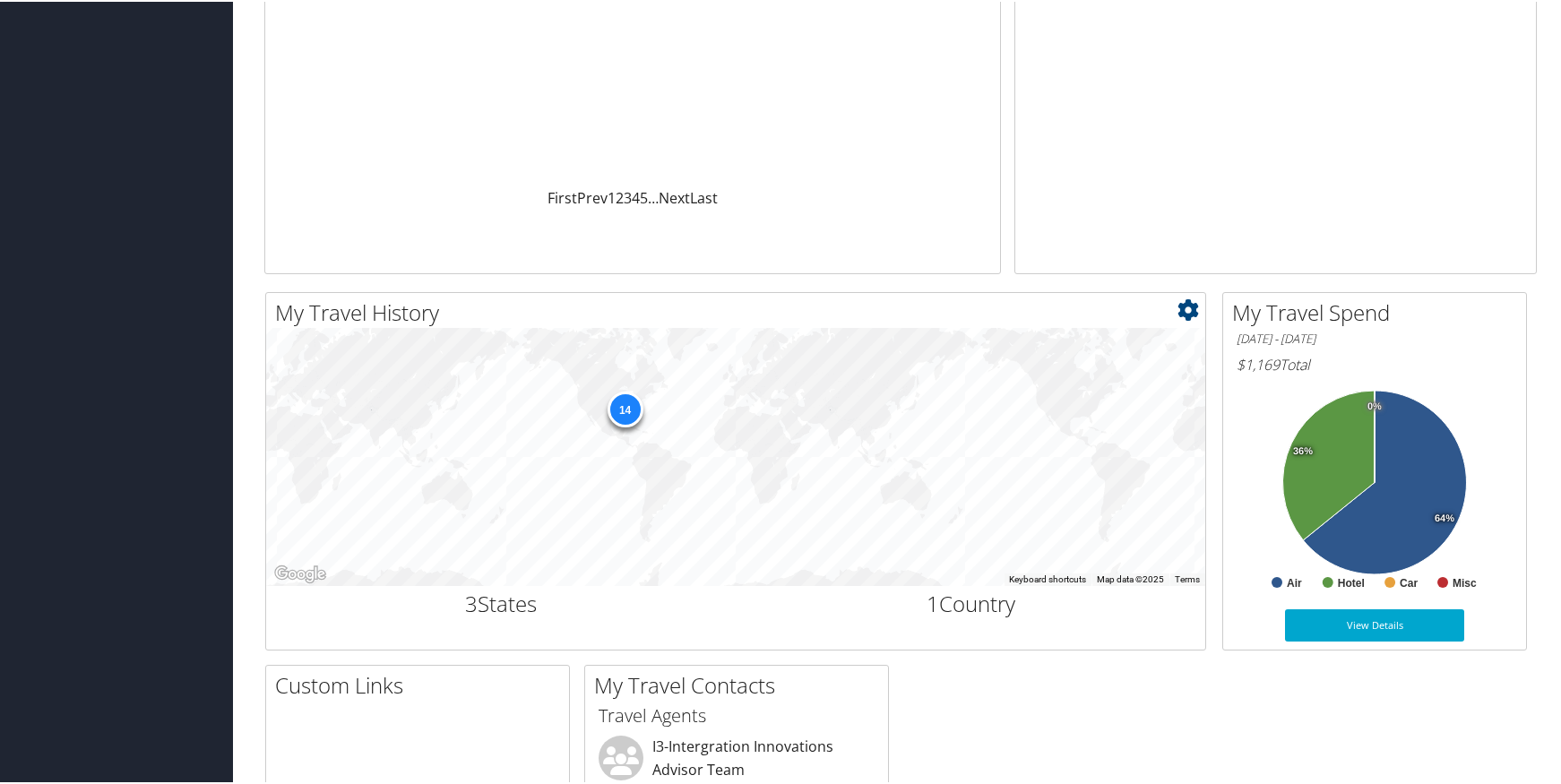
click at [1186, 308] on icon at bounding box center [1188, 308] width 22 height 22
click at [1051, 337] on link "Small" at bounding box center [1081, 337] width 236 height 30
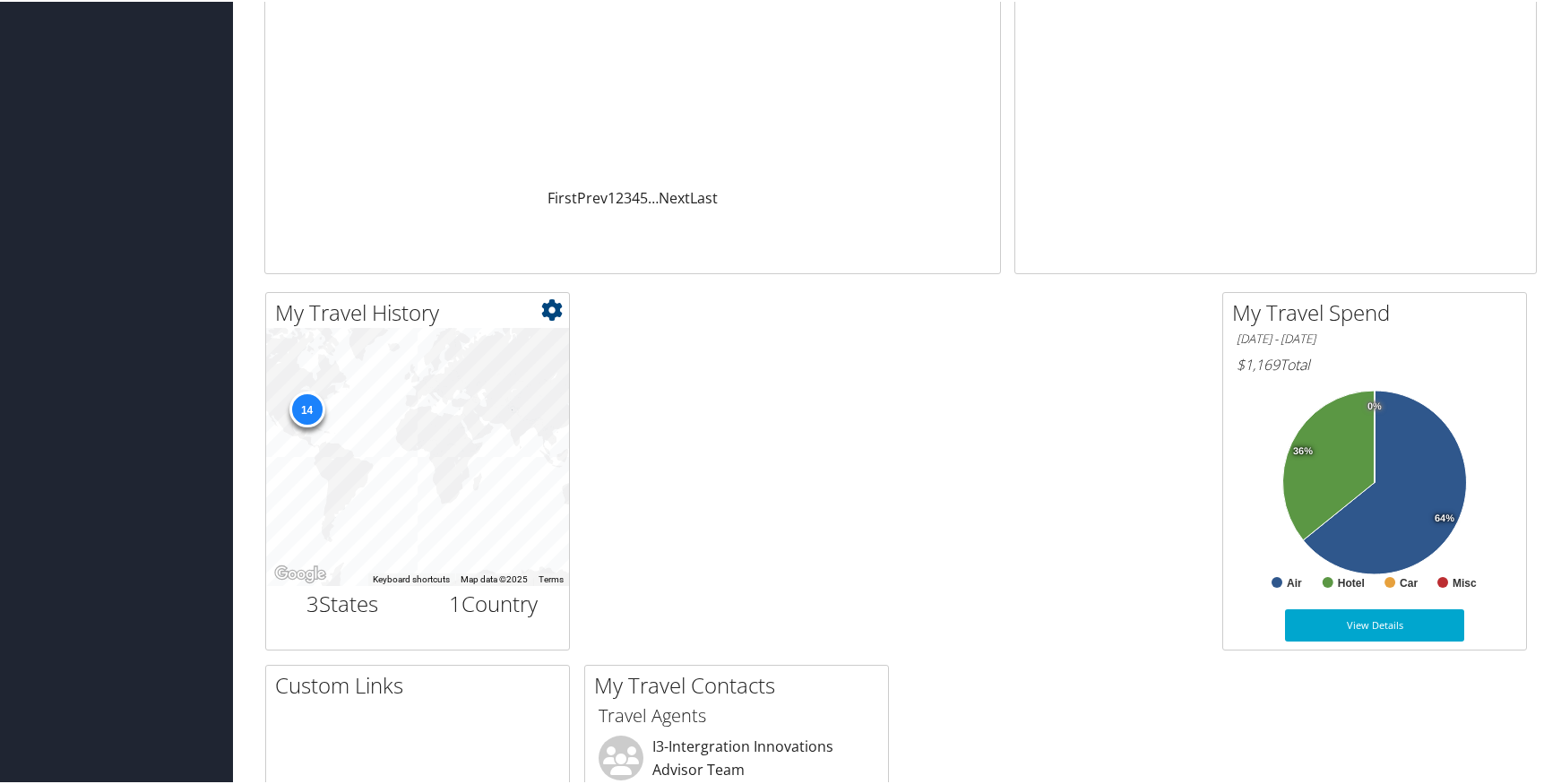
click at [555, 309] on icon at bounding box center [552, 308] width 22 height 22
drag, startPoint x: 494, startPoint y: 369, endPoint x: 513, endPoint y: 363, distance: 19.9
click at [493, 369] on link "Medium" at bounding box center [445, 368] width 236 height 30
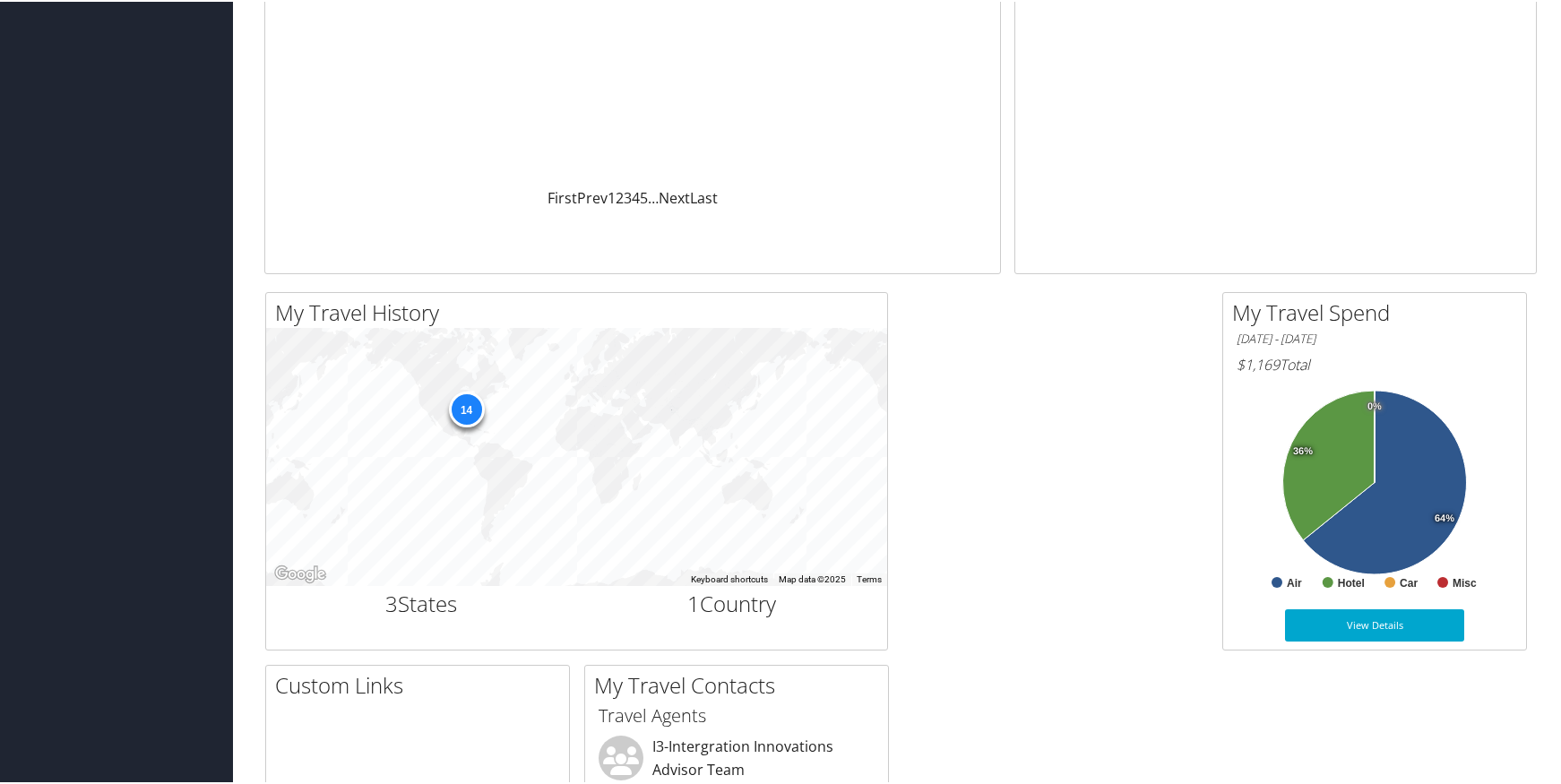
click at [1022, 330] on div "My Travel History Small Medium Large ← Move left → Move right ↑ Move up ↓ Move …" at bounding box center [901, 655] width 1299 height 731
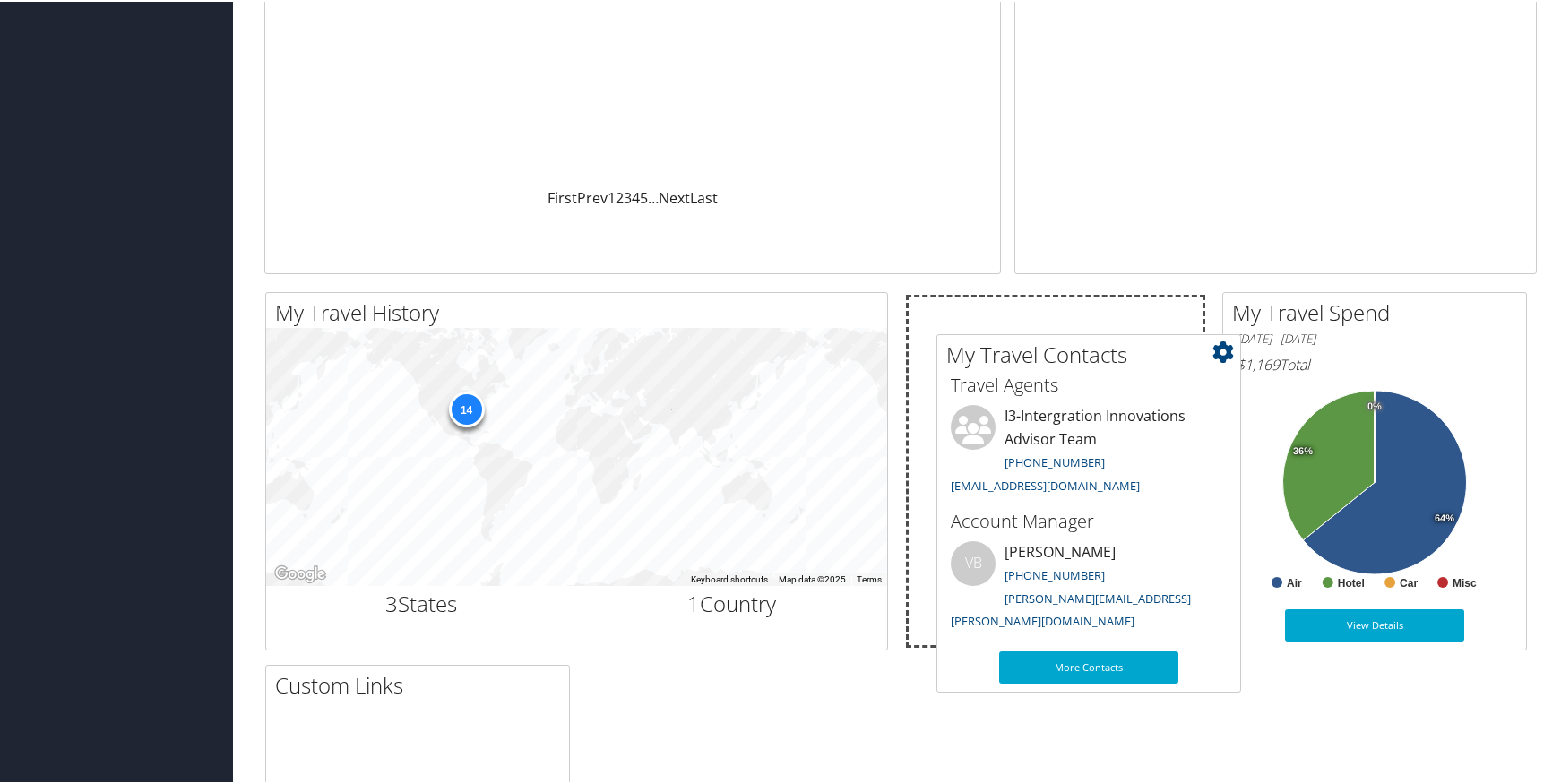
drag, startPoint x: 747, startPoint y: 688, endPoint x: 1100, endPoint y: 357, distance: 483.9
click at [1100, 357] on h2 "My Travel Contacts" at bounding box center [1093, 353] width 294 height 30
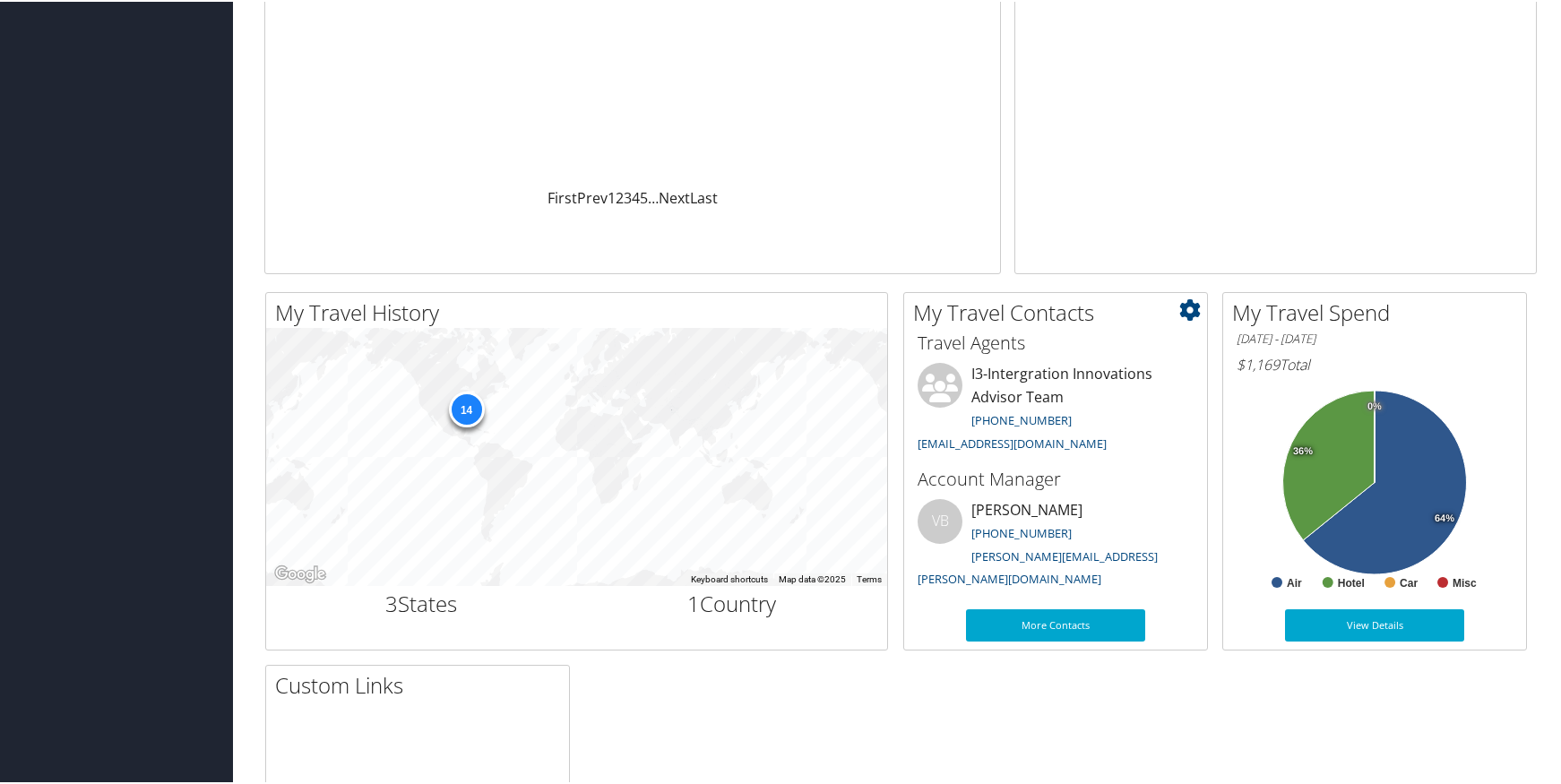
scroll to position [0, 0]
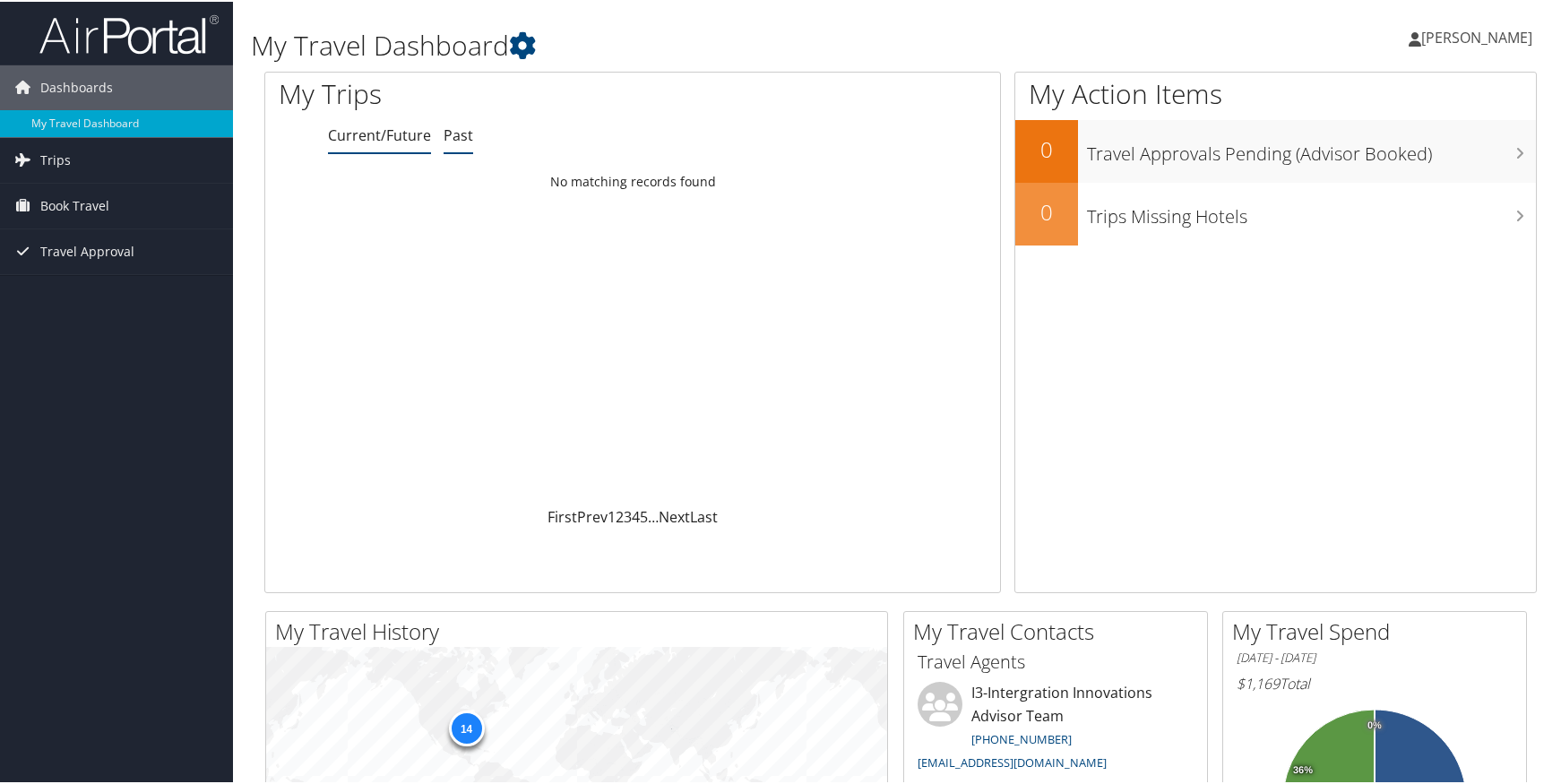
click at [468, 128] on link "Past" at bounding box center [458, 133] width 29 height 20
